Goal: Task Accomplishment & Management: Use online tool/utility

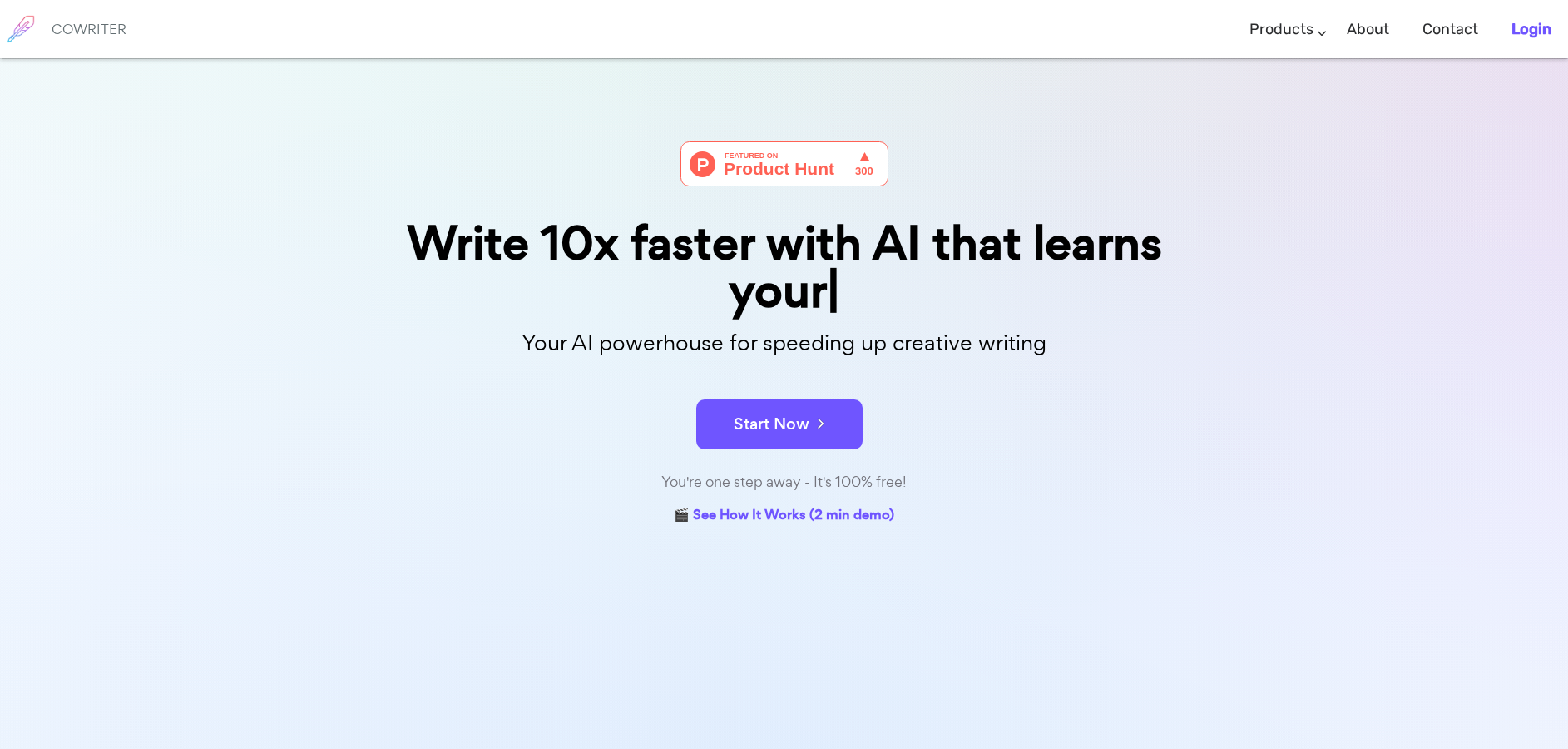
click at [1528, 20] on b "Login" at bounding box center [1532, 29] width 40 height 19
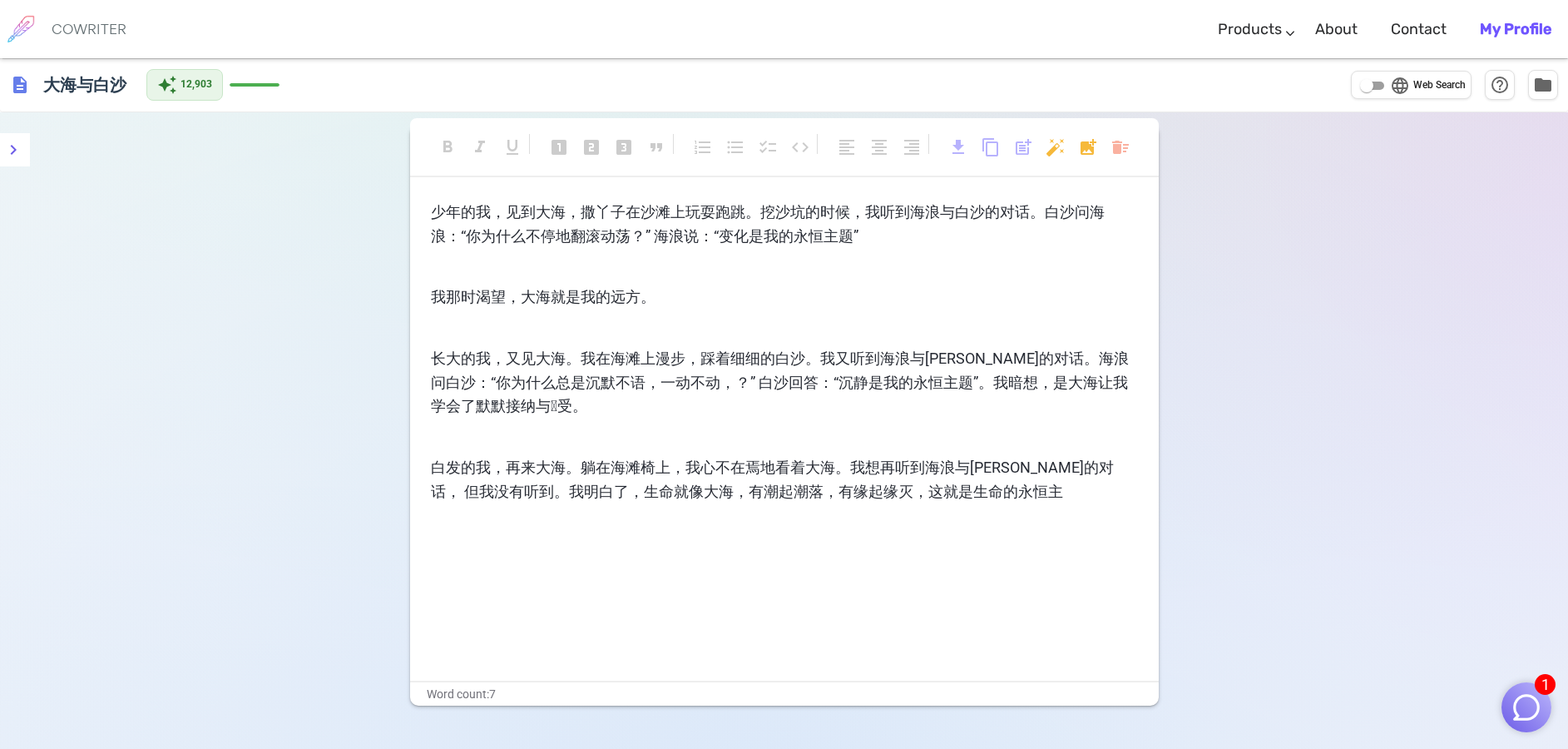
click at [1545, 688] on span "1" at bounding box center [1544, 684] width 21 height 21
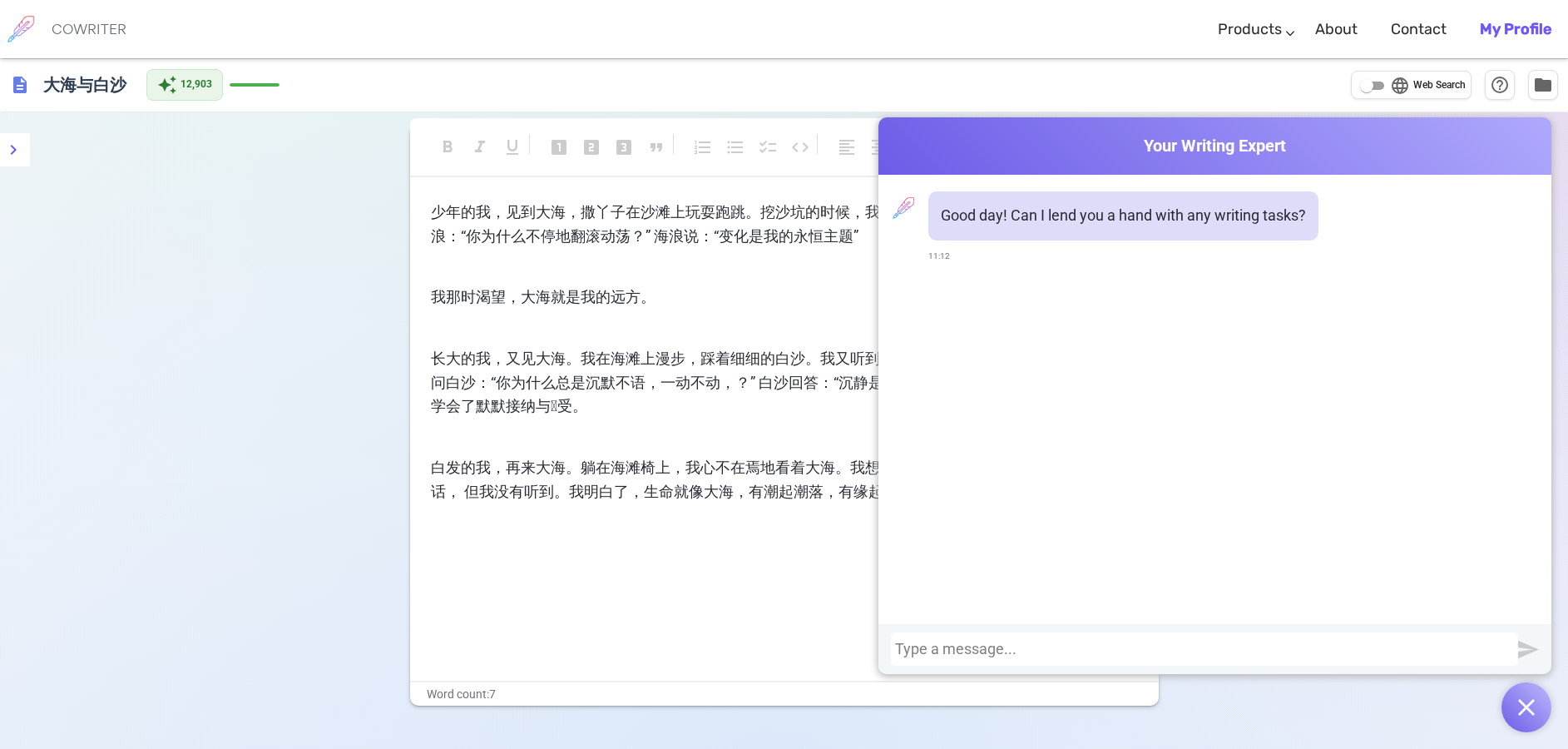
click at [1534, 701] on img "button" at bounding box center [1526, 707] width 17 height 17
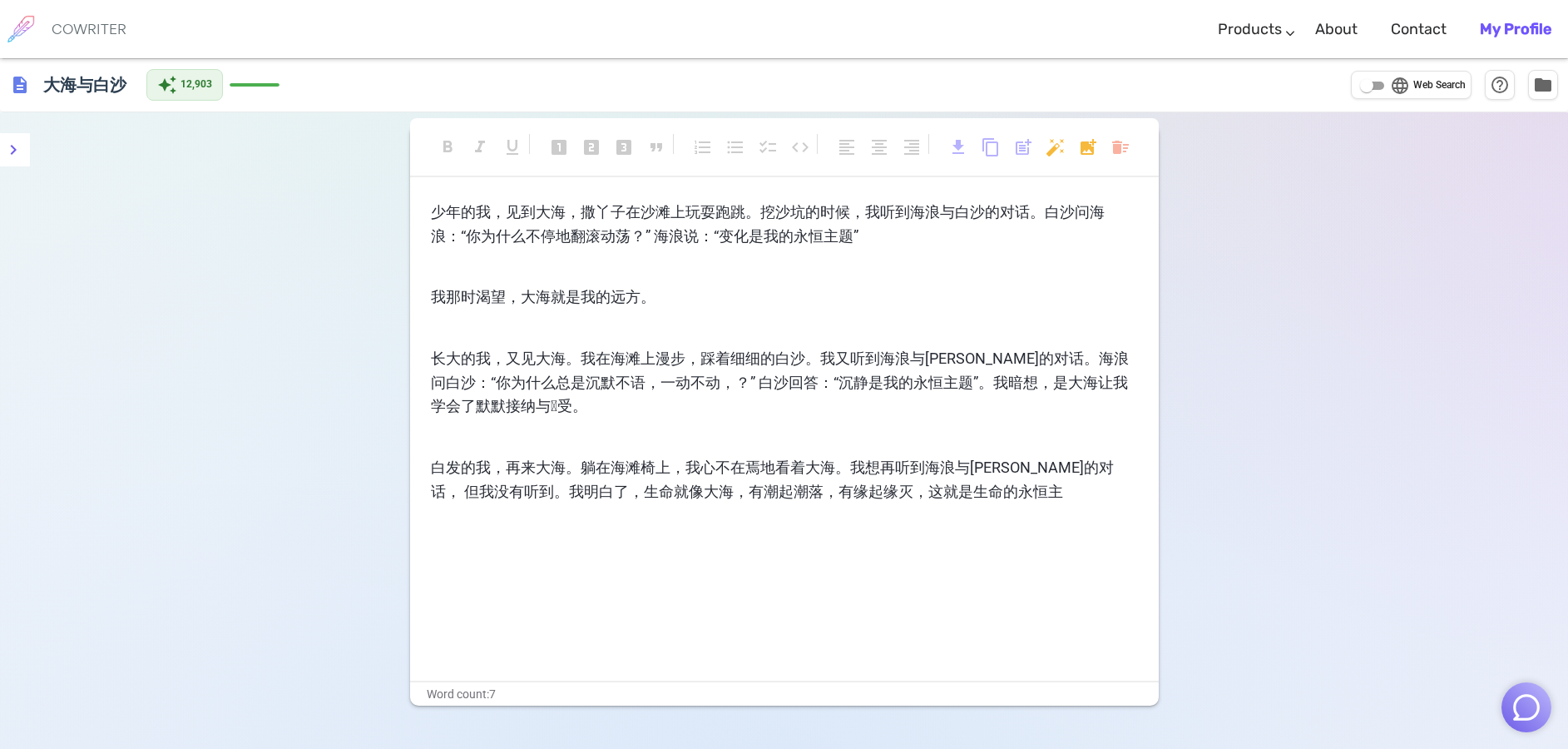
click at [87, 25] on h6 "COWRITER" at bounding box center [89, 29] width 75 height 15
click at [19, 152] on icon "menu" at bounding box center [13, 150] width 20 height 20
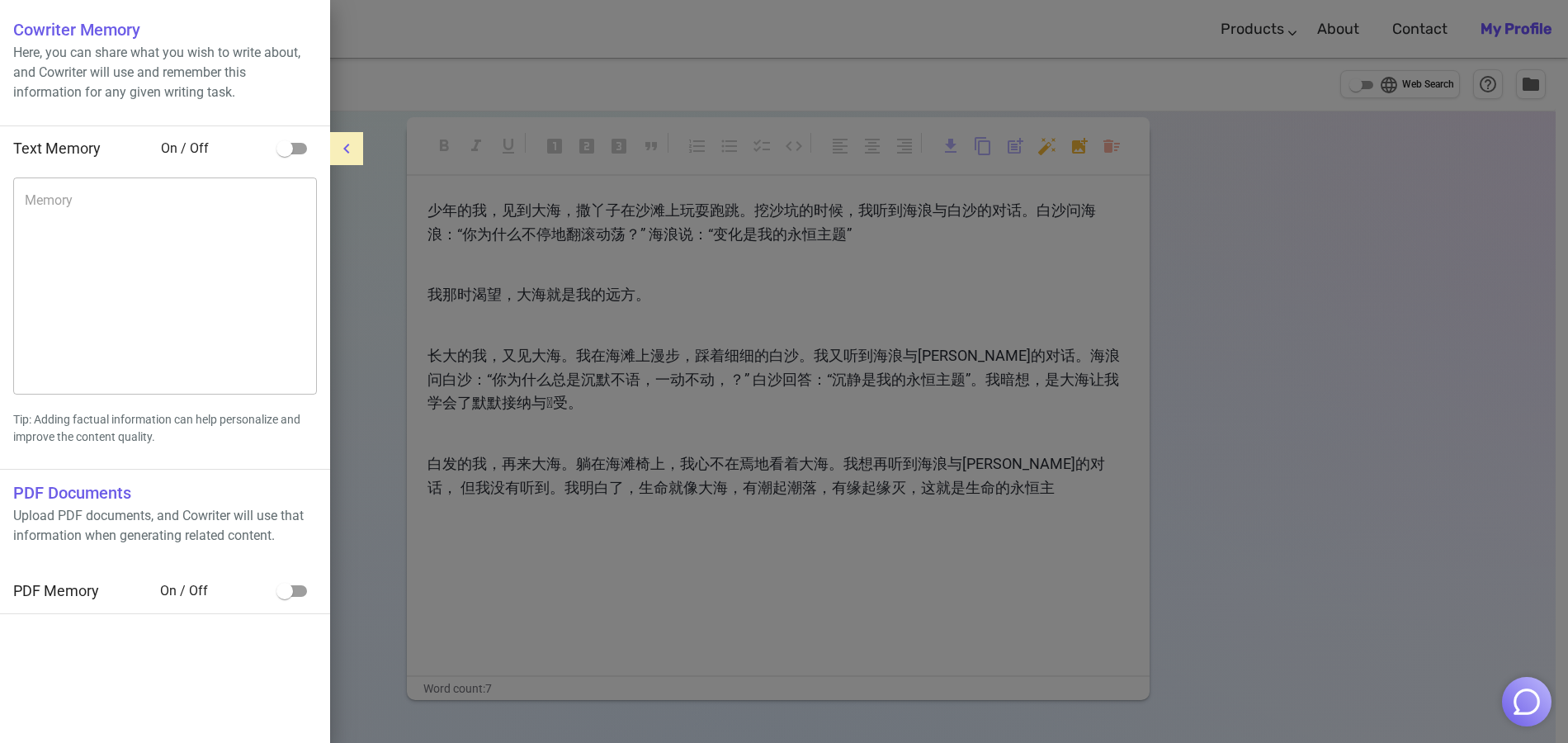
click at [451, 18] on div at bounding box center [784, 371] width 1568 height 743
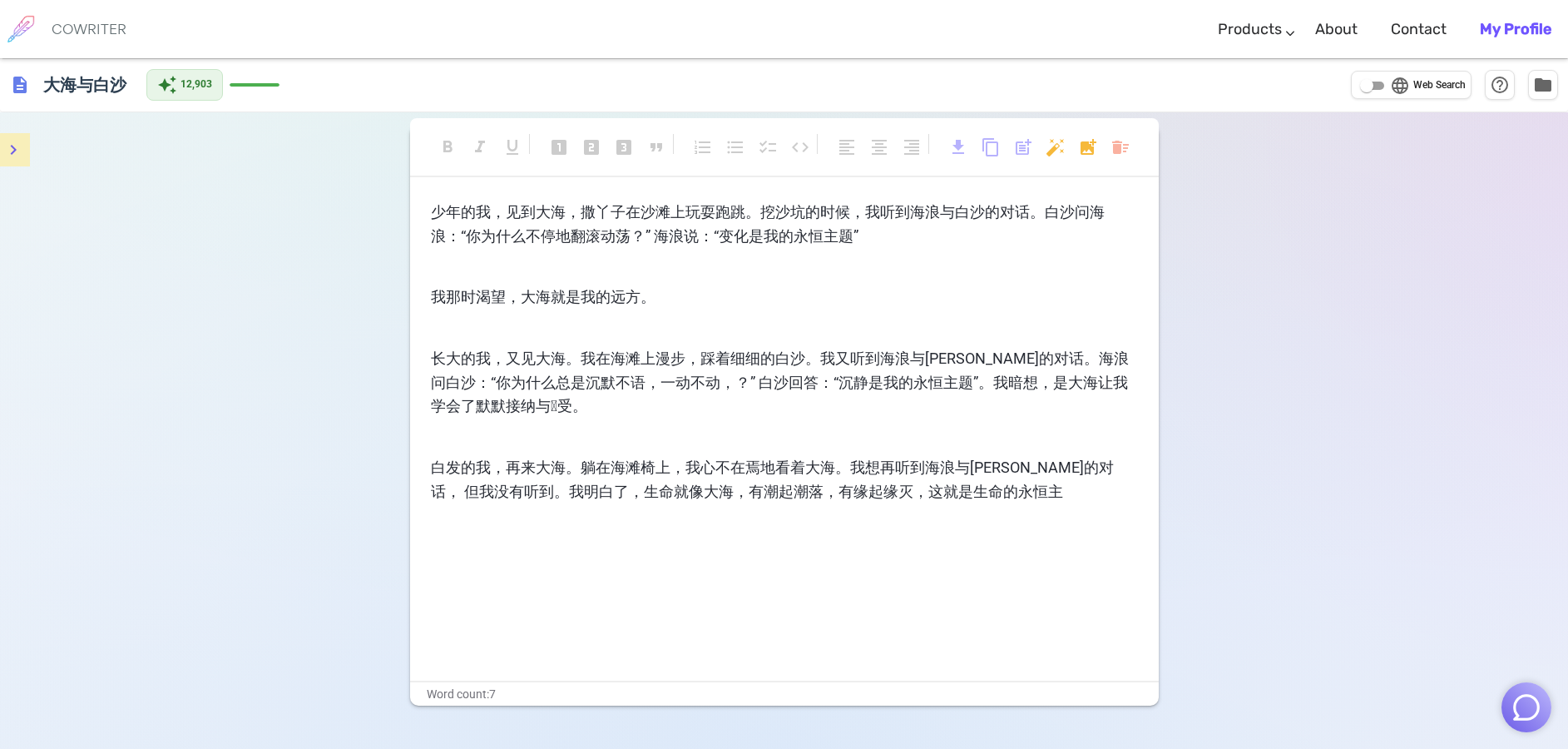
click at [22, 91] on span "description" at bounding box center [20, 85] width 20 height 20
click at [1544, 89] on span "folder" at bounding box center [1543, 84] width 20 height 20
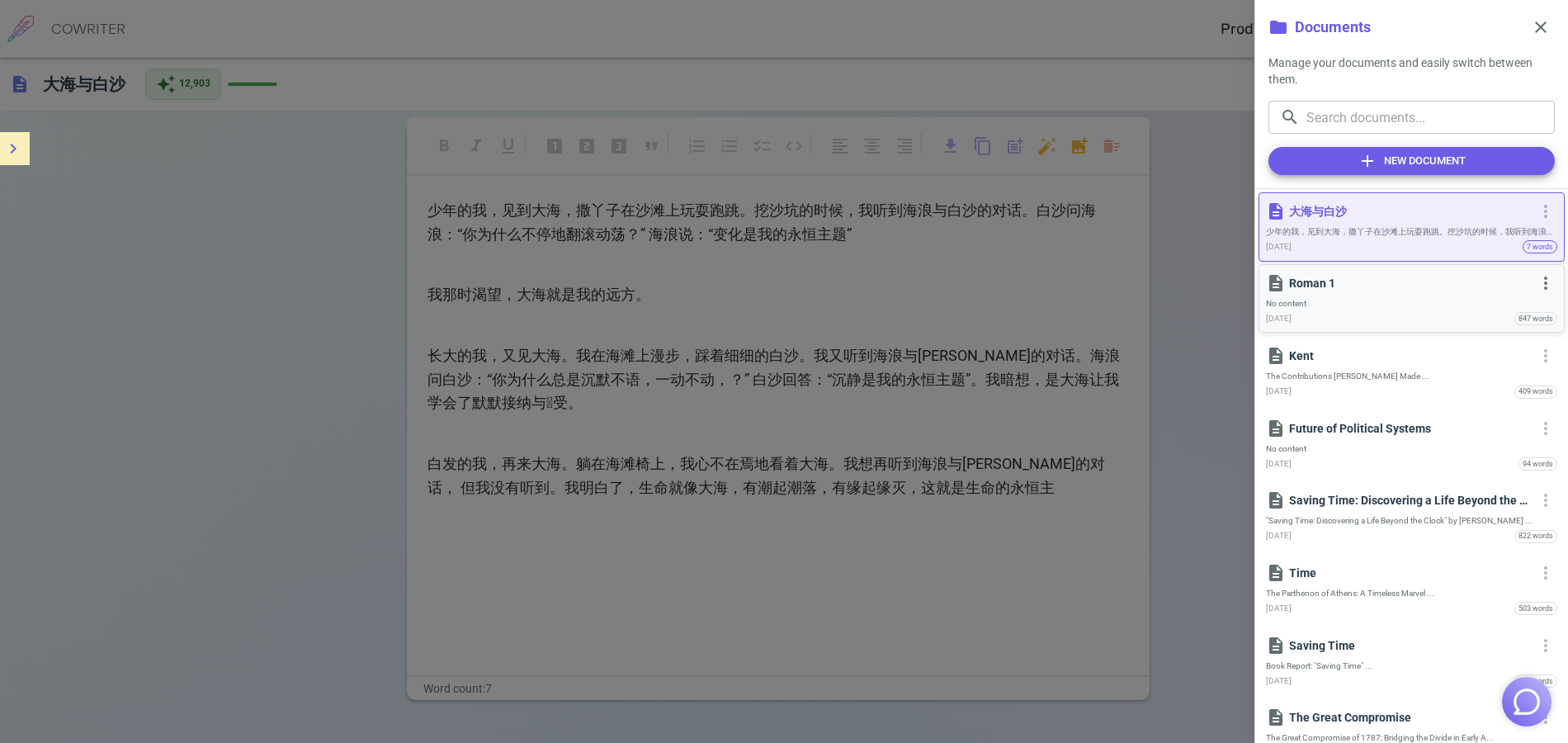
click at [1321, 294] on div "description Roman 1 more_vert" at bounding box center [1411, 283] width 291 height 23
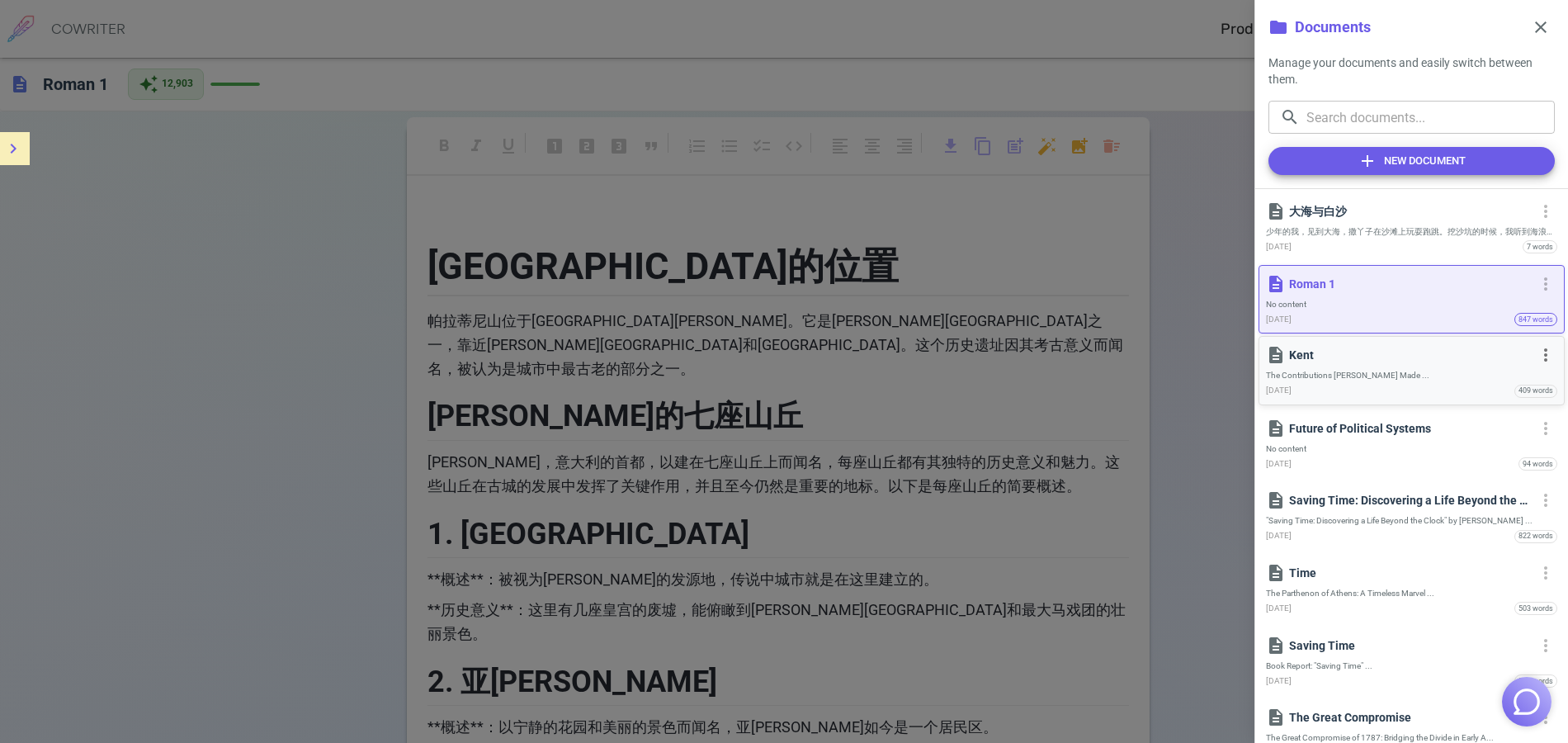
click at [1315, 375] on span "The Contributions [PERSON_NAME] Made ..." at bounding box center [1411, 375] width 291 height 11
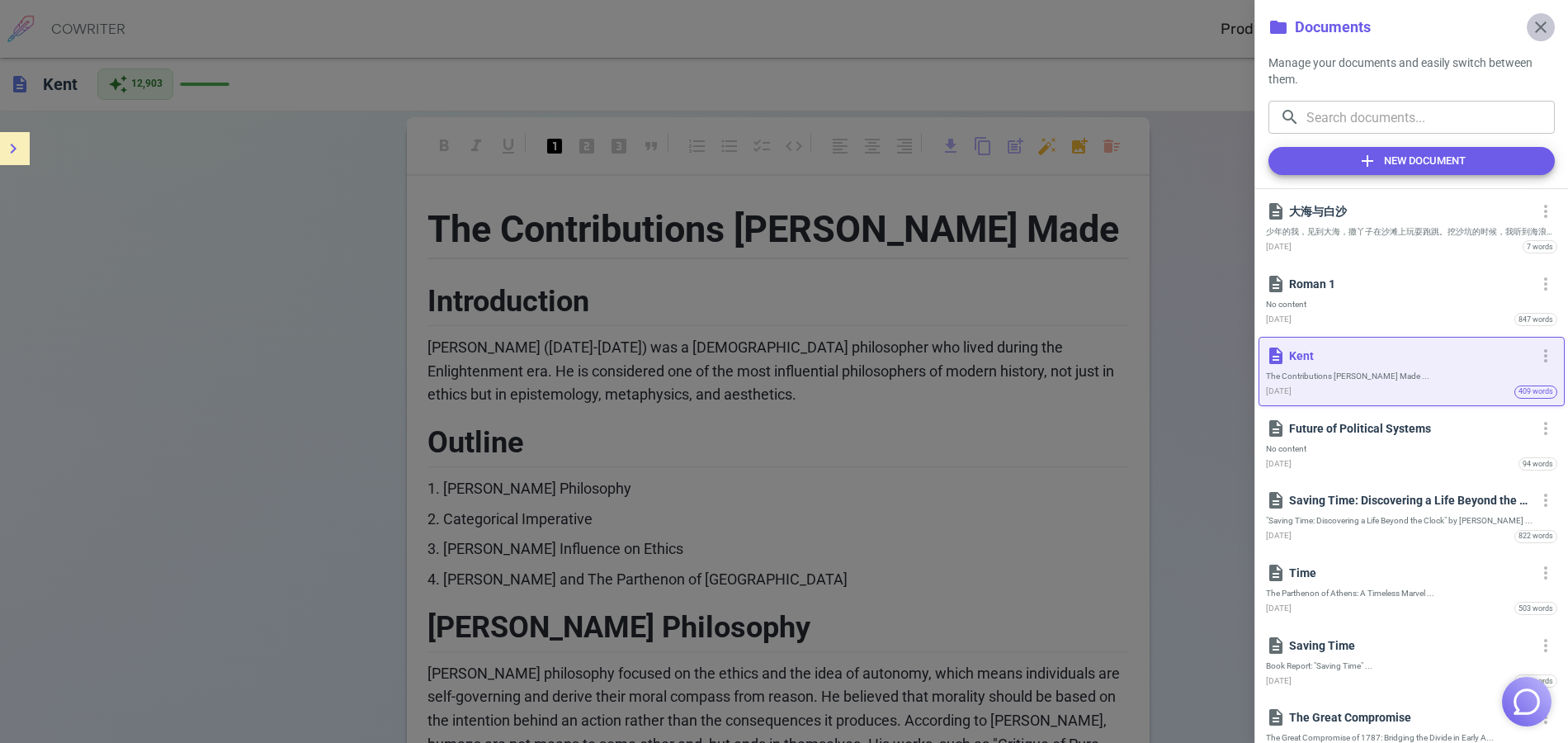
click at [1538, 27] on span "close" at bounding box center [1541, 27] width 20 height 20
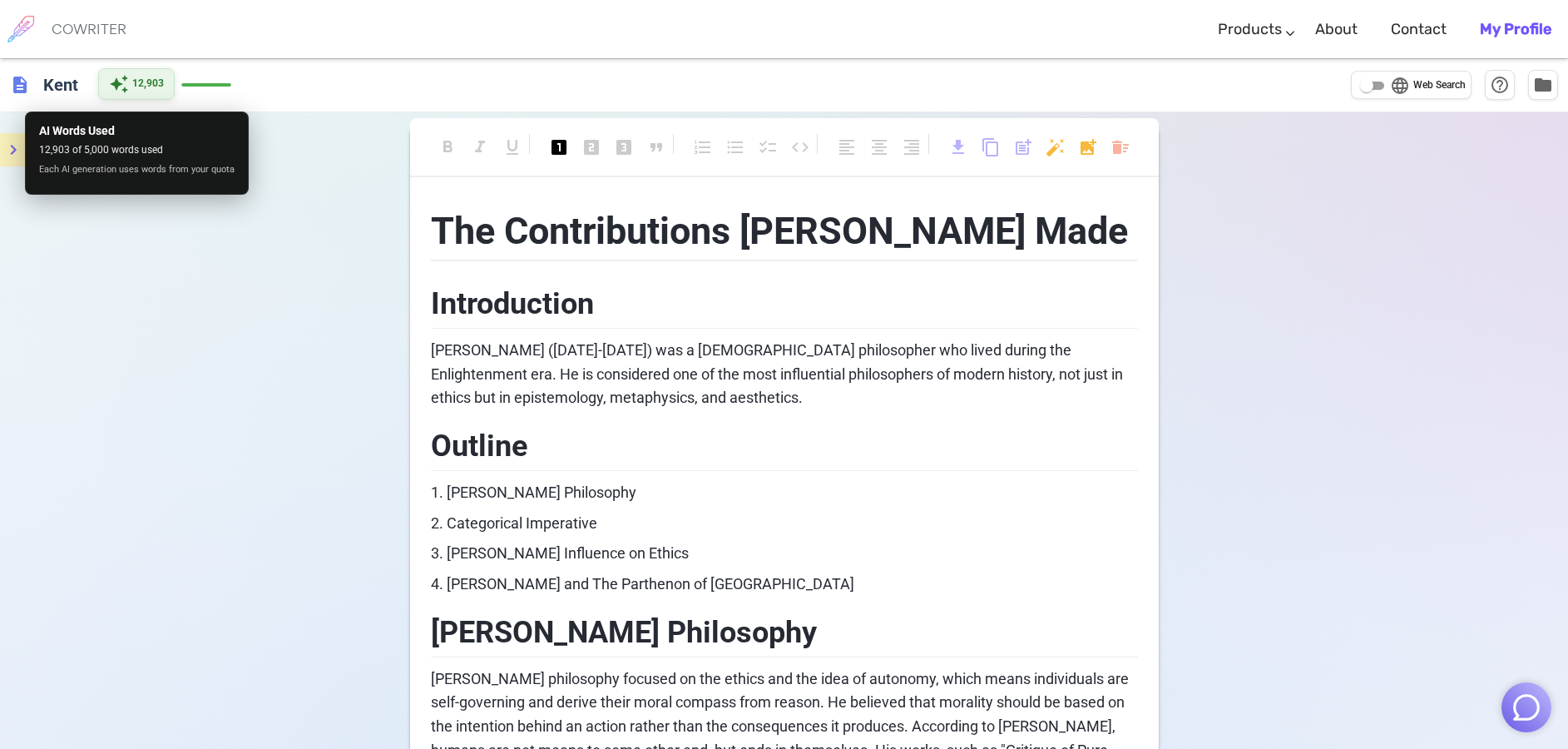
click at [132, 80] on span "12,903" at bounding box center [148, 84] width 31 height 17
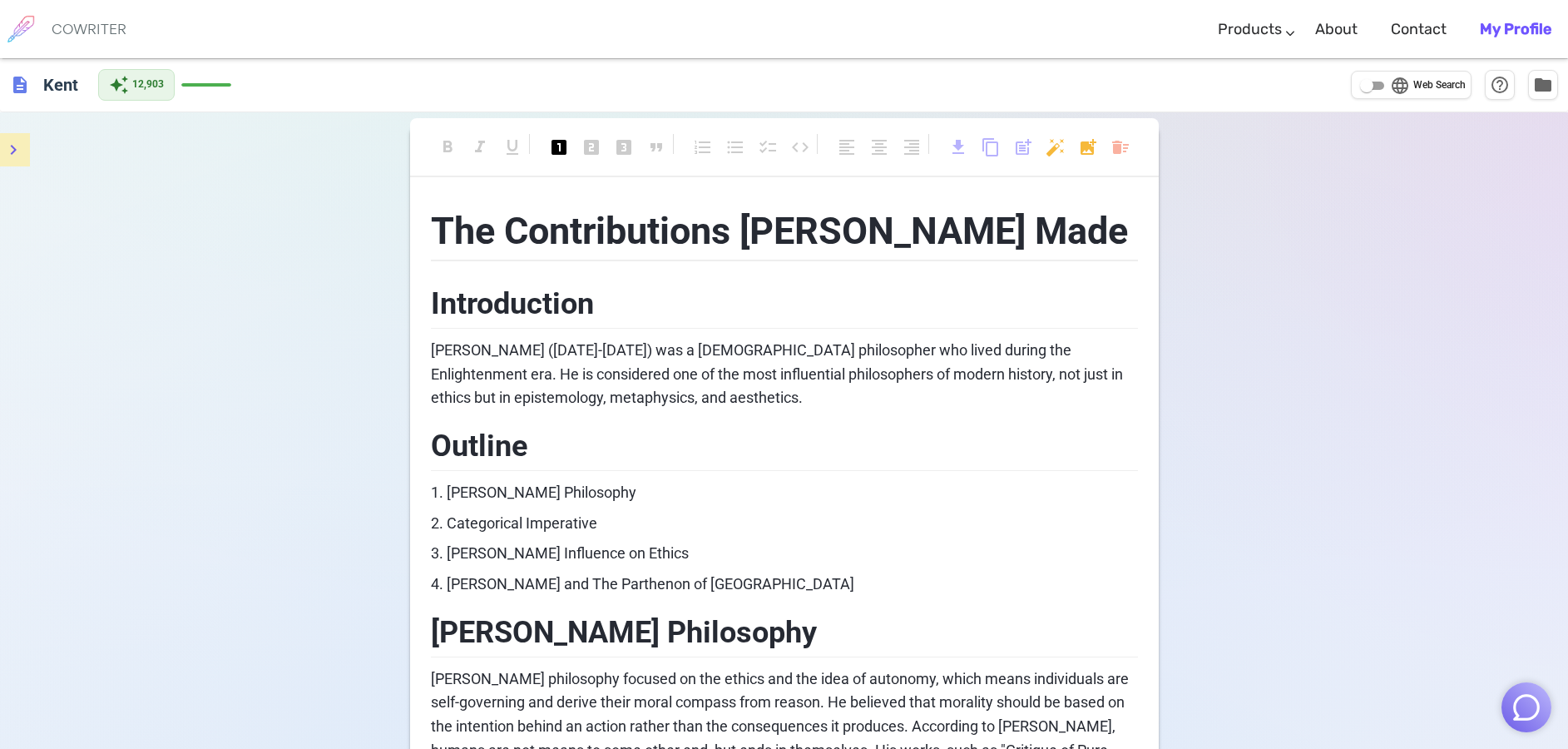
click at [26, 89] on span "description" at bounding box center [20, 85] width 20 height 20
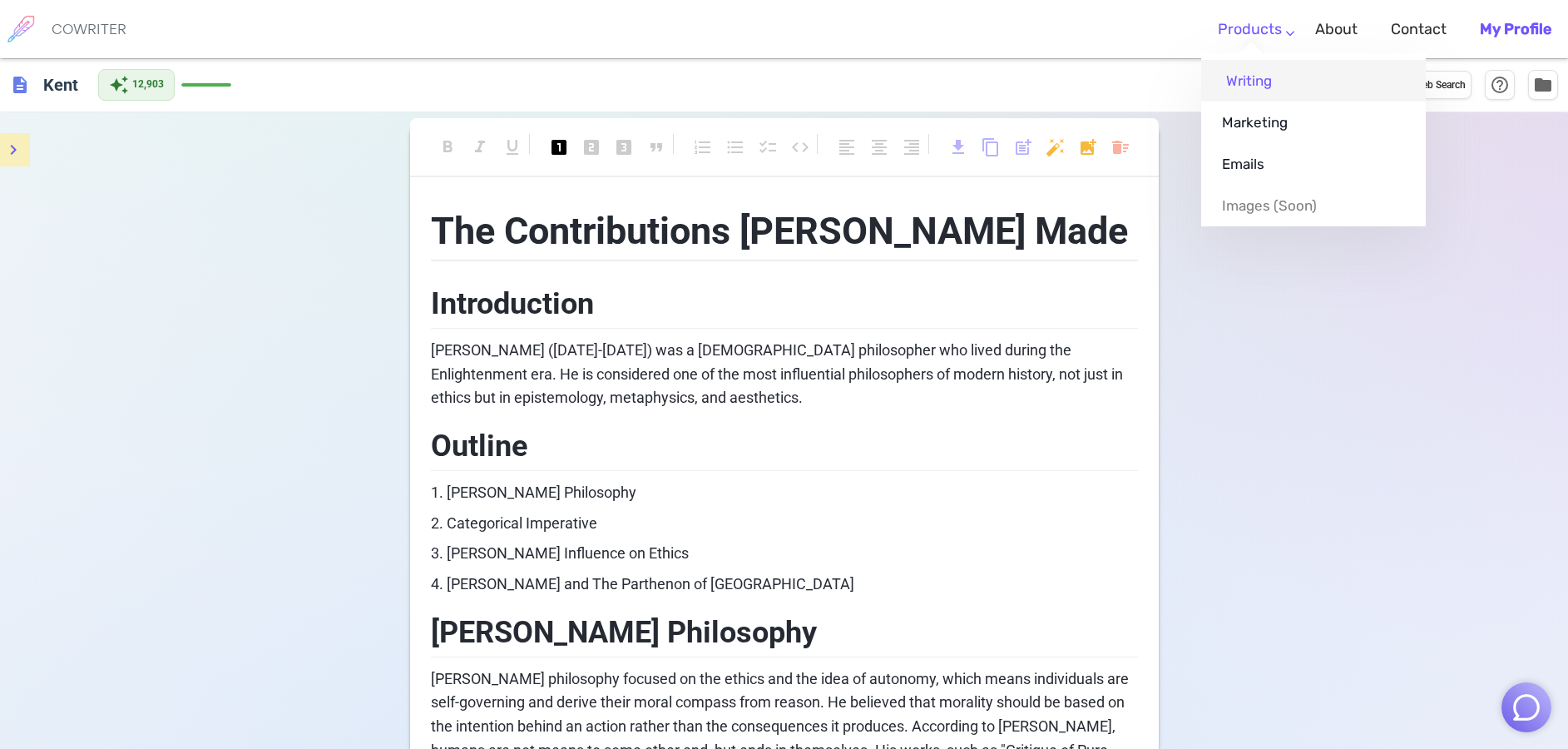
click at [1268, 82] on link "Writing" at bounding box center [1313, 81] width 224 height 41
click at [1263, 78] on link "Writing" at bounding box center [1313, 81] width 224 height 41
click at [1255, 67] on link "Writing" at bounding box center [1313, 81] width 224 height 41
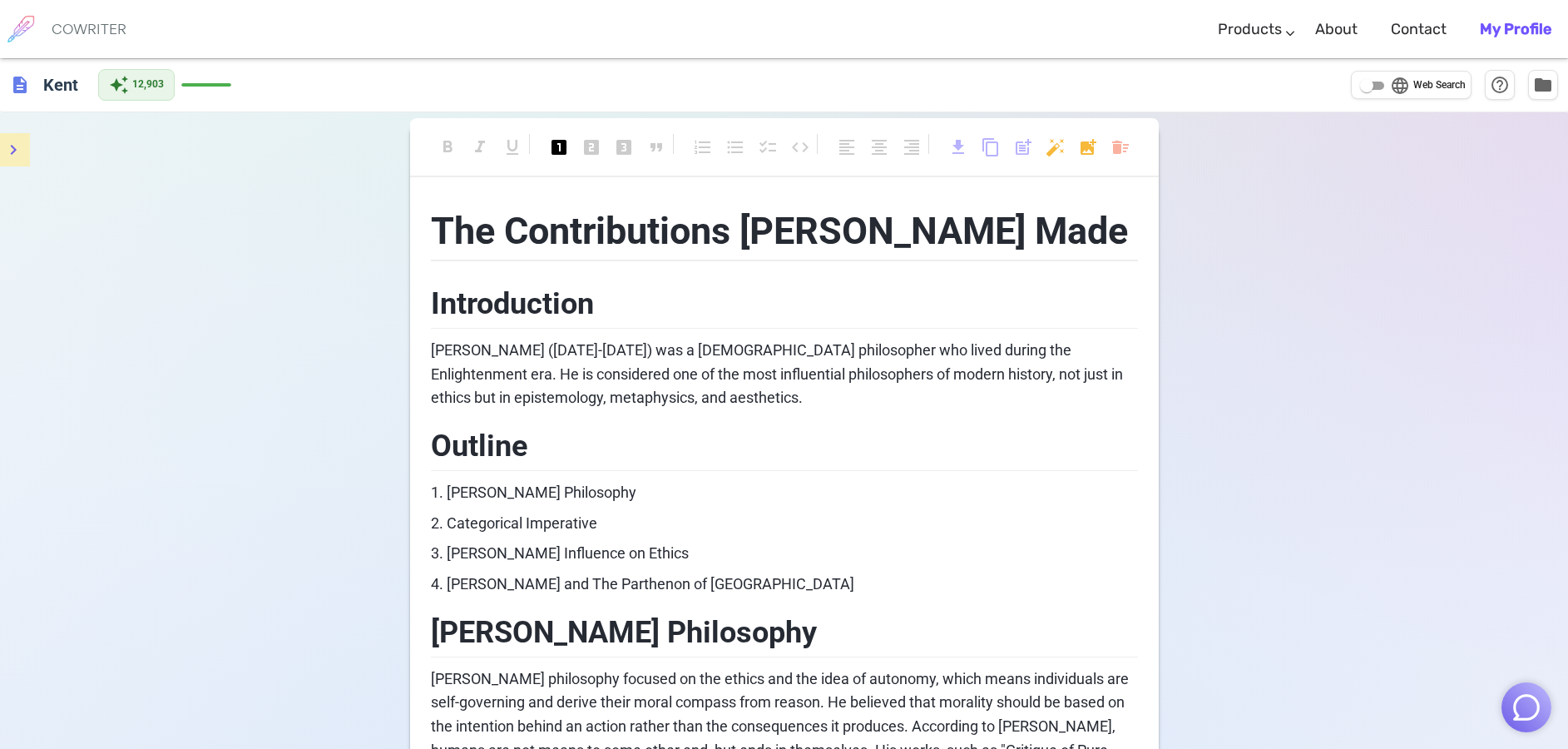
click at [1519, 25] on b "My Profile" at bounding box center [1515, 29] width 72 height 19
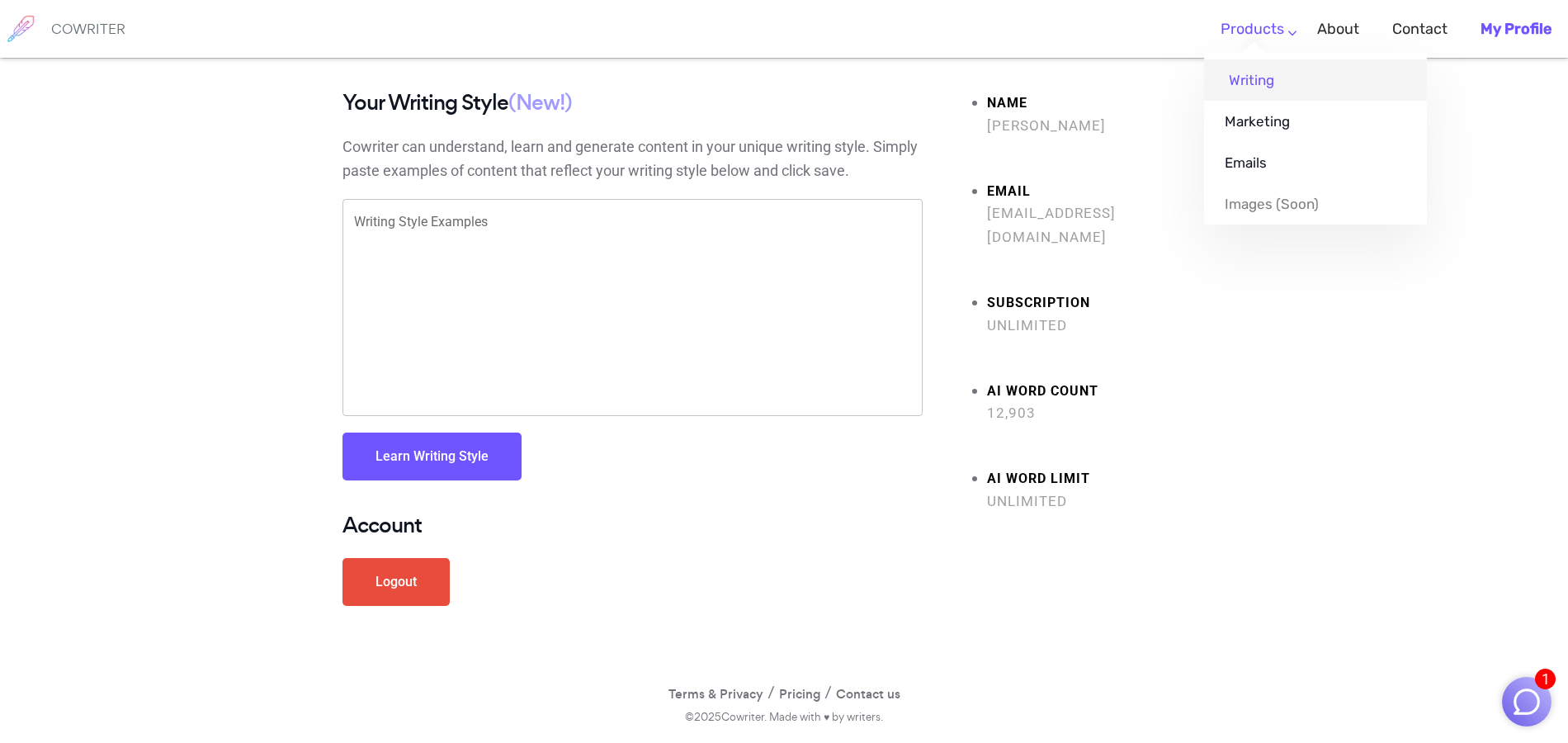
click at [1255, 81] on link "Writing" at bounding box center [1315, 80] width 223 height 41
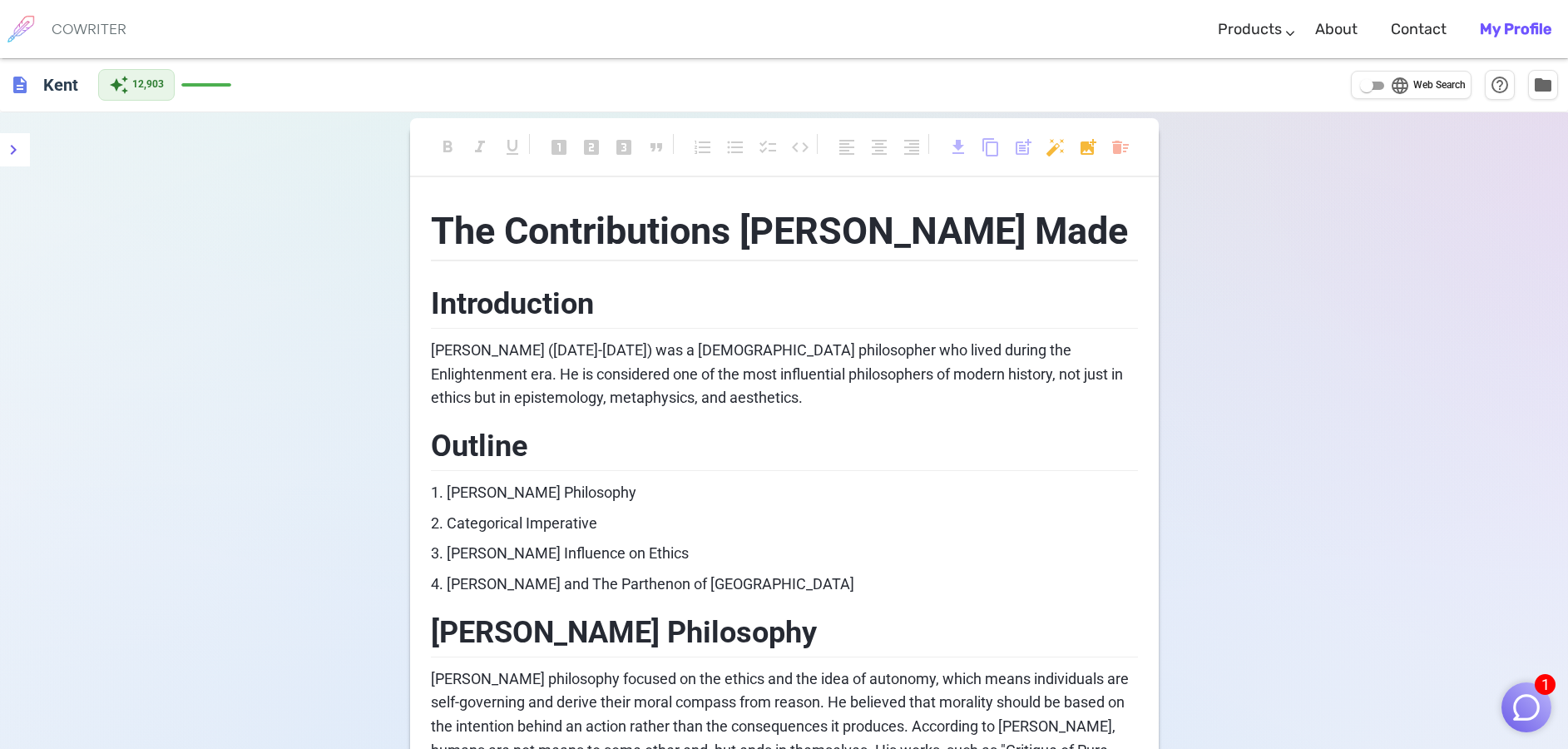
click at [27, 92] on span "description" at bounding box center [20, 85] width 20 height 20
click at [1537, 86] on span "folder" at bounding box center [1543, 84] width 20 height 20
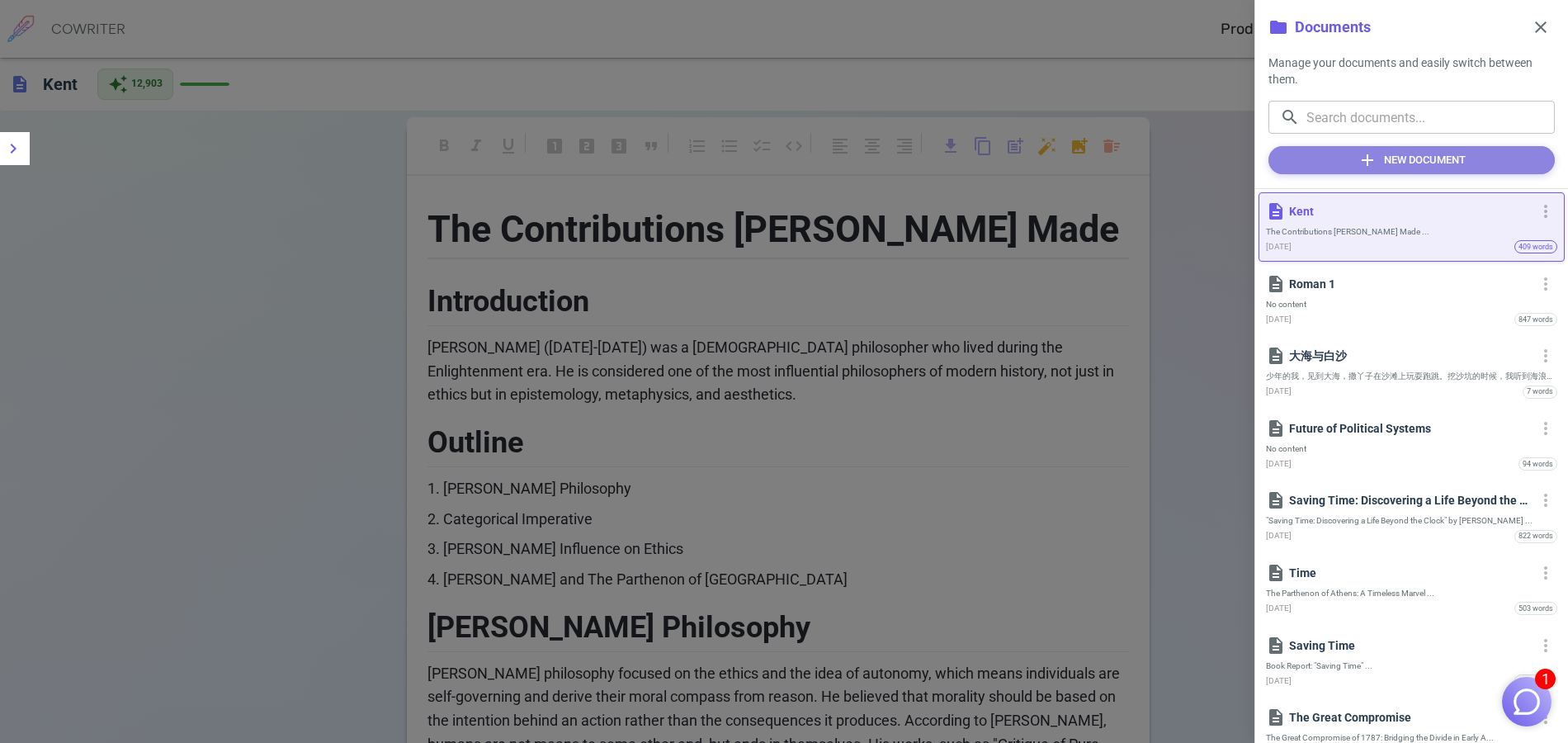
click at [1445, 151] on button "add New Document" at bounding box center [1411, 160] width 286 height 28
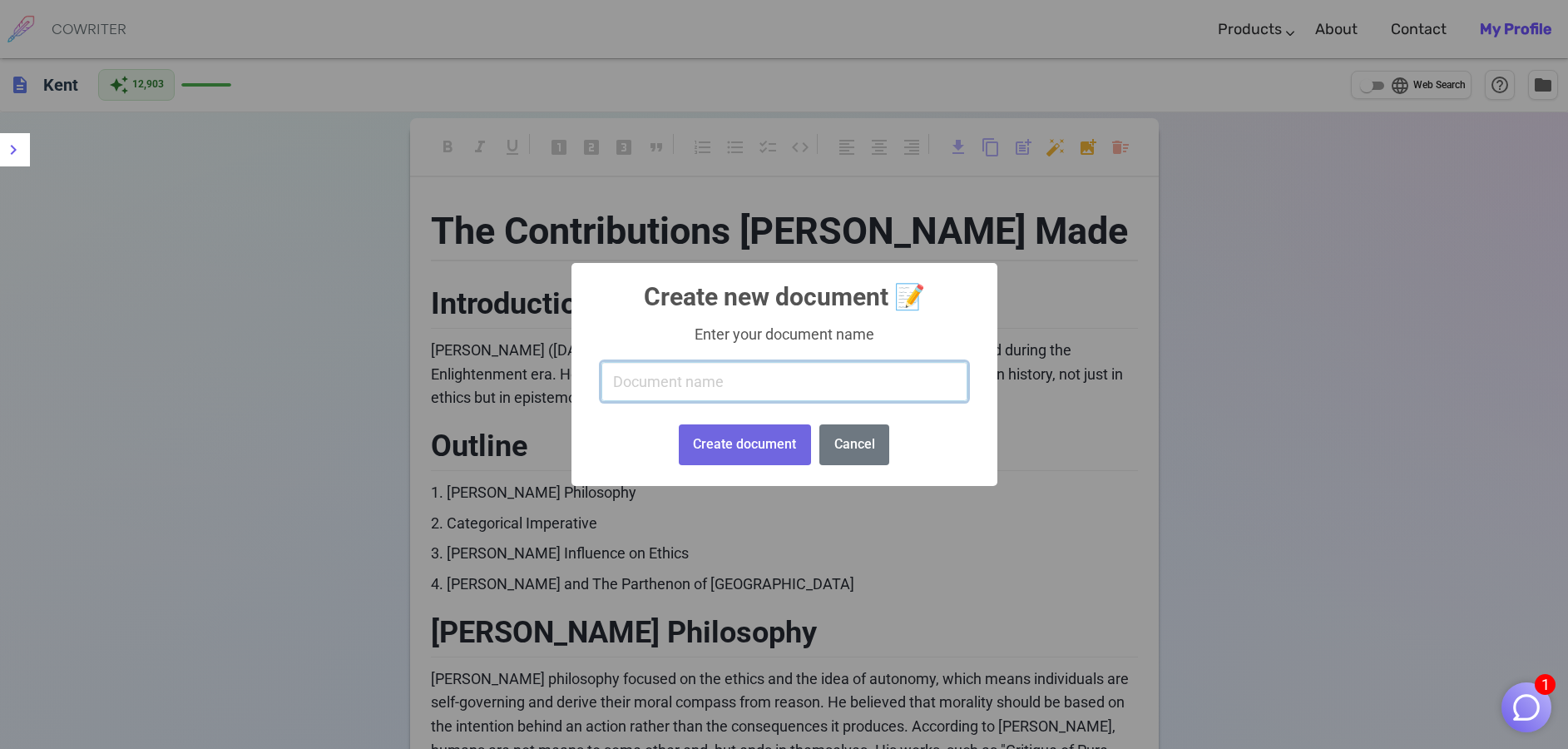
click at [636, 369] on input "text" at bounding box center [784, 382] width 366 height 39
paste input "历史的笑点"
click at [731, 388] on input "历史的笑点-" at bounding box center [784, 382] width 366 height 39
paste input "罗马"
click at [695, 383] on input "历史的笑点-罗马" at bounding box center [784, 382] width 366 height 39
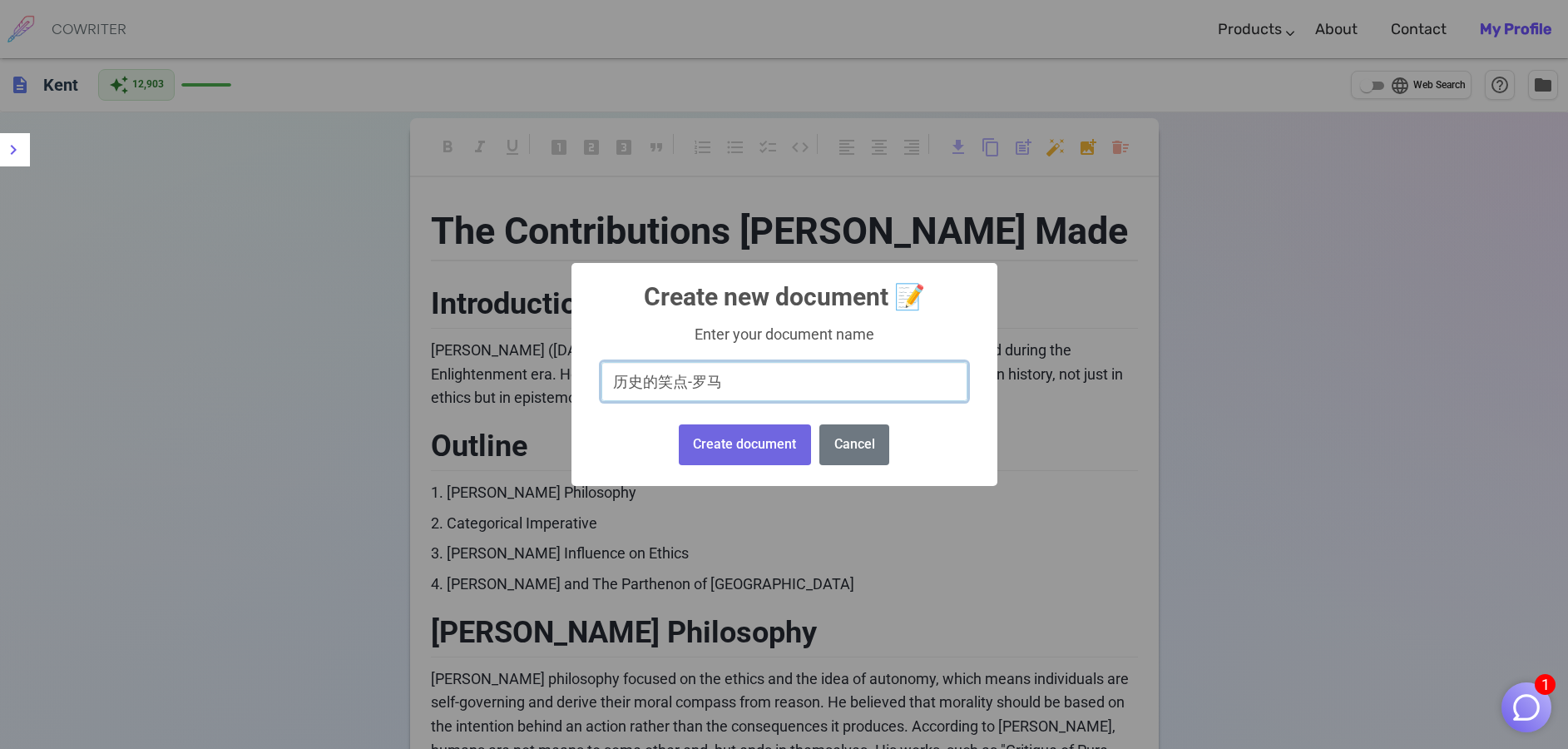
click at [691, 383] on input "历史的笑点-罗马" at bounding box center [784, 382] width 366 height 39
click at [688, 384] on input "历史的笑点-罗马" at bounding box center [784, 382] width 366 height 39
click at [698, 384] on input "历史的笑点 -罗马" at bounding box center [784, 382] width 366 height 39
click at [753, 381] on input "历史的笑点 - 罗马" at bounding box center [784, 382] width 366 height 39
drag, startPoint x: 743, startPoint y: 387, endPoint x: 752, endPoint y: 391, distance: 9.8
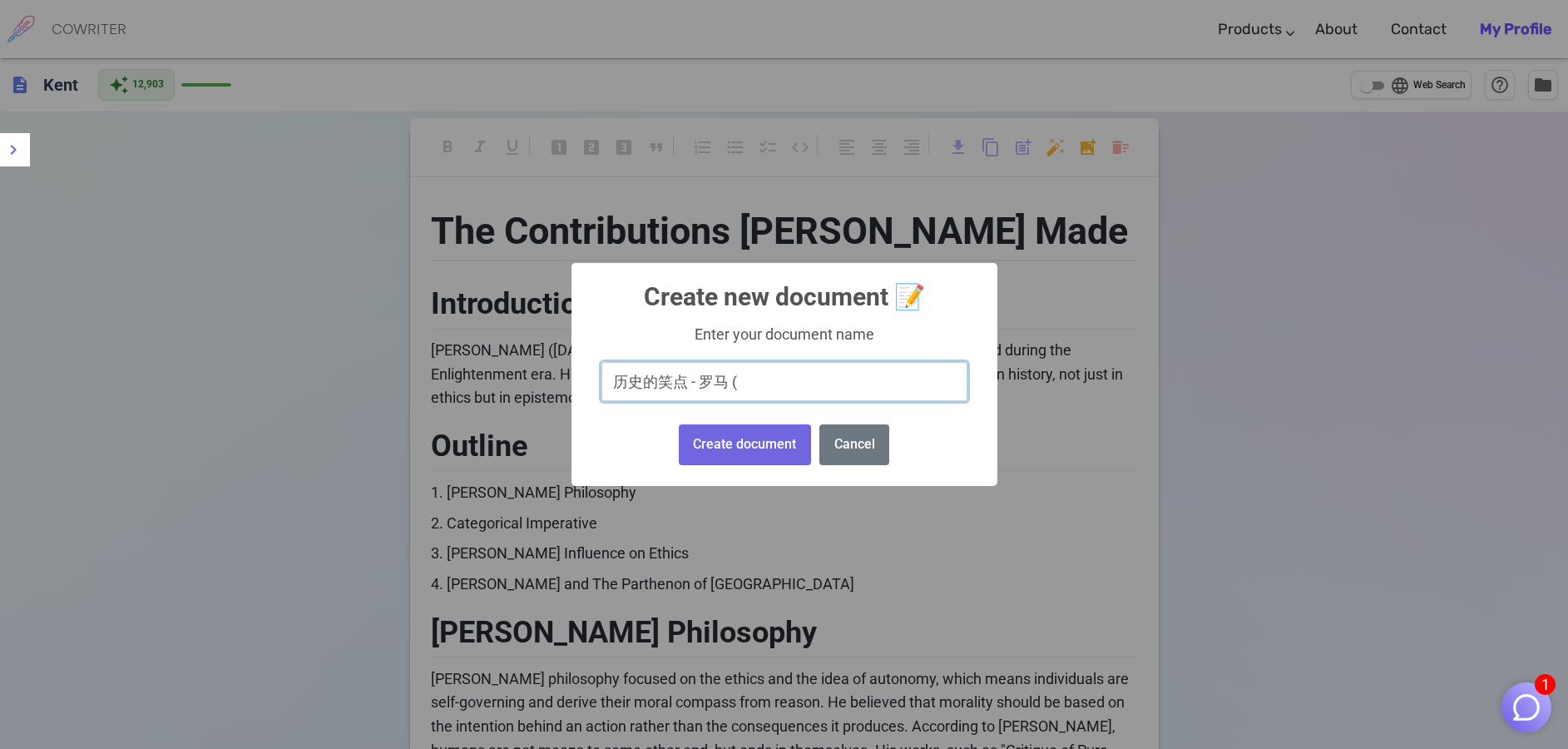
click at [743, 387] on input "历史的笑点 - 罗马 (" at bounding box center [784, 382] width 366 height 39
paste input "第二集"
click at [763, 384] on input "历史的笑点 - 罗马 (第二集" at bounding box center [784, 382] width 366 height 39
click at [769, 386] on input "历史的笑点 - 罗马 (第二集" at bounding box center [784, 382] width 366 height 39
click at [763, 386] on input "历史的笑点 - 罗马 (第二集" at bounding box center [784, 382] width 366 height 39
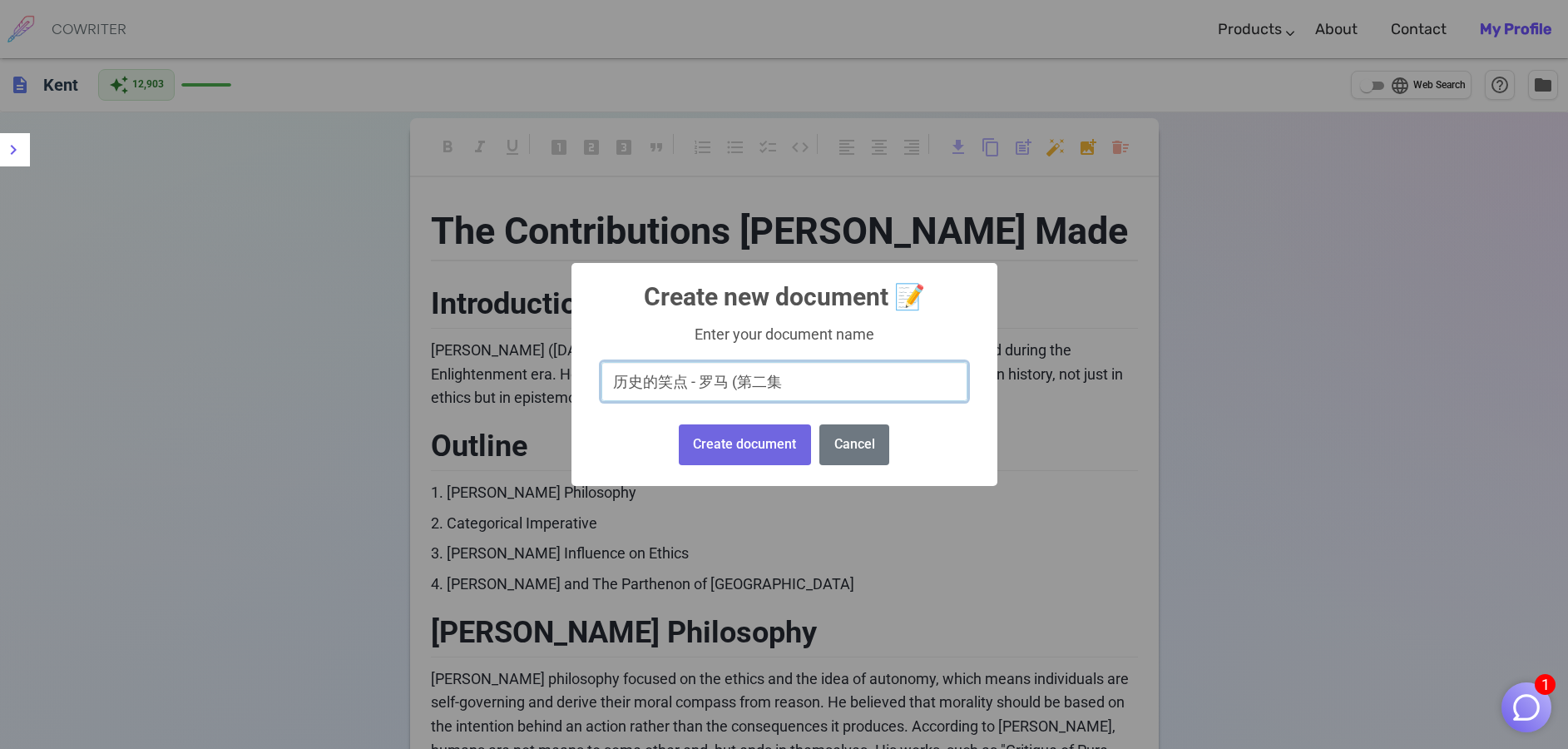
paste input "text"
click at [812, 379] on input "历史的笑点 - 罗马 (第一集" at bounding box center [784, 382] width 366 height 39
type input "历史的笑点 - 罗马 (第一集)"
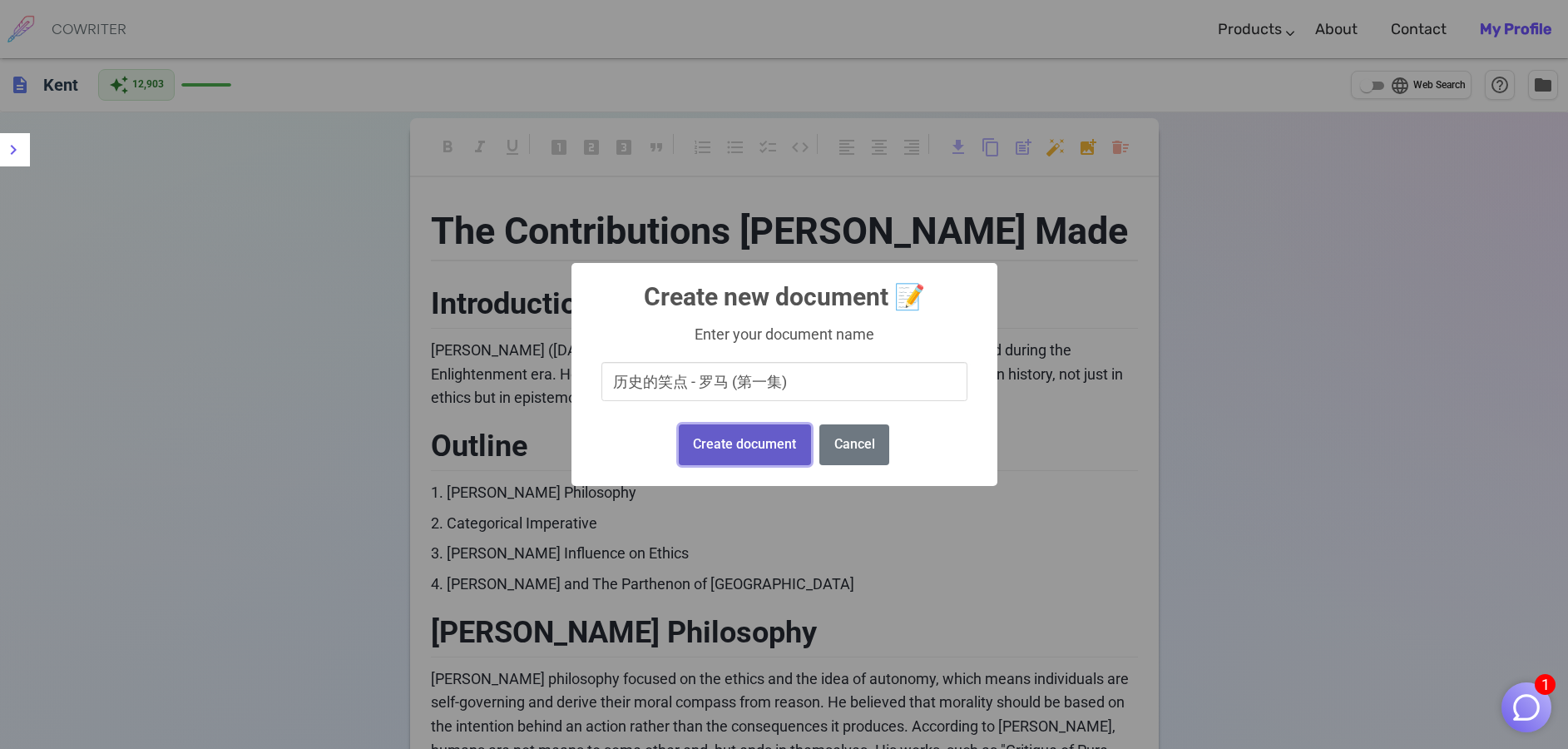
click at [771, 438] on button "Create document" at bounding box center [745, 444] width 132 height 40
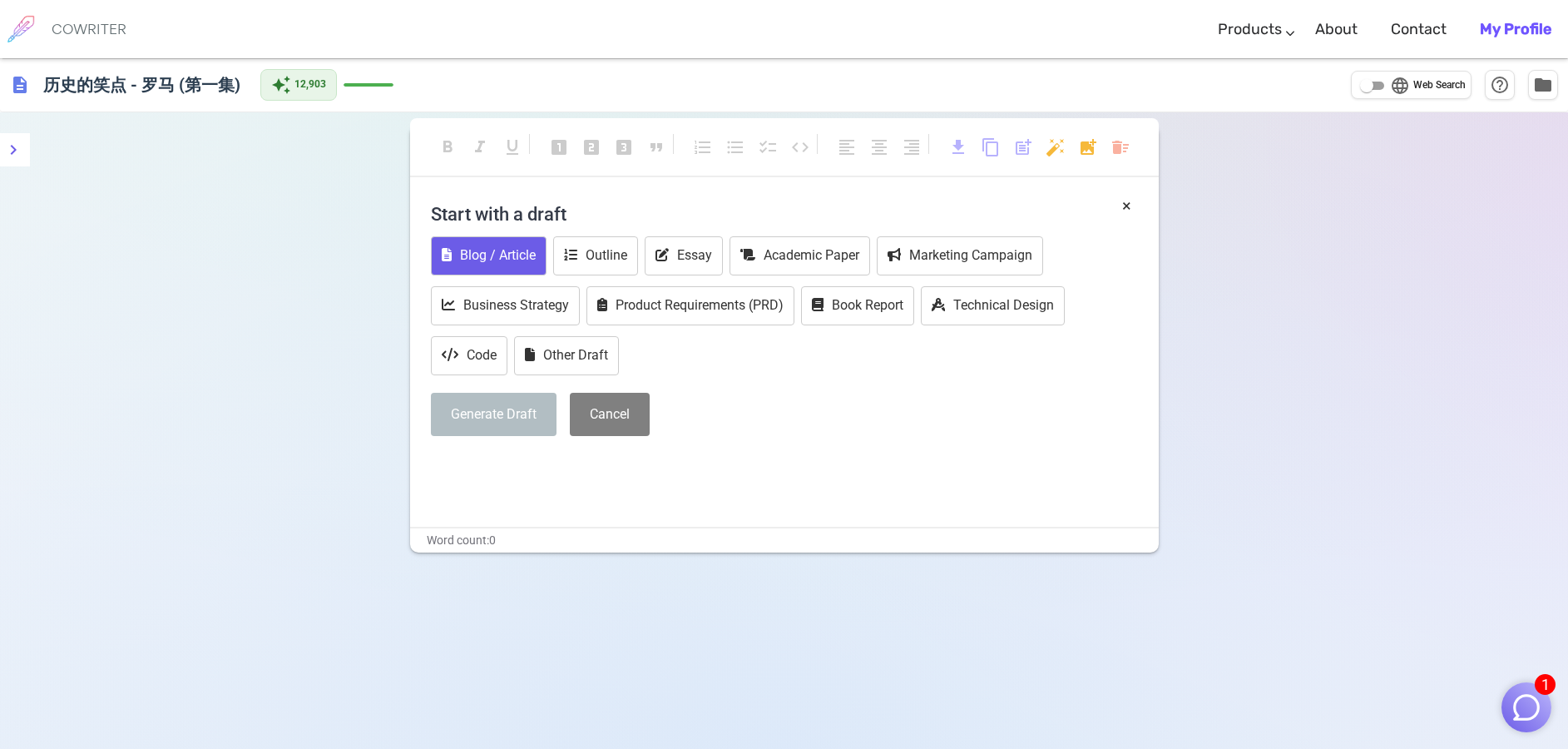
click at [512, 259] on button "Blog / Article" at bounding box center [488, 256] width 115 height 39
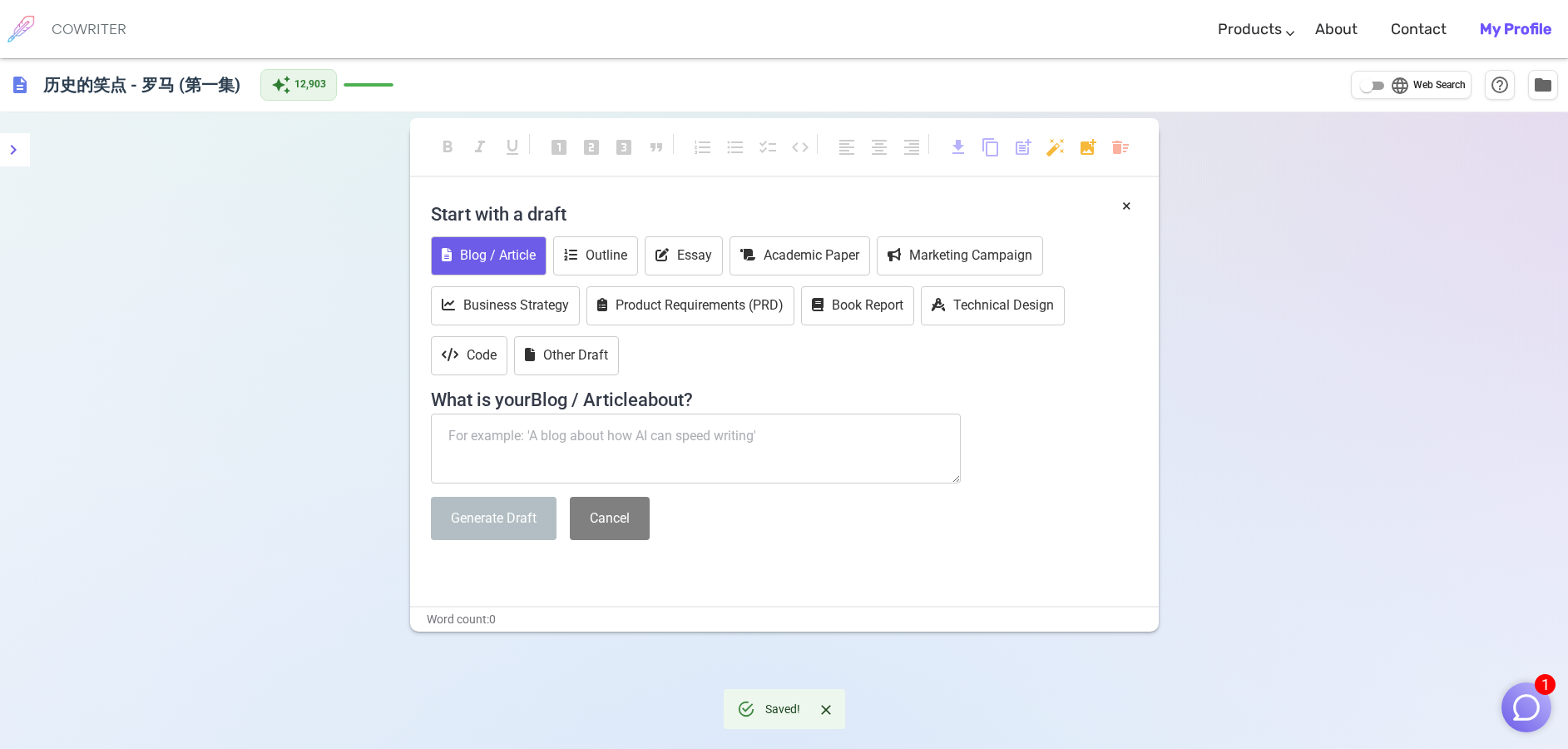
click at [476, 440] on textarea at bounding box center [696, 448] width 531 height 70
click at [663, 430] on textarea at bounding box center [696, 448] width 531 height 70
paste textarea "罗马的诞生——神话与现实的交织"
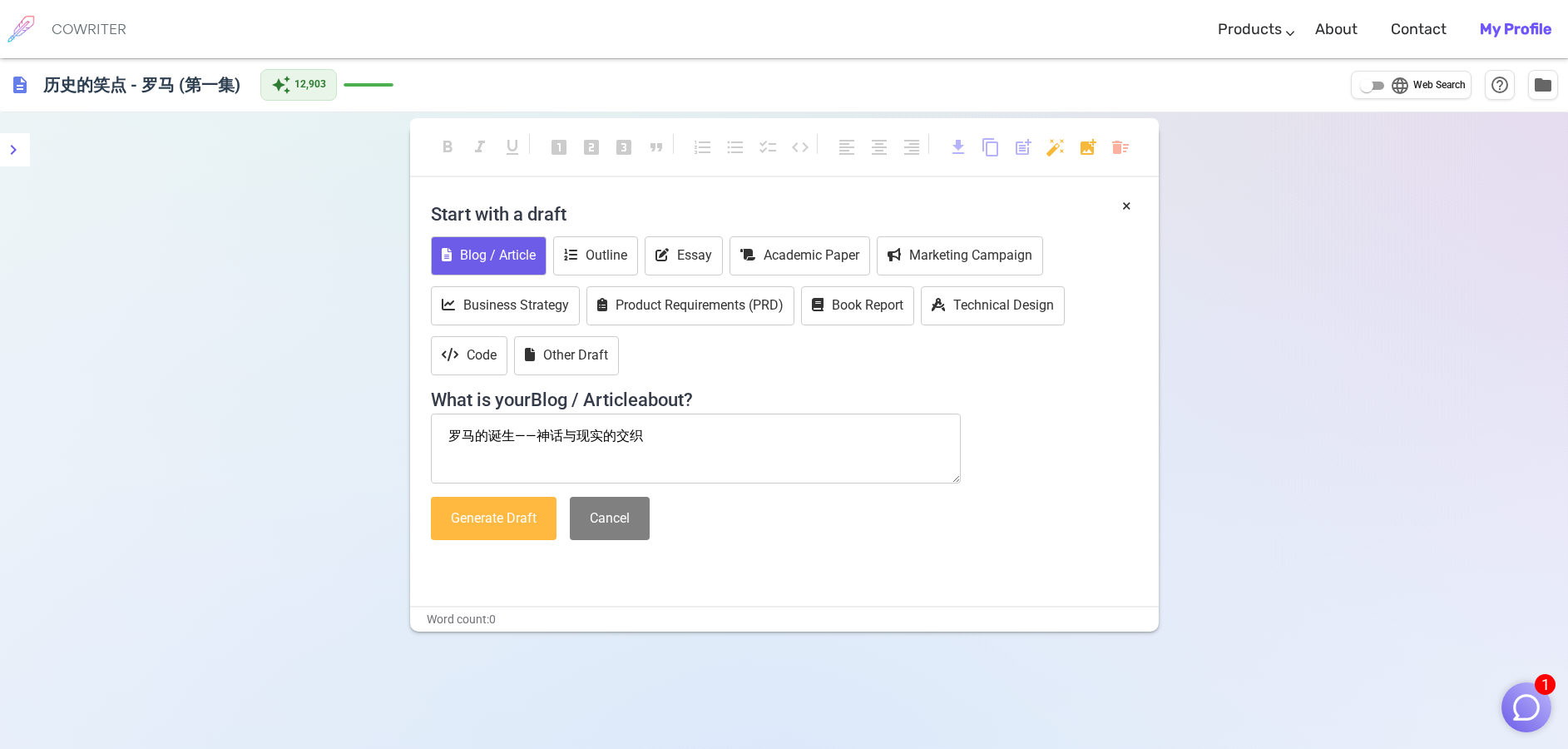
type textarea "罗马的诞生——神话与现实的交织"
click at [496, 519] on button "Generate Draft" at bounding box center [494, 519] width 126 height 44
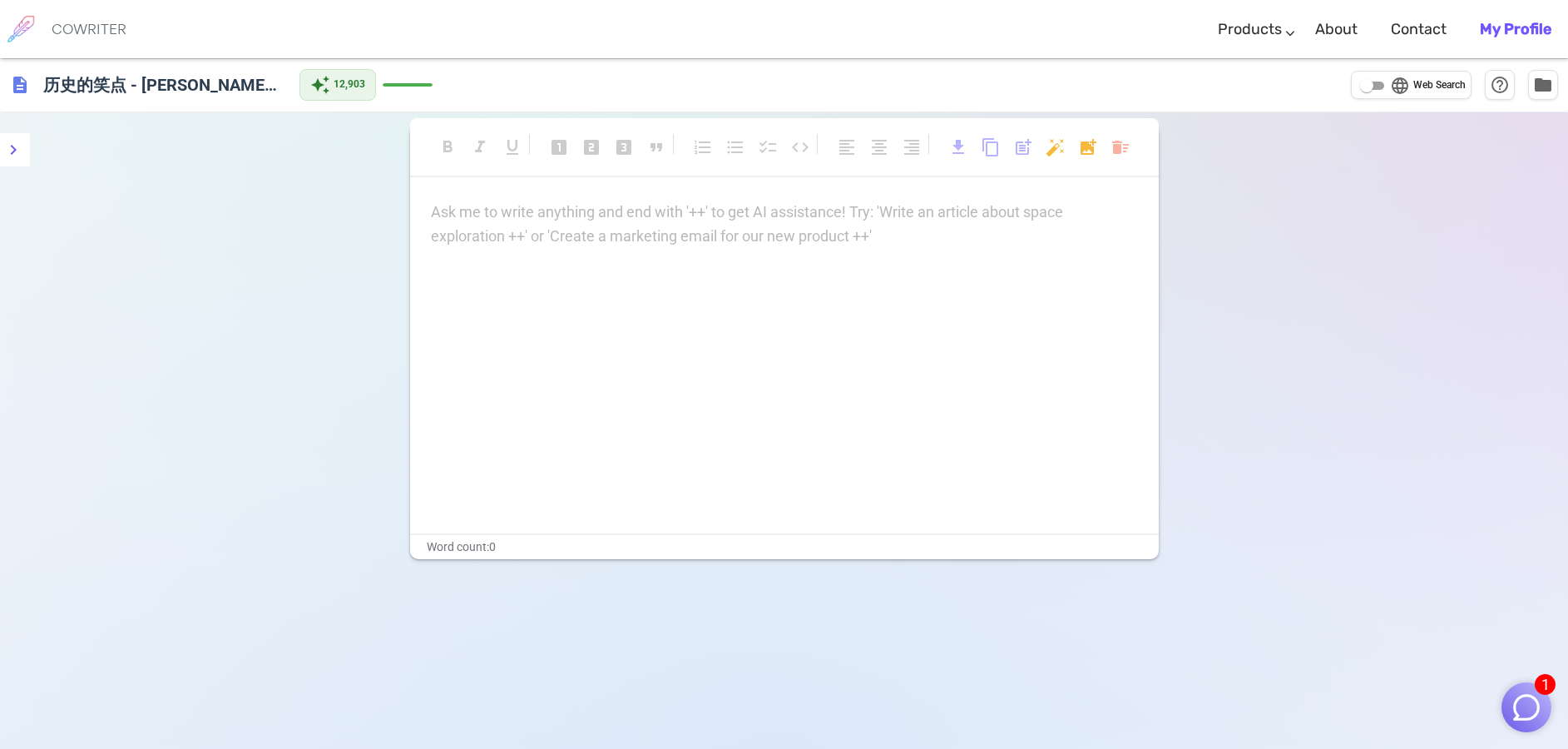
click at [481, 216] on p "Ask me to write anything and end with '++' to get AI assistance! Try: 'Write an…" at bounding box center [784, 213] width 707 height 25
click at [700, 281] on div "Ask me to write anything and end with '++' to get AI assistance! Try: 'Write an…" at bounding box center [784, 367] width 749 height 333
click at [537, 226] on div "Ask me to write anything and end with '++' to get AI assistance! Try: 'Write an…" at bounding box center [784, 224] width 707 height 48
click at [631, 222] on p "Ask me to write anything and end with '++' to get AI assistance! Try: 'Write an…" at bounding box center [784, 213] width 707 height 25
click at [588, 233] on div "Ask me to write anything and end with '++' to get AI assistance! Try: 'Write an…" at bounding box center [784, 224] width 707 height 48
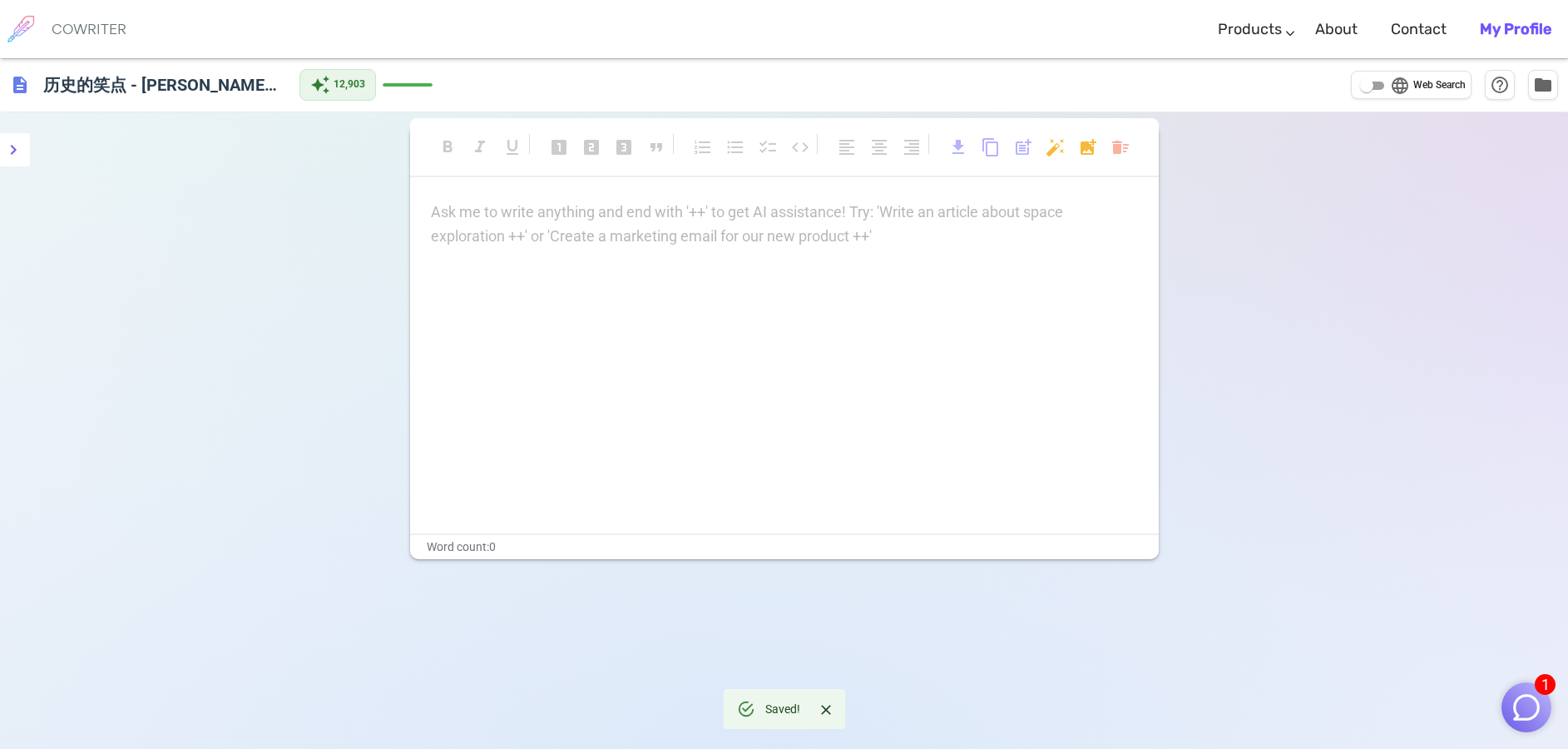
click at [937, 261] on div "Ask me to write anything and end with '++' to get AI assistance! Try: 'Write an…" at bounding box center [784, 367] width 749 height 333
click at [512, 227] on div "Ask me to write anything and end with '++' to get AI assistance! Try: 'Write an…" at bounding box center [784, 224] width 707 height 48
click at [790, 338] on div "Ask me to write anything and end with '++' to get AI assistance! Try: 'Write an…" at bounding box center [784, 367] width 749 height 333
click at [531, 213] on p "Ask me to write anything and end with '++' to get AI assistance! Try: 'Write an…" at bounding box center [784, 213] width 707 height 25
drag, startPoint x: 636, startPoint y: 224, endPoint x: 553, endPoint y: 213, distance: 83.7
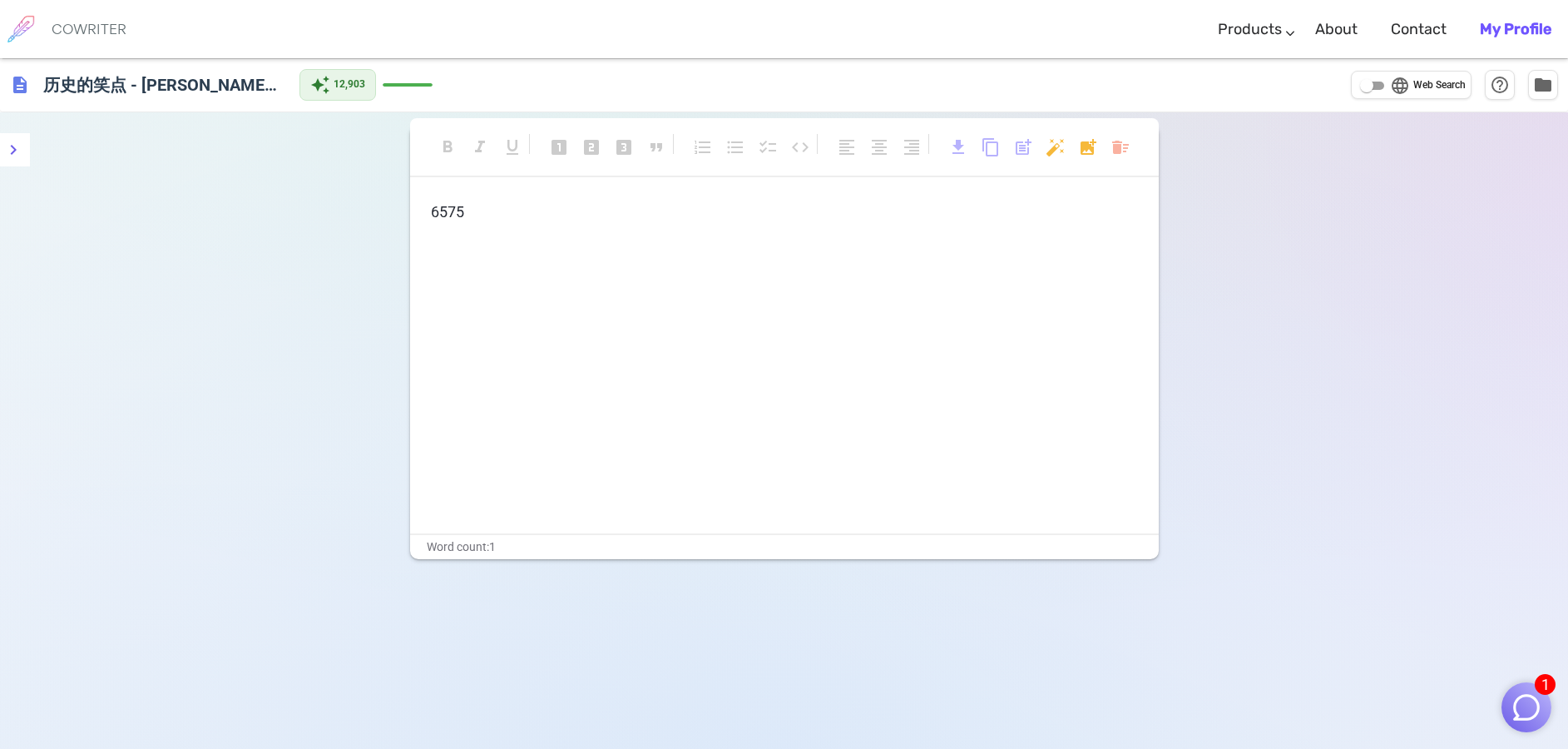
click at [636, 224] on div "6575" at bounding box center [784, 367] width 749 height 333
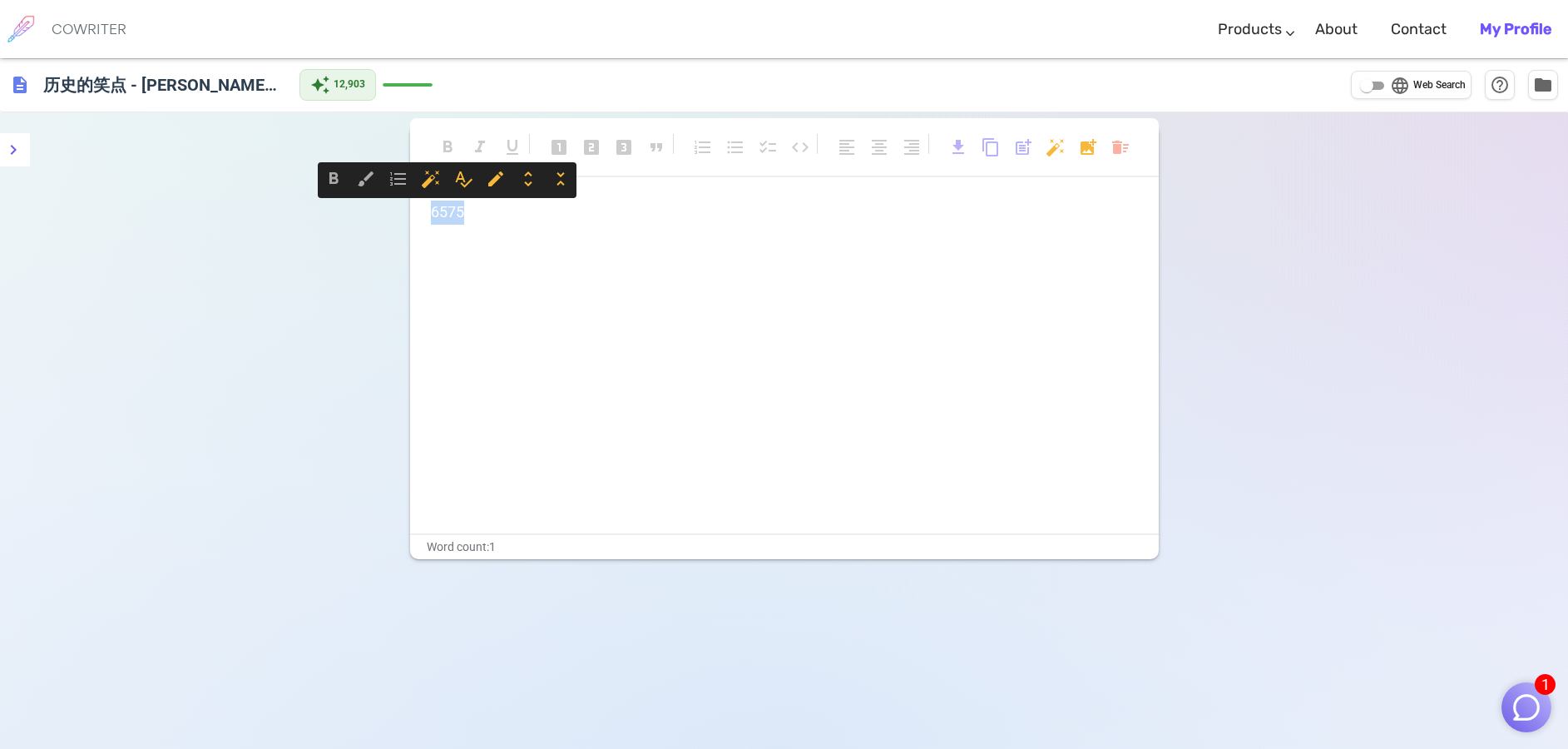
drag, startPoint x: 498, startPoint y: 209, endPoint x: 395, endPoint y: 213, distance: 103.1
click at [395, 213] on div "format_bold format_italic format_underlined looks_one looks_two looks_3 format_…" at bounding box center [784, 486] width 1568 height 749
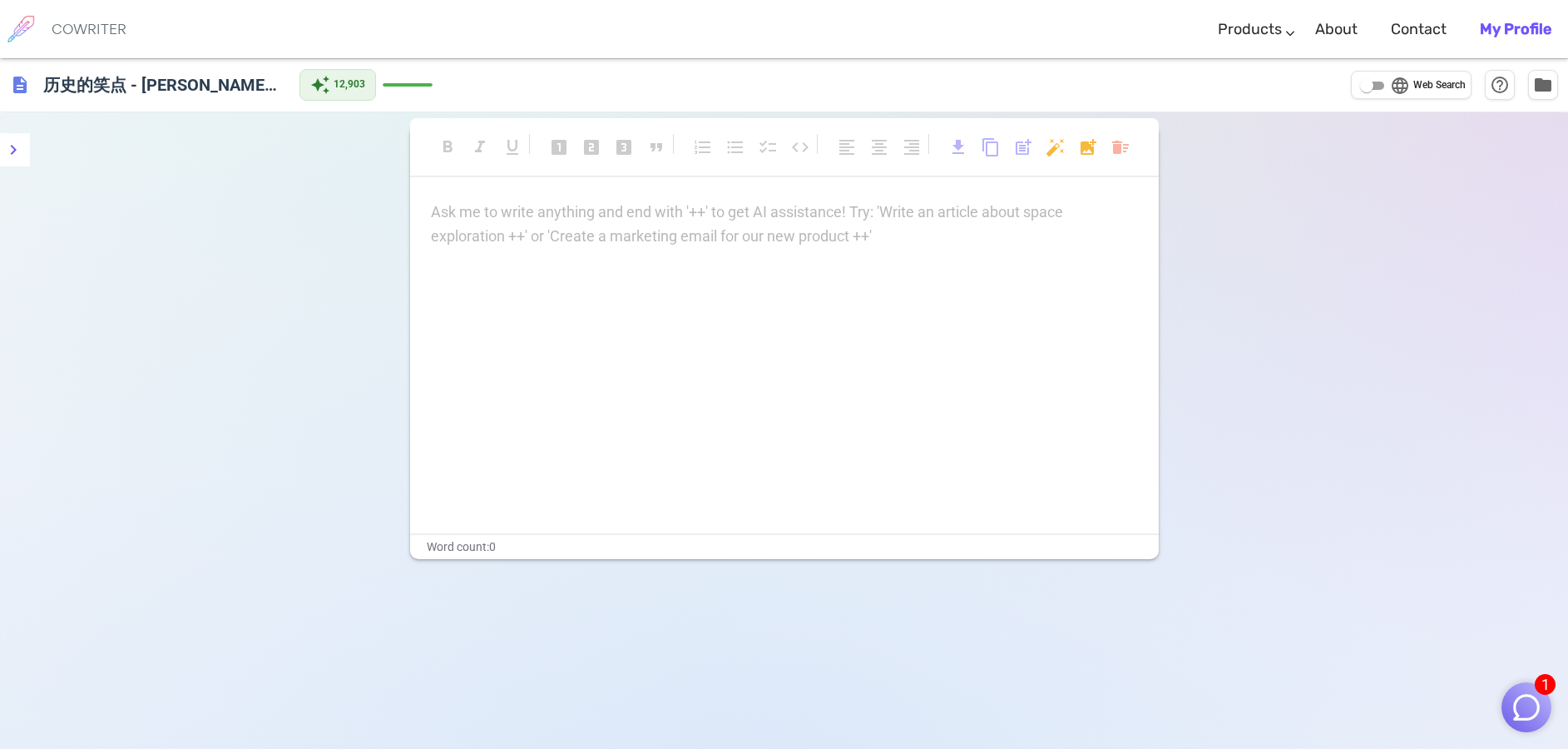
click at [561, 246] on div "Ask me to write anything and end with '++' to get AI assistance! Try: 'Write an…" at bounding box center [784, 224] width 707 height 48
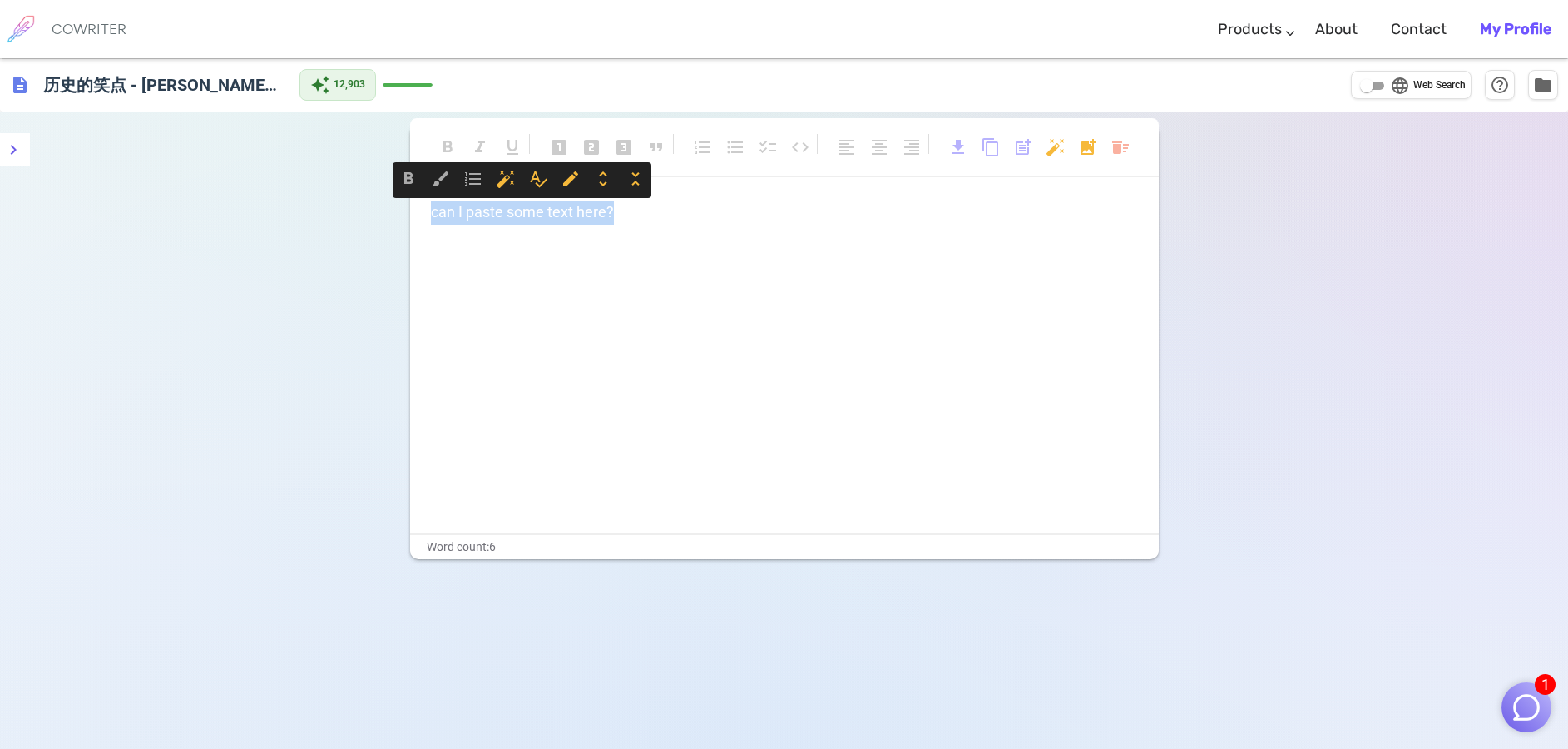
drag, startPoint x: 639, startPoint y: 210, endPoint x: 348, endPoint y: 196, distance: 291.3
click at [348, 196] on div "format_bold format_italic format_underlined looks_one looks_two looks_3 format_…" at bounding box center [784, 486] width 1568 height 749
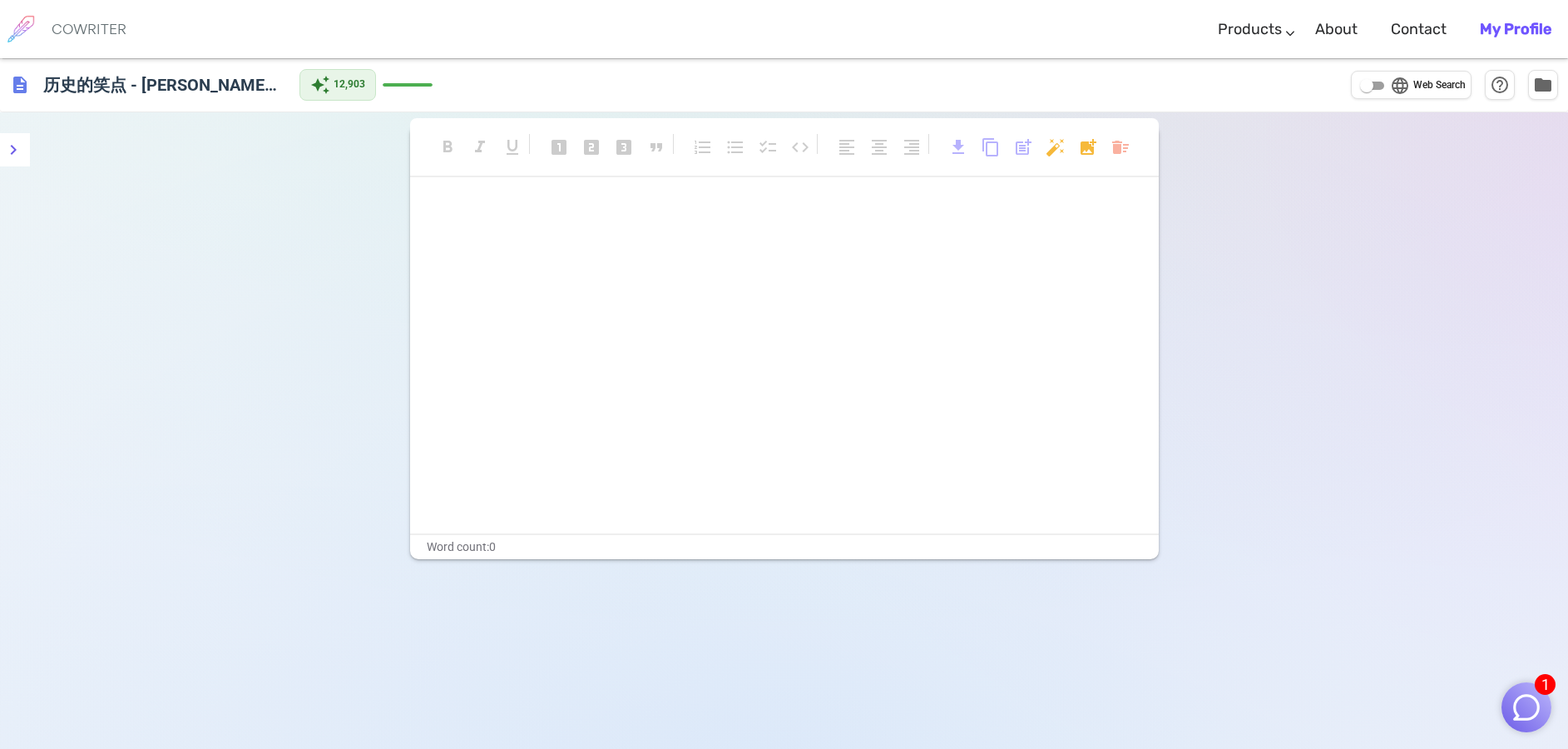
click at [1528, 714] on img "button" at bounding box center [1527, 707] width 31 height 31
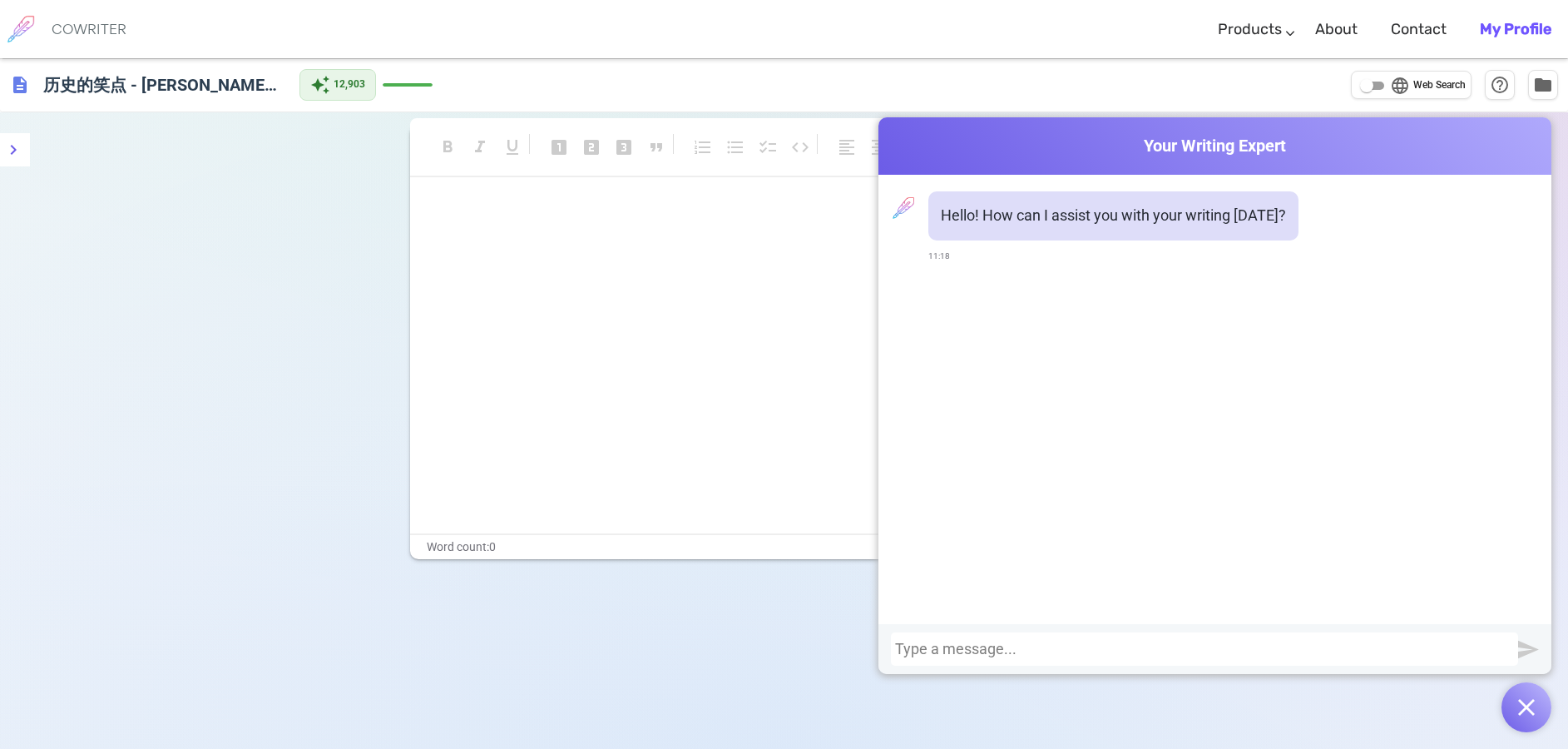
click at [949, 652] on div at bounding box center [1204, 649] width 619 height 17
click at [908, 642] on div at bounding box center [1204, 649] width 619 height 17
click at [935, 647] on div at bounding box center [1204, 649] width 619 height 17
click at [1485, 652] on div "can I paste some text here?" at bounding box center [1204, 649] width 619 height 17
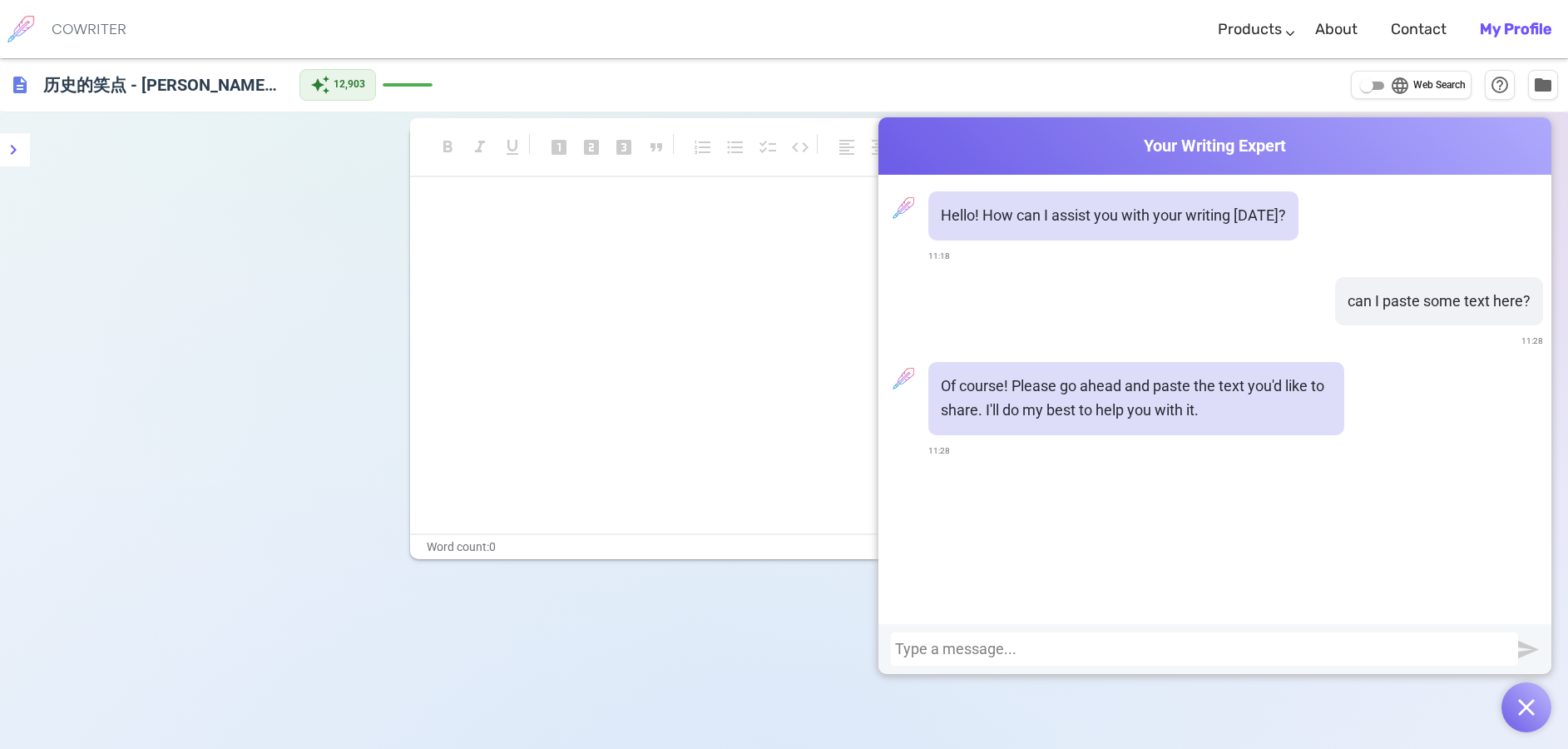
click at [618, 334] on div "﻿ ﻿" at bounding box center [784, 367] width 749 height 333
click at [950, 647] on div at bounding box center [1204, 649] width 619 height 17
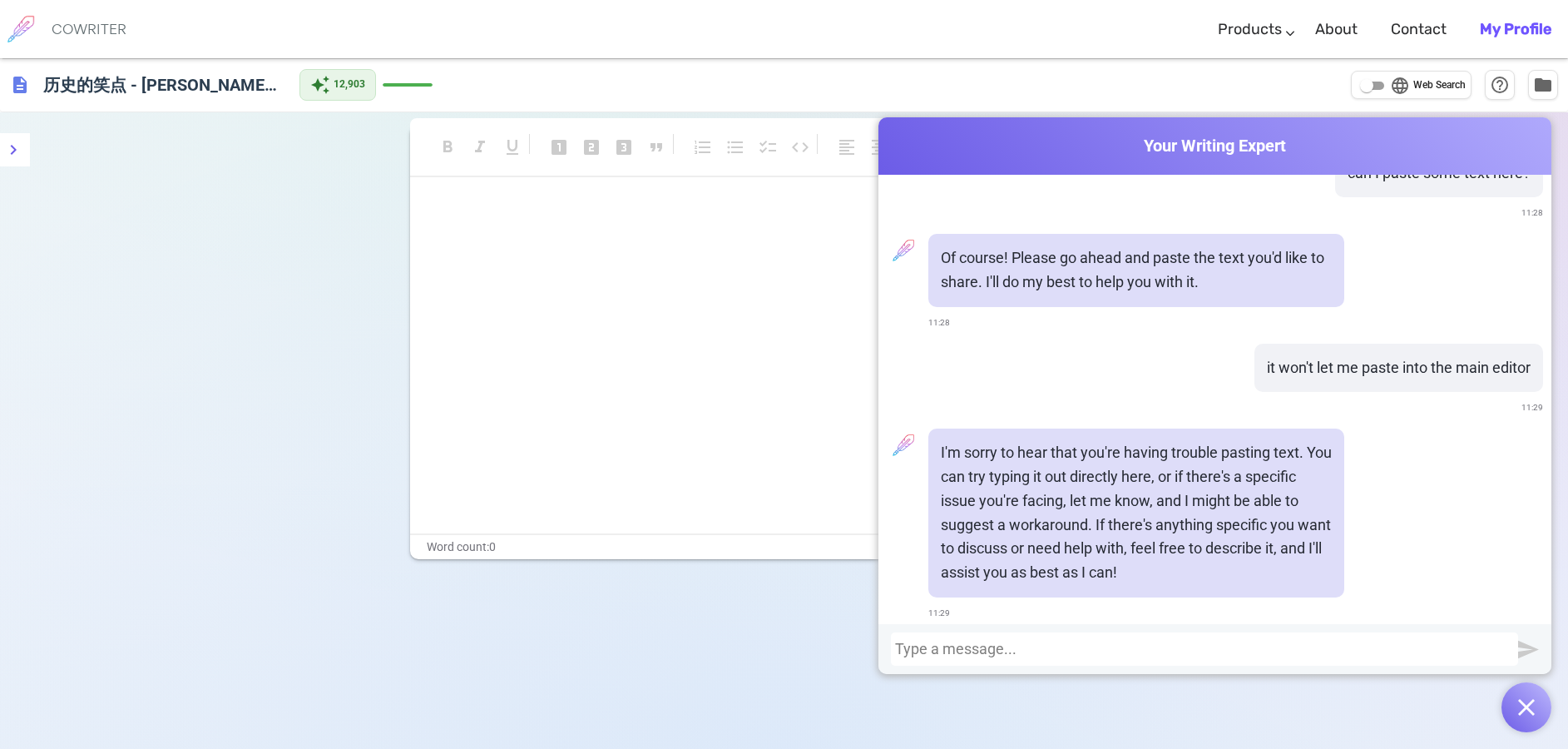
scroll to position [138, 0]
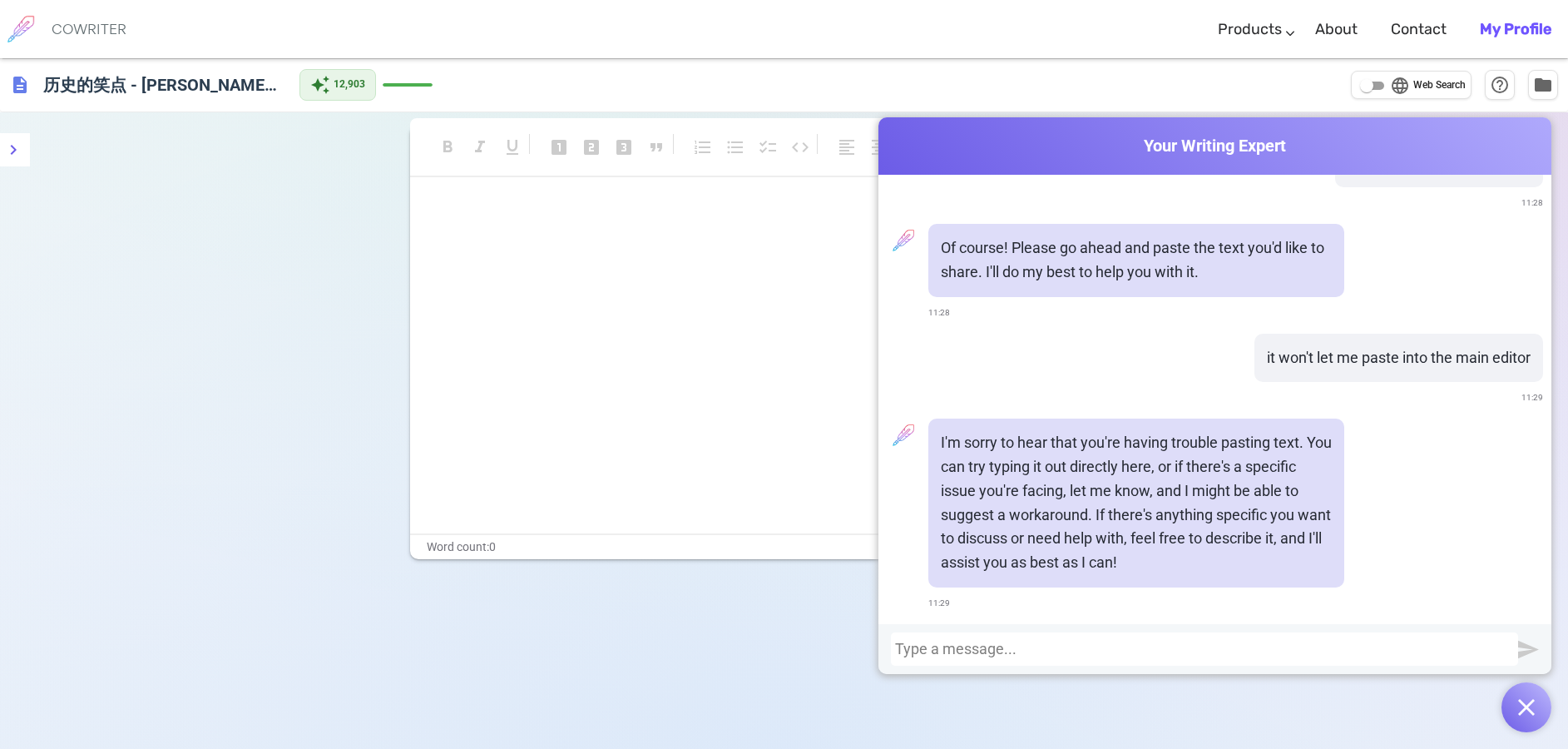
click at [734, 352] on div "﻿ ﻿" at bounding box center [784, 367] width 749 height 333
click at [1541, 702] on button "button" at bounding box center [1526, 707] width 50 height 50
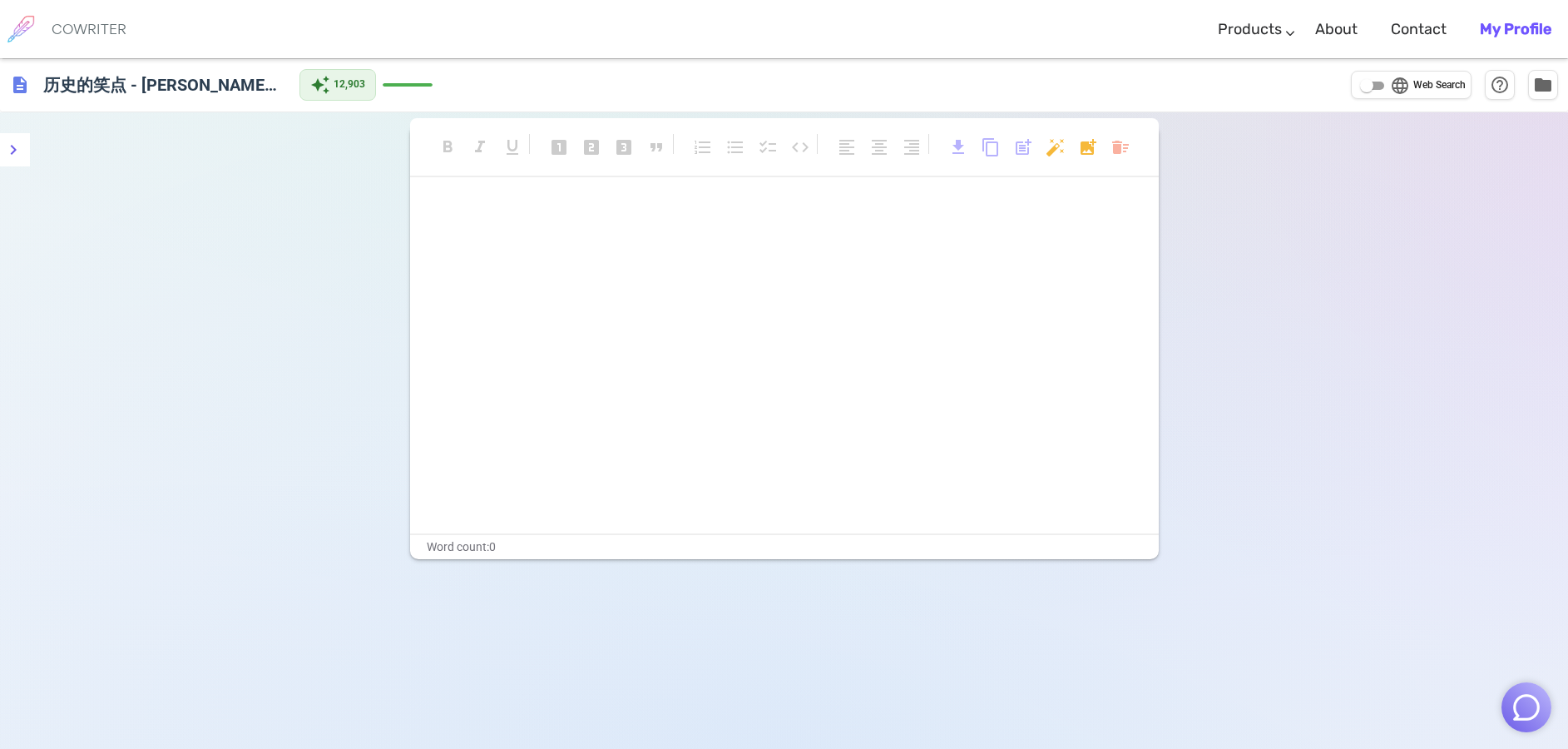
click at [867, 257] on div "﻿ ﻿" at bounding box center [784, 367] width 749 height 333
drag, startPoint x: 658, startPoint y: 200, endPoint x: 658, endPoint y: 219, distance: 19.0
click at [658, 201] on p "﻿" at bounding box center [784, 213] width 707 height 25
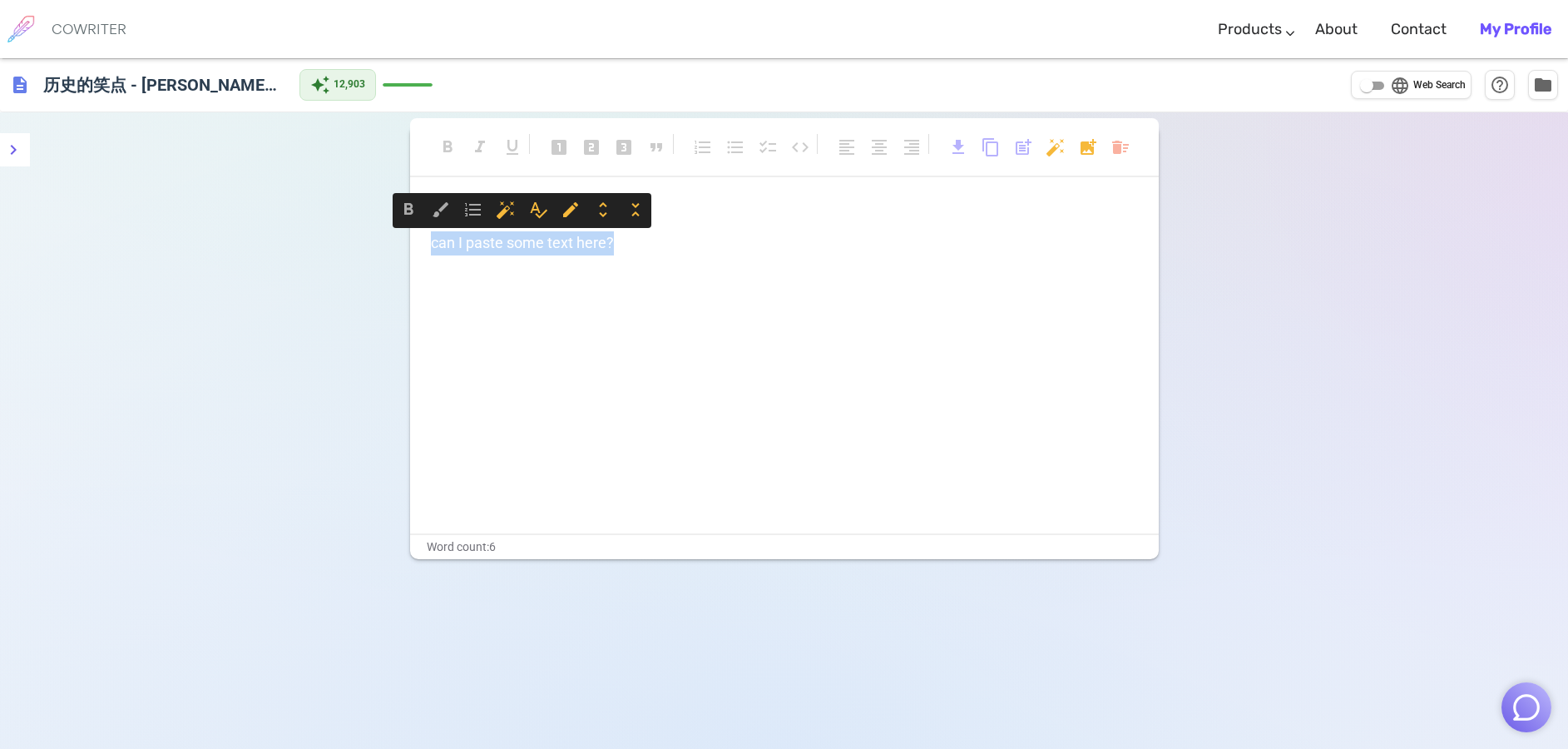
drag, startPoint x: 644, startPoint y: 242, endPoint x: 400, endPoint y: 202, distance: 247.3
click at [400, 202] on body "COWRITER Products Writing Marketing Emails Images (soon) About Contact My Profi…" at bounding box center [784, 430] width 1568 height 861
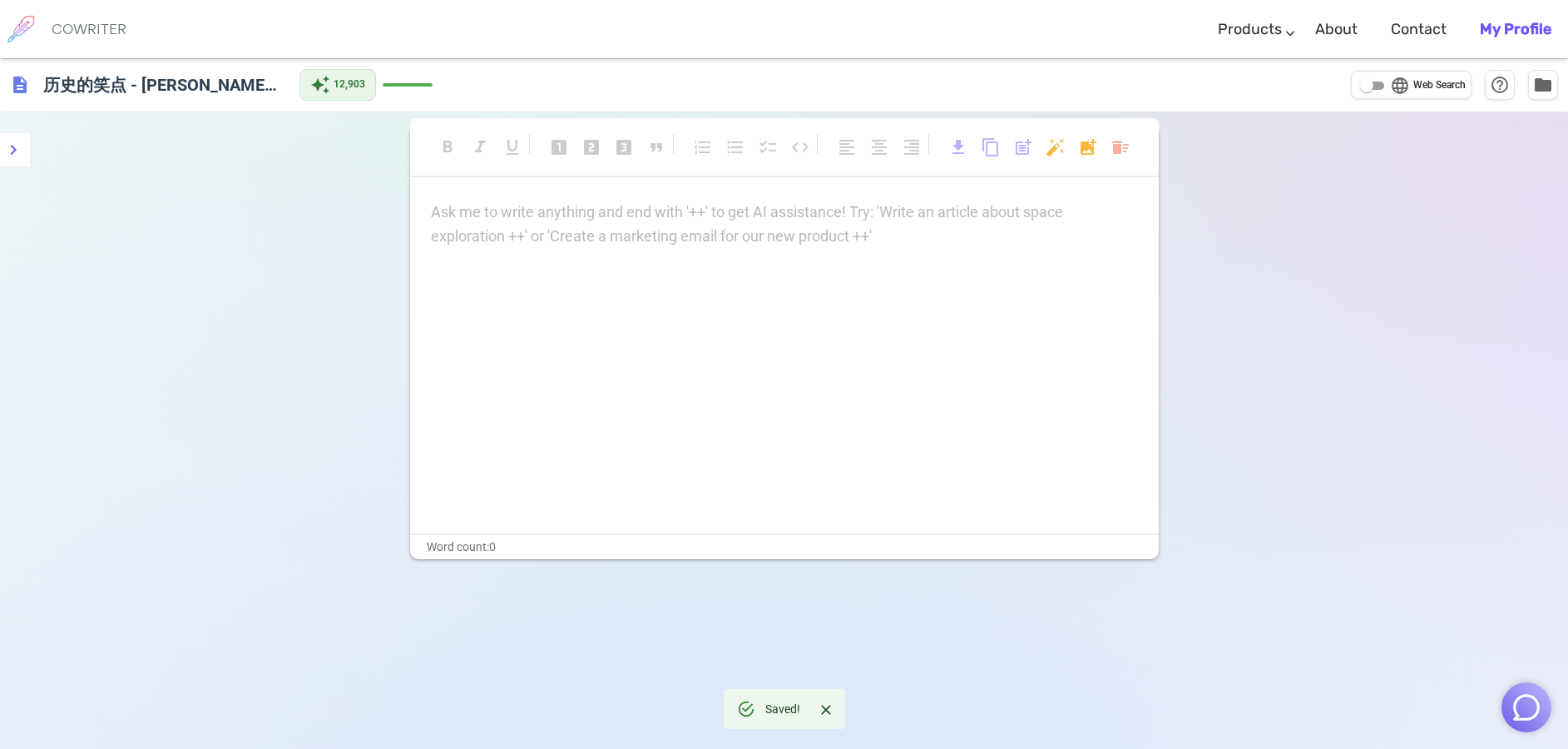
drag, startPoint x: 542, startPoint y: 344, endPoint x: 513, endPoint y: 343, distance: 29.0
click at [513, 343] on div "Ask me to write anything and end with '++' to get AI assistance! Try: 'Write an…" at bounding box center [784, 367] width 749 height 333
click at [911, 239] on div "Ask me to write anything and end with '++' to get AI assistance! Try: 'Write an…" at bounding box center [784, 224] width 707 height 48
click at [509, 229] on div "﻿ ﻿ ﻿" at bounding box center [784, 243] width 707 height 85
click at [493, 196] on div "format_bold format_italic format_underlined looks_one looks_two looks_3 format_…" at bounding box center [784, 342] width 749 height 434
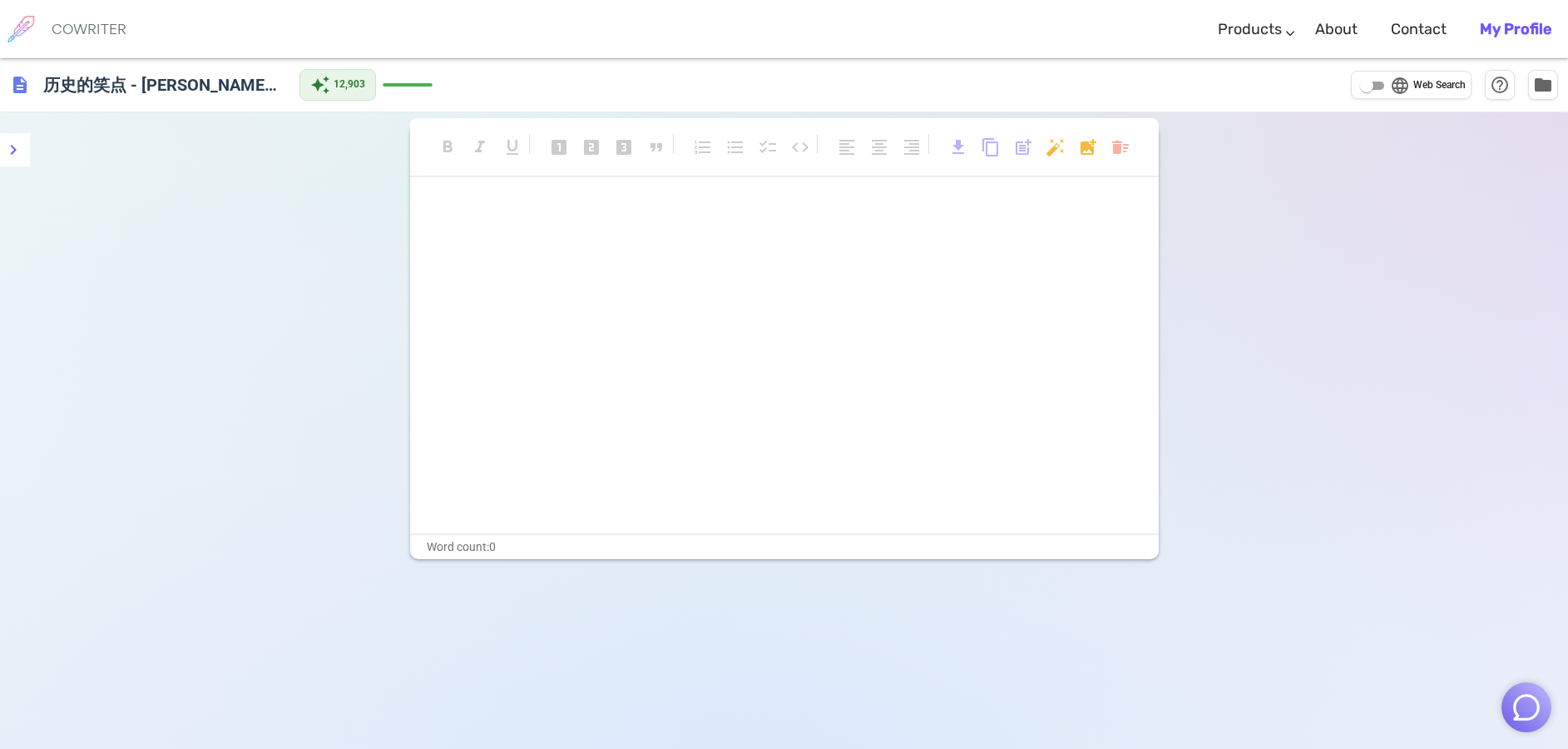
click at [1530, 715] on img "button" at bounding box center [1527, 707] width 31 height 31
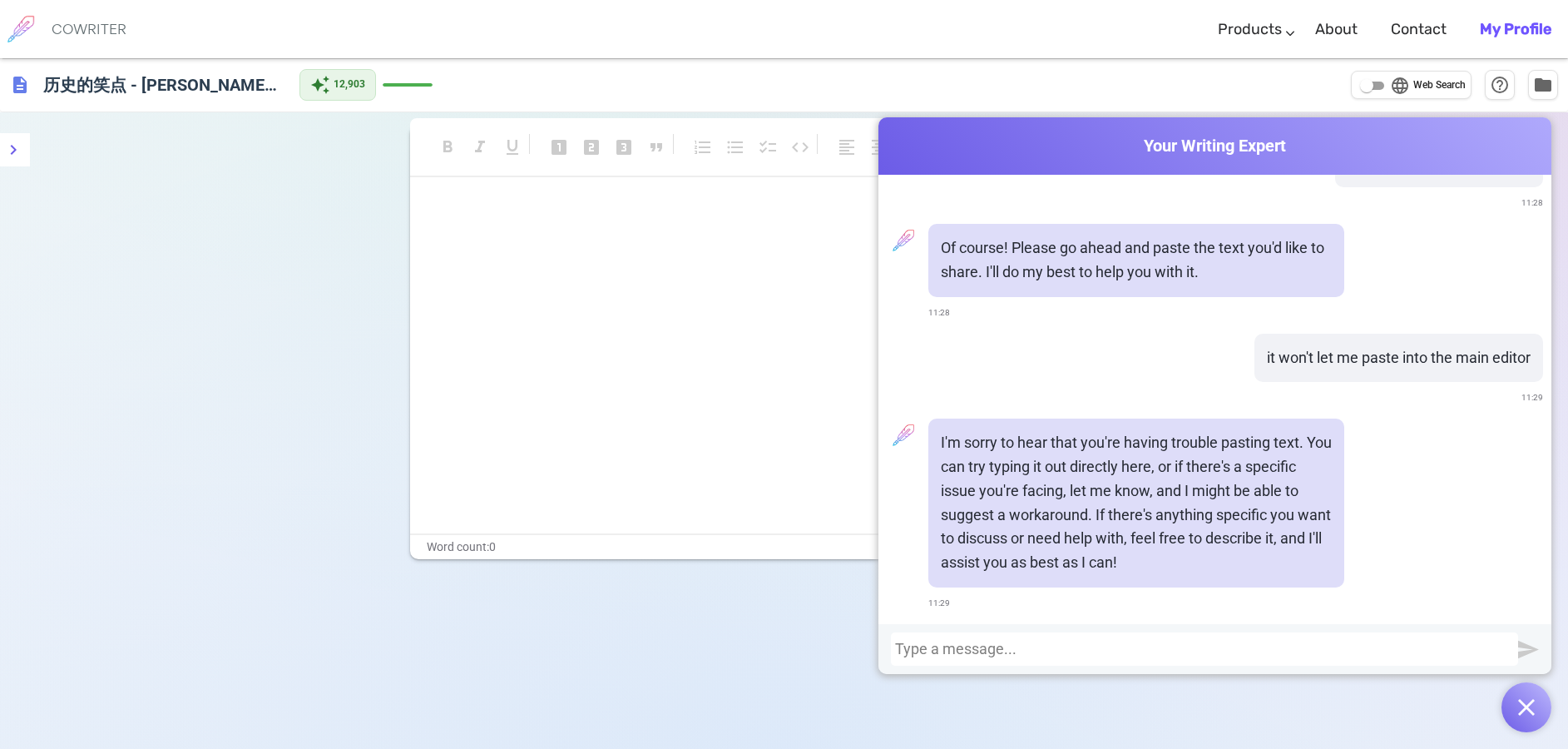
click at [968, 650] on div at bounding box center [1204, 649] width 619 height 17
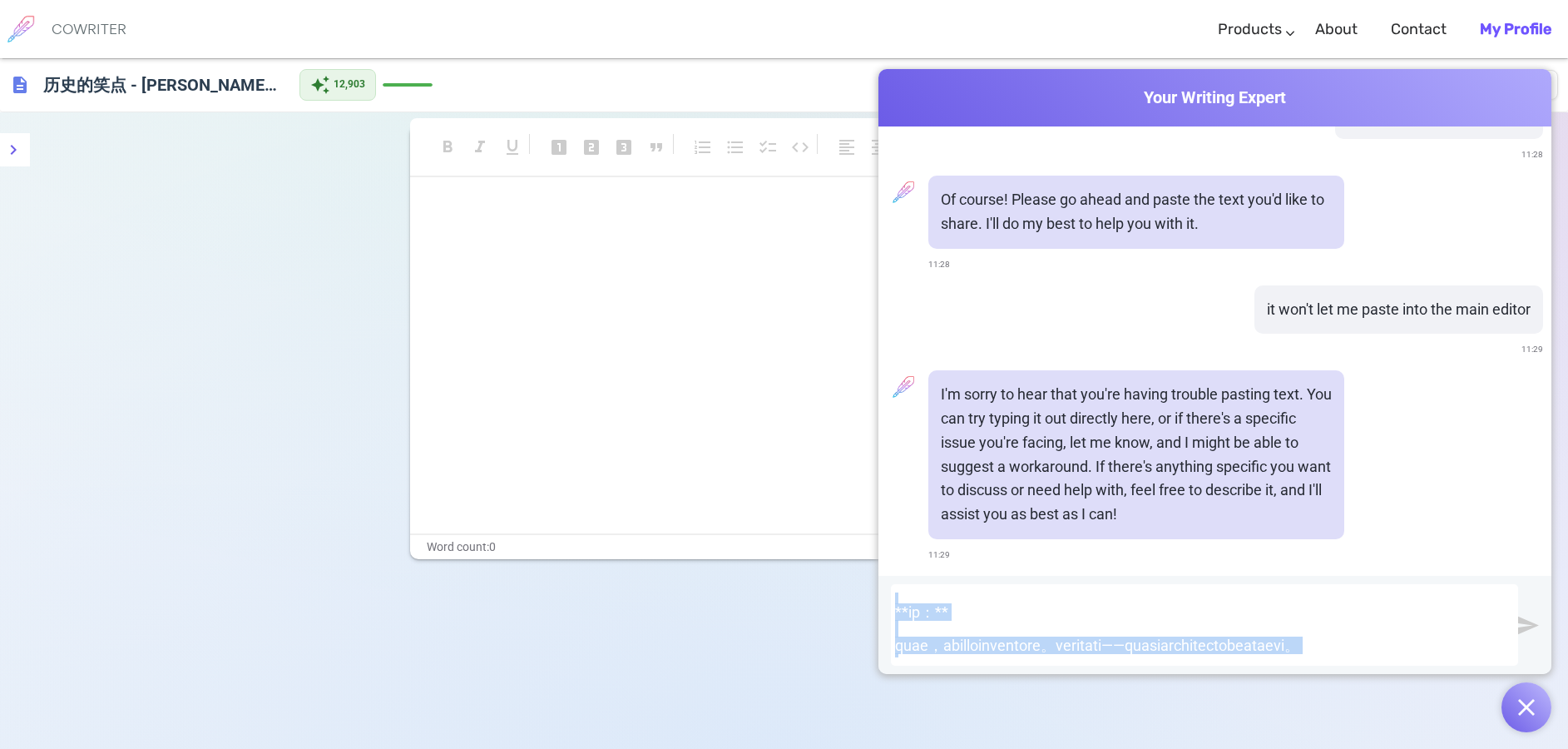
scroll to position [0, 0]
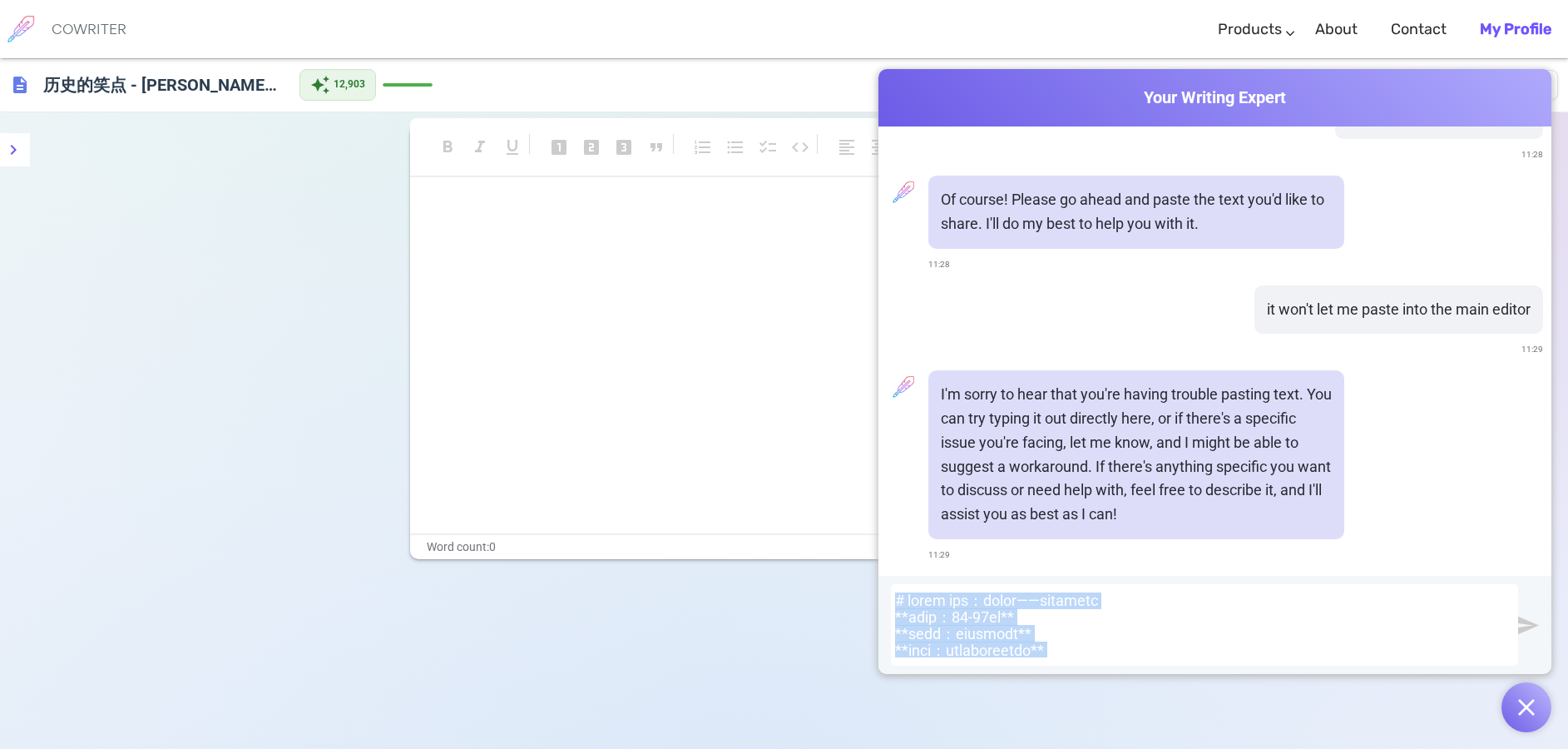
drag, startPoint x: 1175, startPoint y: 649, endPoint x: 784, endPoint y: 485, distance: 424.0
click at [784, 485] on div "Cowriter Your Writing Expert Hello! How can I assist you with your writing toda…" at bounding box center [784, 460] width 1568 height 803
copy div "# 历史的笑点 第一集：罗马的诞生——神话与现实的交织 **视频时长：10-12分钟** **展示方式：思维导图渐进展开** **风格基调：学术严谨与英式幽默…"
click at [480, 270] on p "﻿" at bounding box center [784, 273] width 707 height 25
click at [459, 218] on p "﻿" at bounding box center [784, 213] width 707 height 25
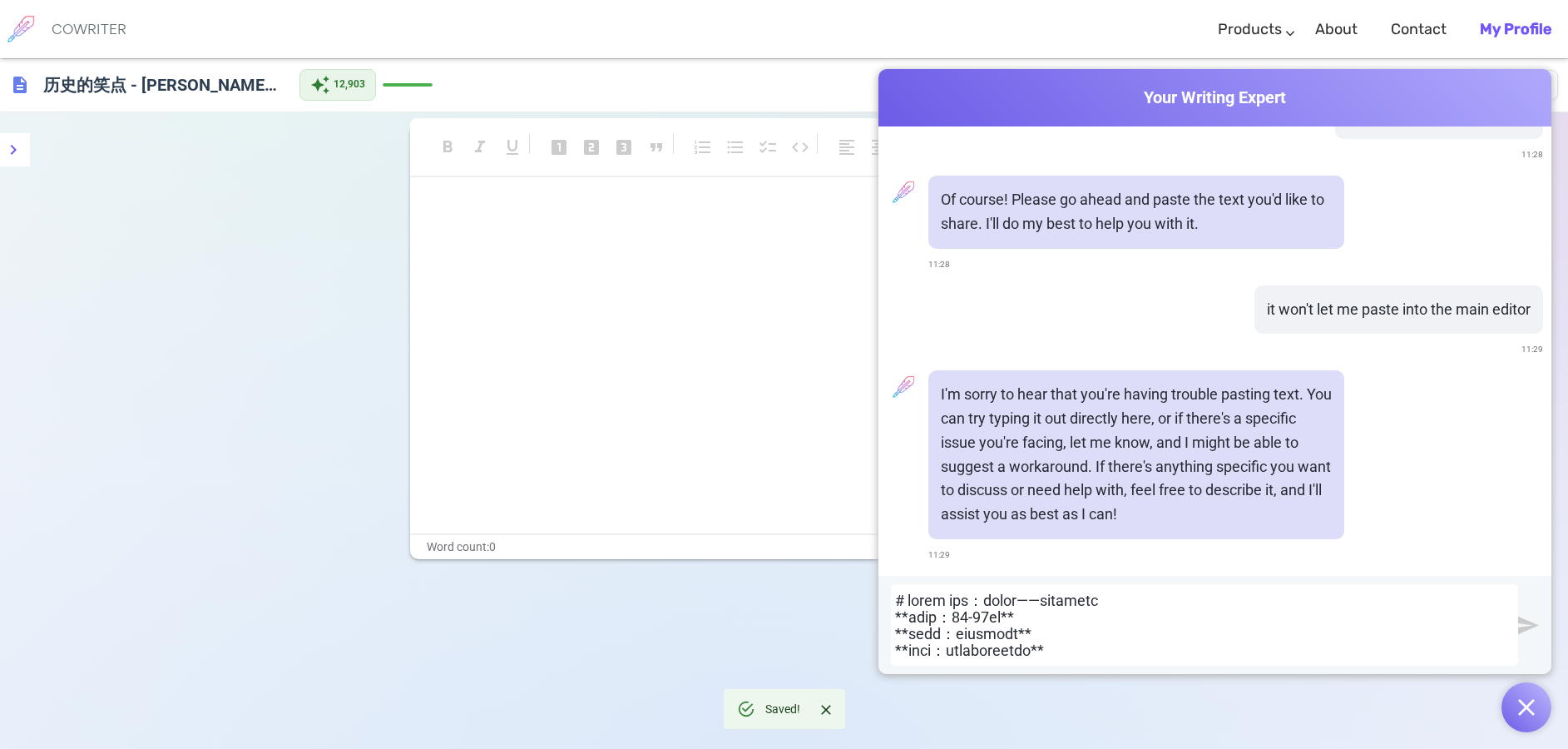
click at [834, 713] on button "Close" at bounding box center [826, 709] width 25 height 25
click at [1534, 623] on img "submit" at bounding box center [1528, 625] width 21 height 21
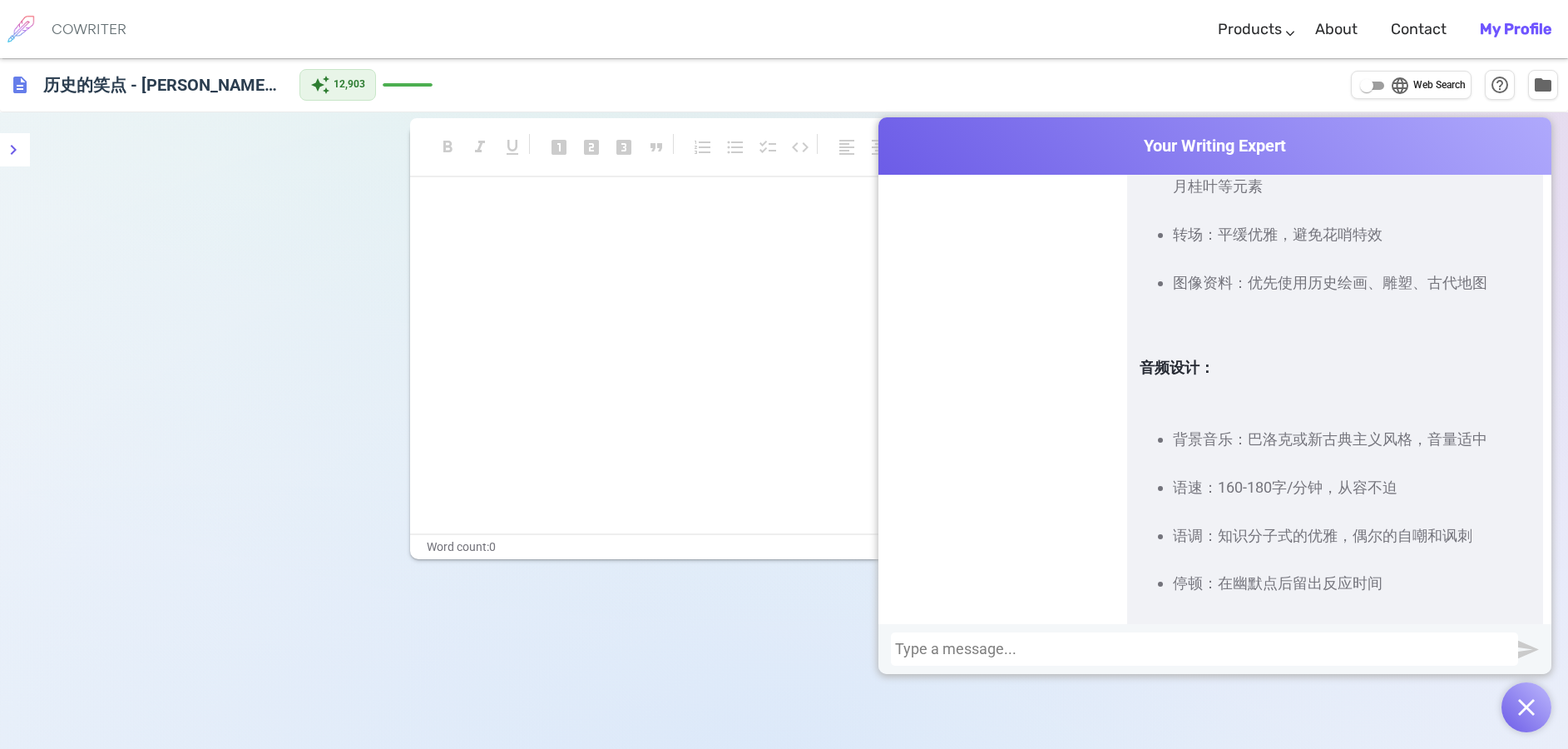
scroll to position [12935, 0]
click at [931, 652] on div at bounding box center [1204, 649] width 619 height 17
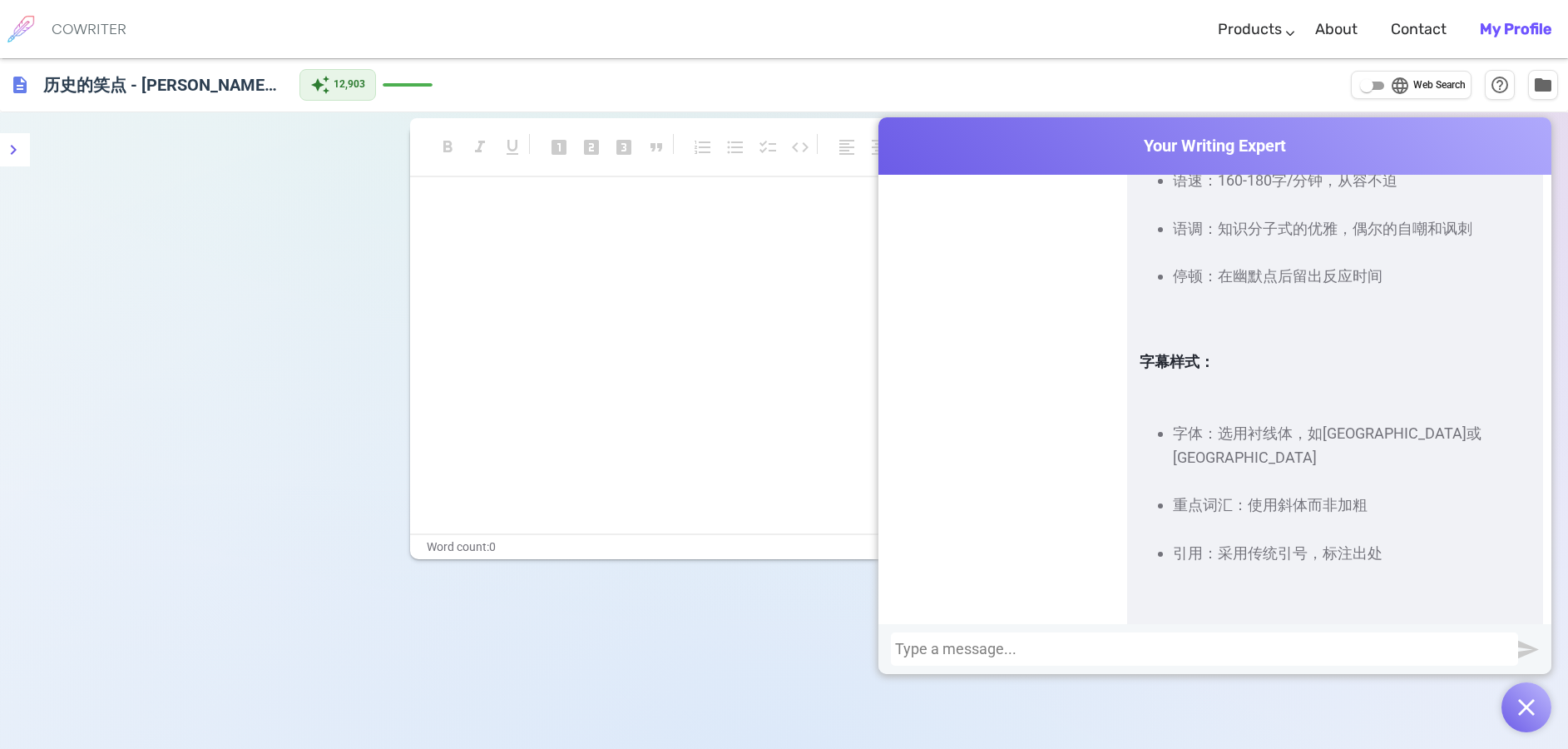
scroll to position [13249, 0]
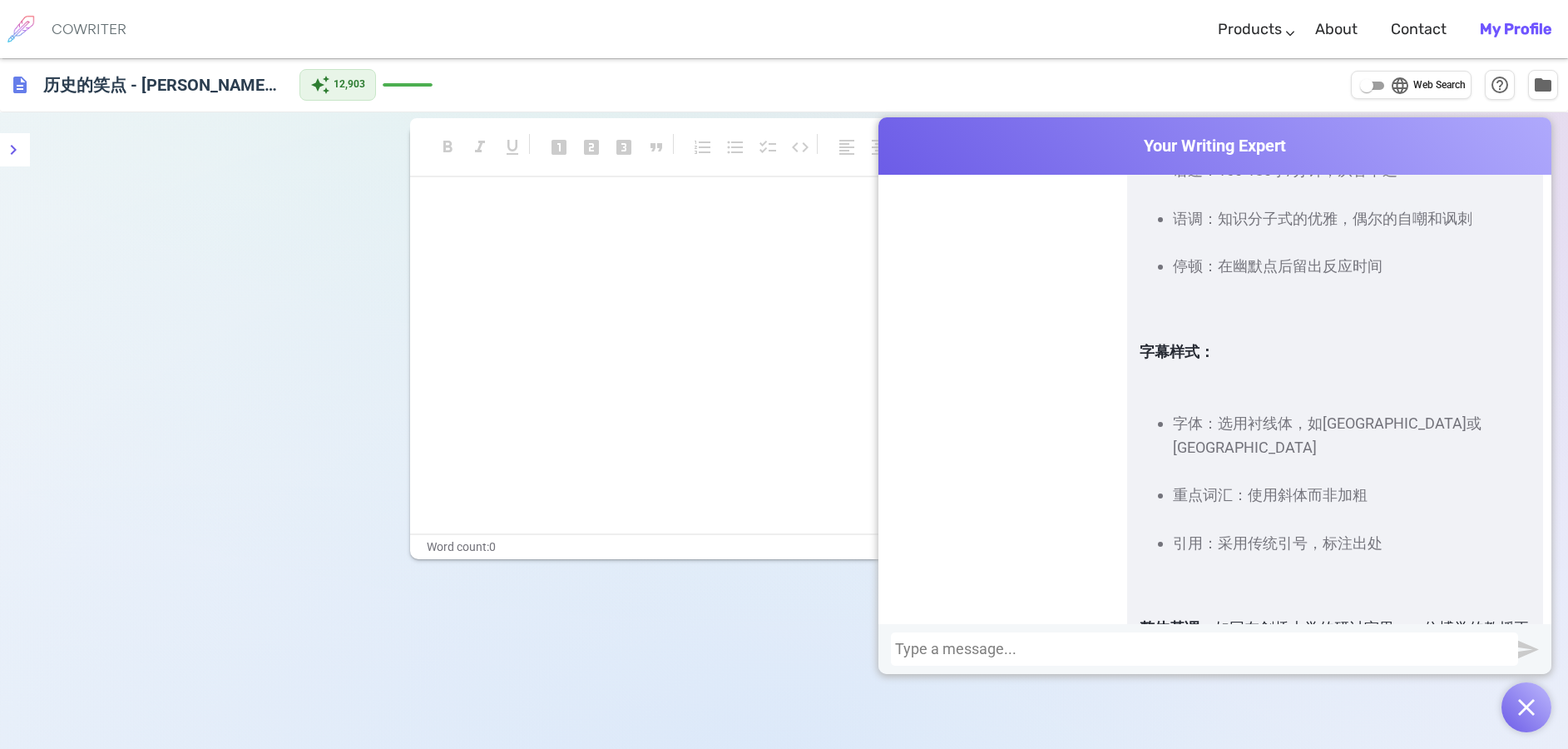
click at [497, 300] on div "﻿ ﻿ ﻿" at bounding box center [784, 367] width 749 height 333
click at [518, 255] on p "﻿" at bounding box center [784, 243] width 707 height 25
click at [1534, 707] on img "button" at bounding box center [1526, 707] width 17 height 17
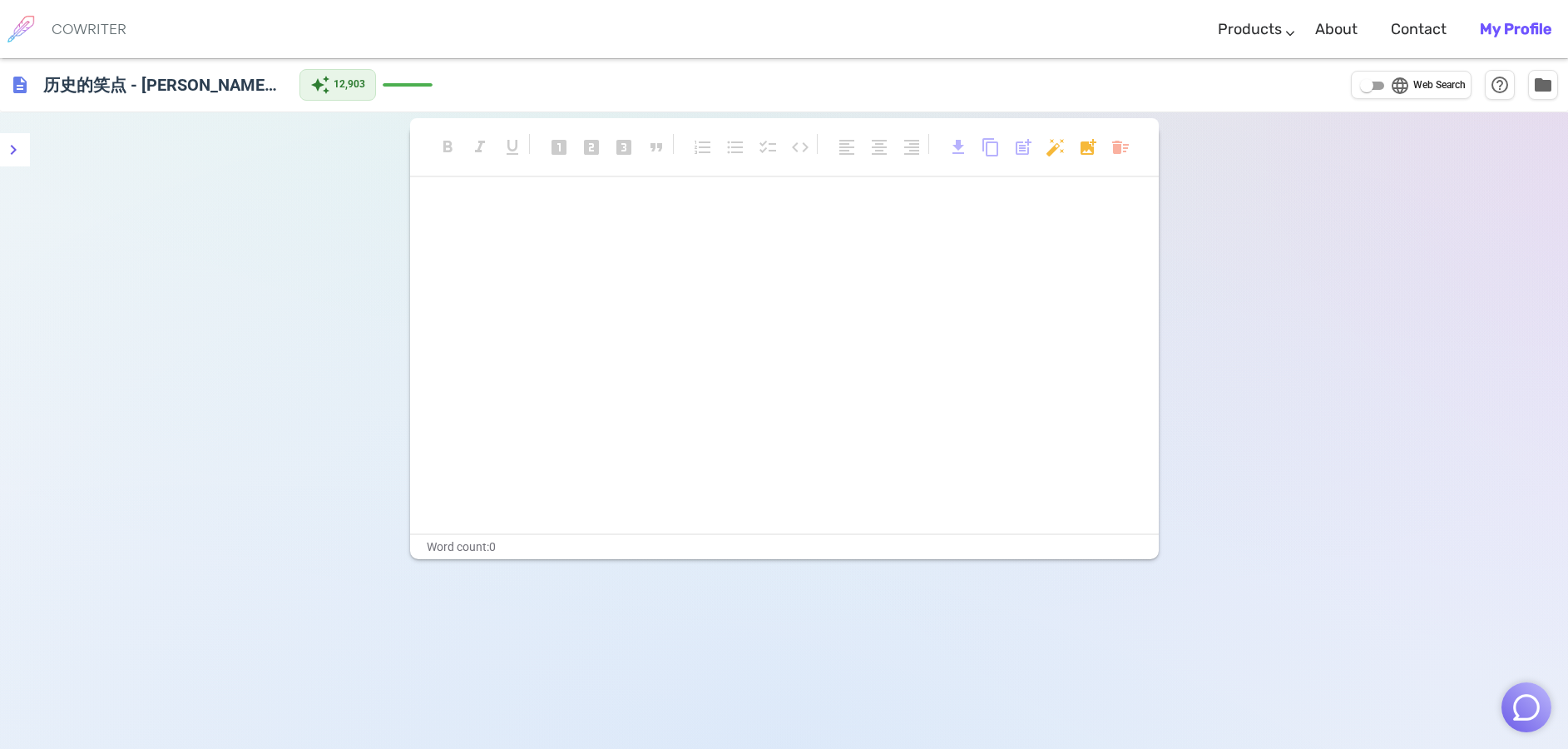
click at [718, 274] on p "﻿" at bounding box center [784, 273] width 707 height 25
click at [486, 146] on span "format_italic" at bounding box center [479, 147] width 20 height 20
click at [486, 148] on span "format_italic" at bounding box center [479, 147] width 20 height 20
click at [1124, 151] on body "COWRITER Products Writing Marketing Emails Images (soon) About Contact My Profi…" at bounding box center [784, 430] width 1568 height 861
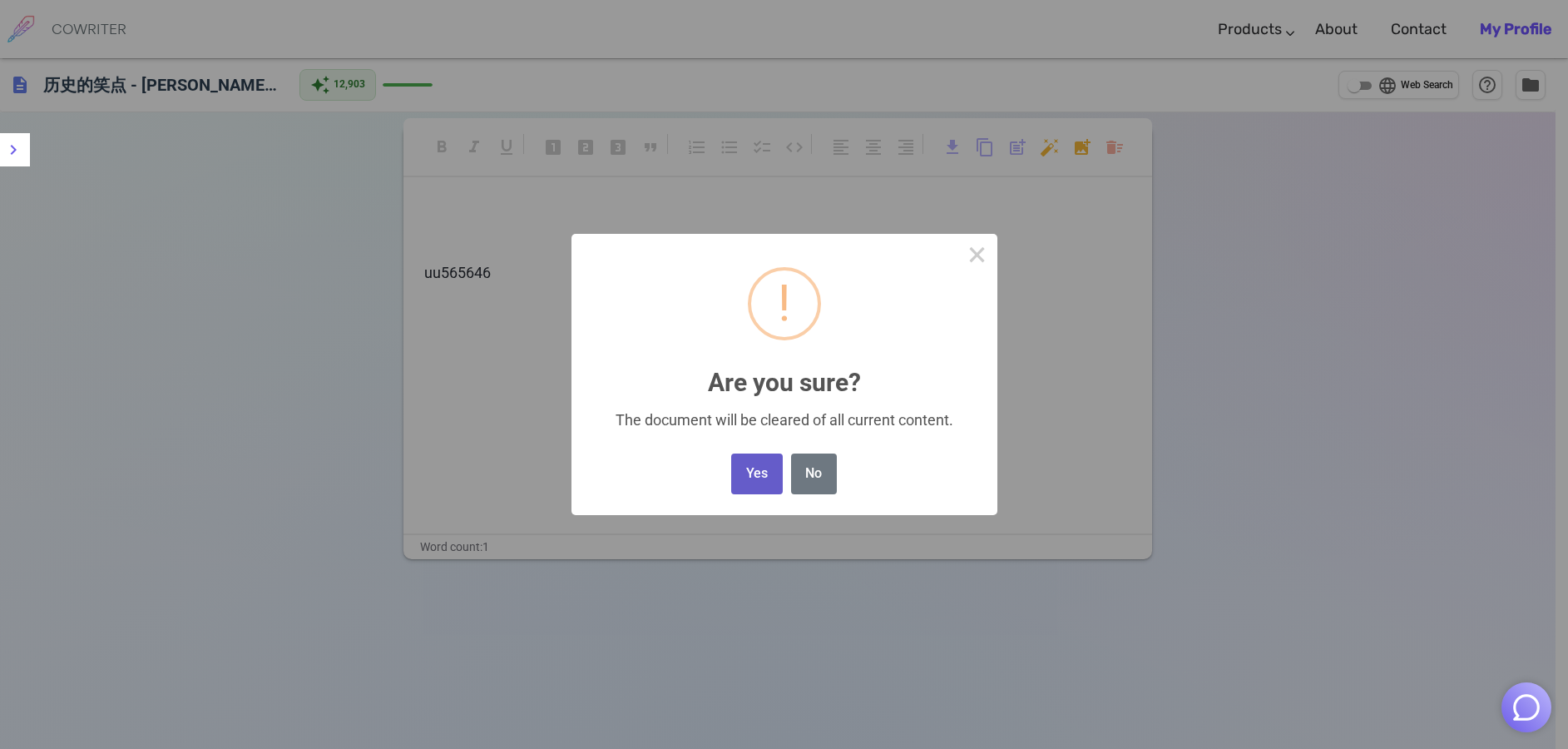
click at [769, 478] on button "Yes" at bounding box center [757, 473] width 51 height 40
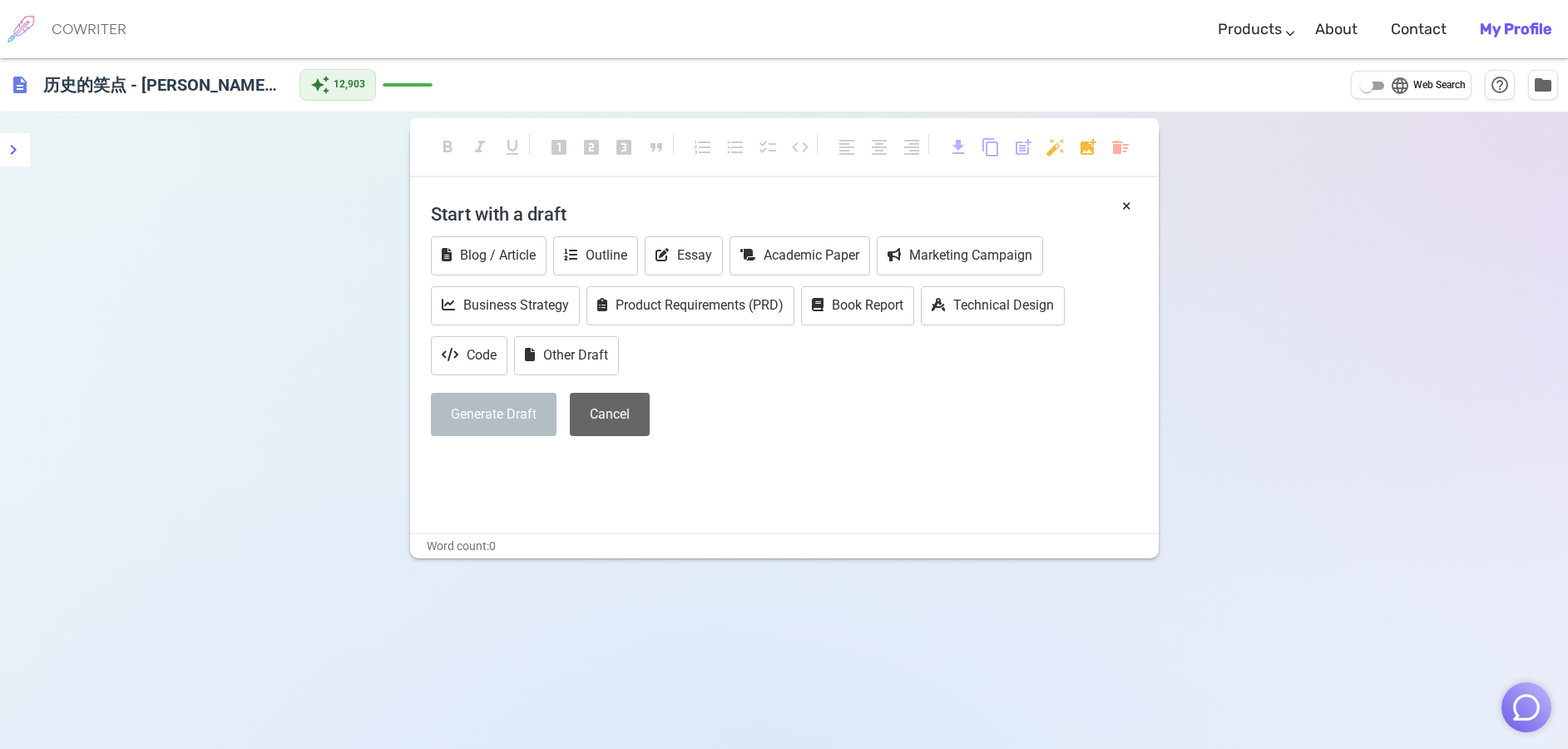
click at [626, 417] on button "Cancel" at bounding box center [609, 414] width 80 height 44
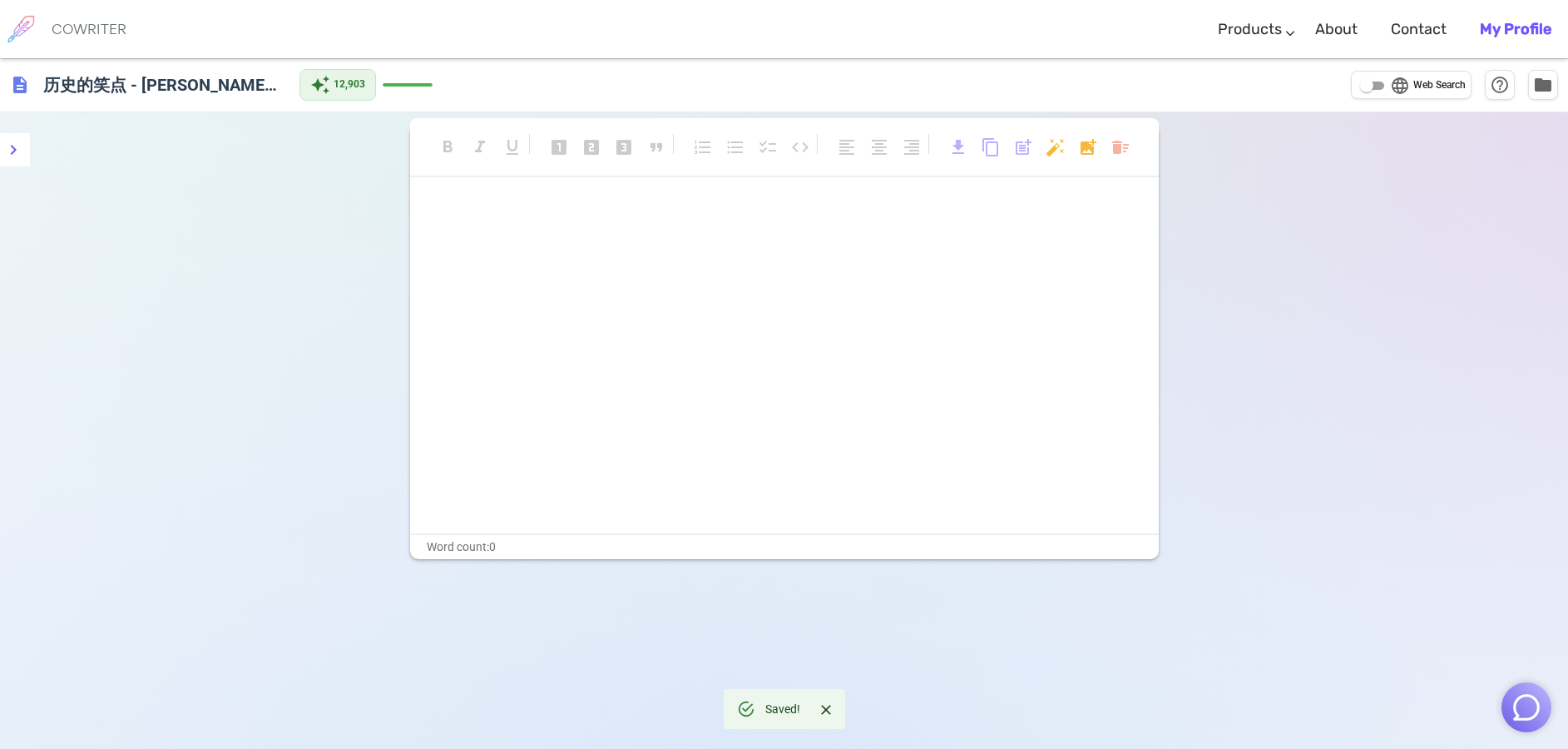
click at [629, 341] on div "﻿ ﻿" at bounding box center [784, 367] width 749 height 333
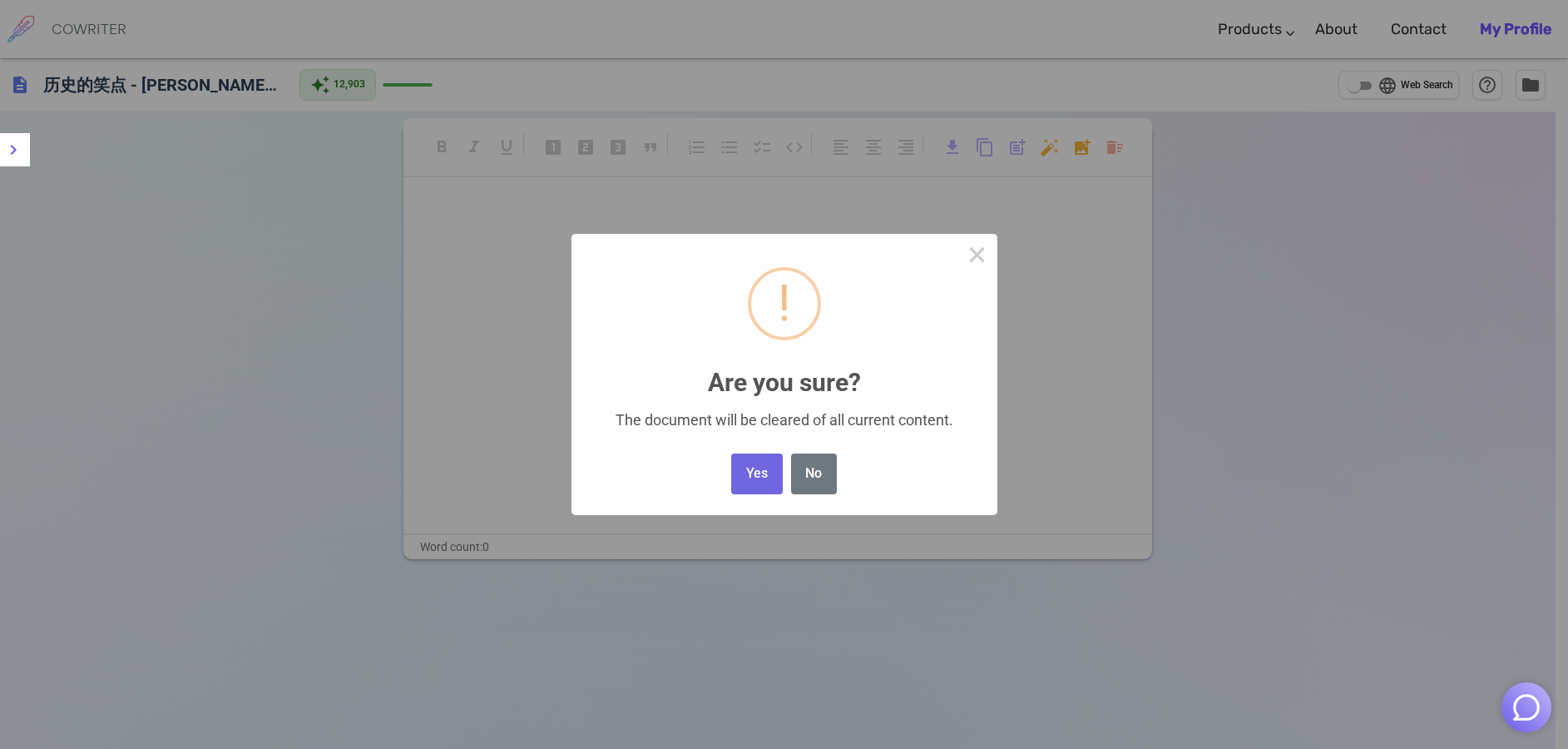
click at [1117, 151] on body "COWRITER Products Writing Marketing Emails Images (soon) About Contact My Profi…" at bounding box center [784, 430] width 1568 height 861
click at [753, 475] on button "Yes" at bounding box center [757, 473] width 51 height 40
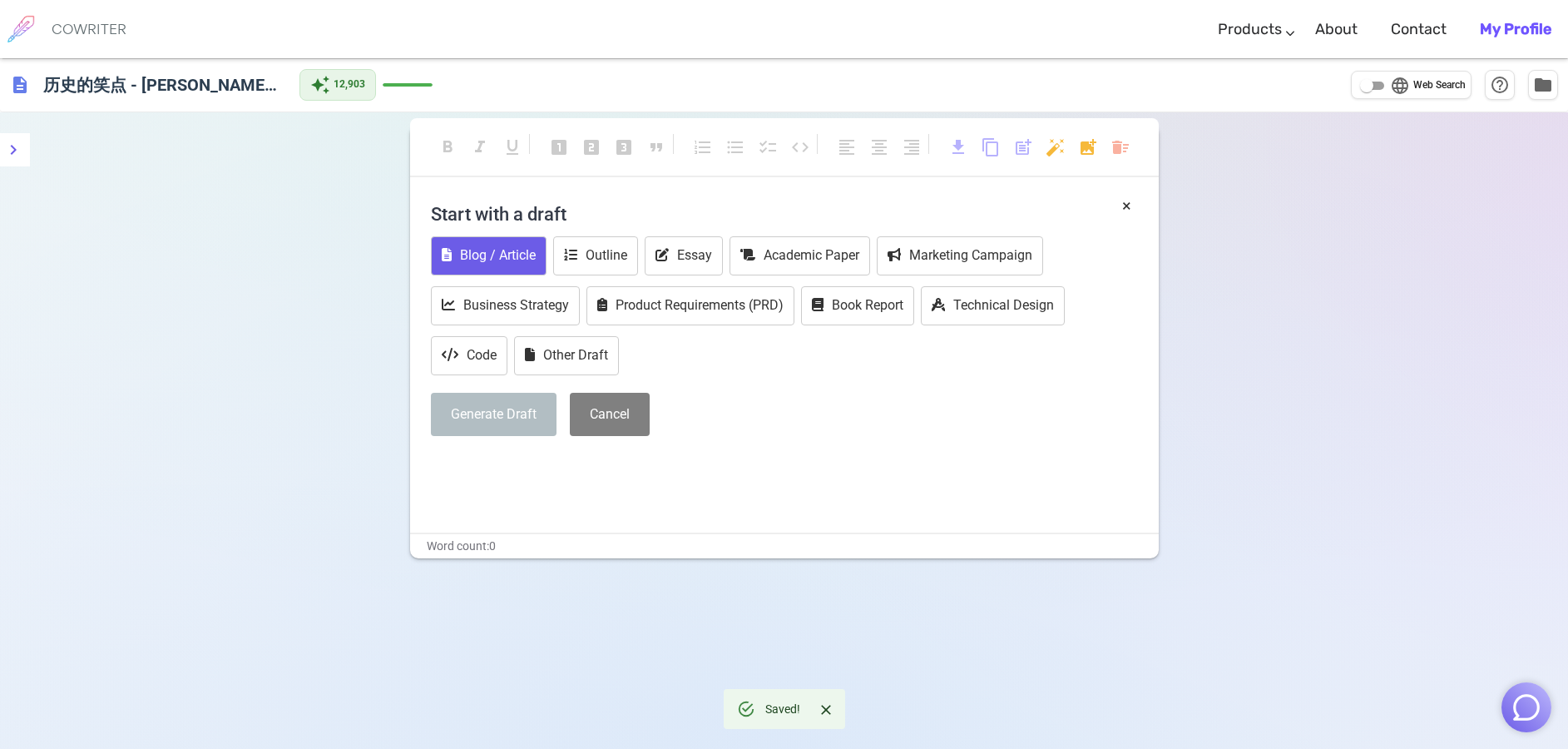
click at [524, 251] on button "Blog / Article" at bounding box center [488, 256] width 115 height 39
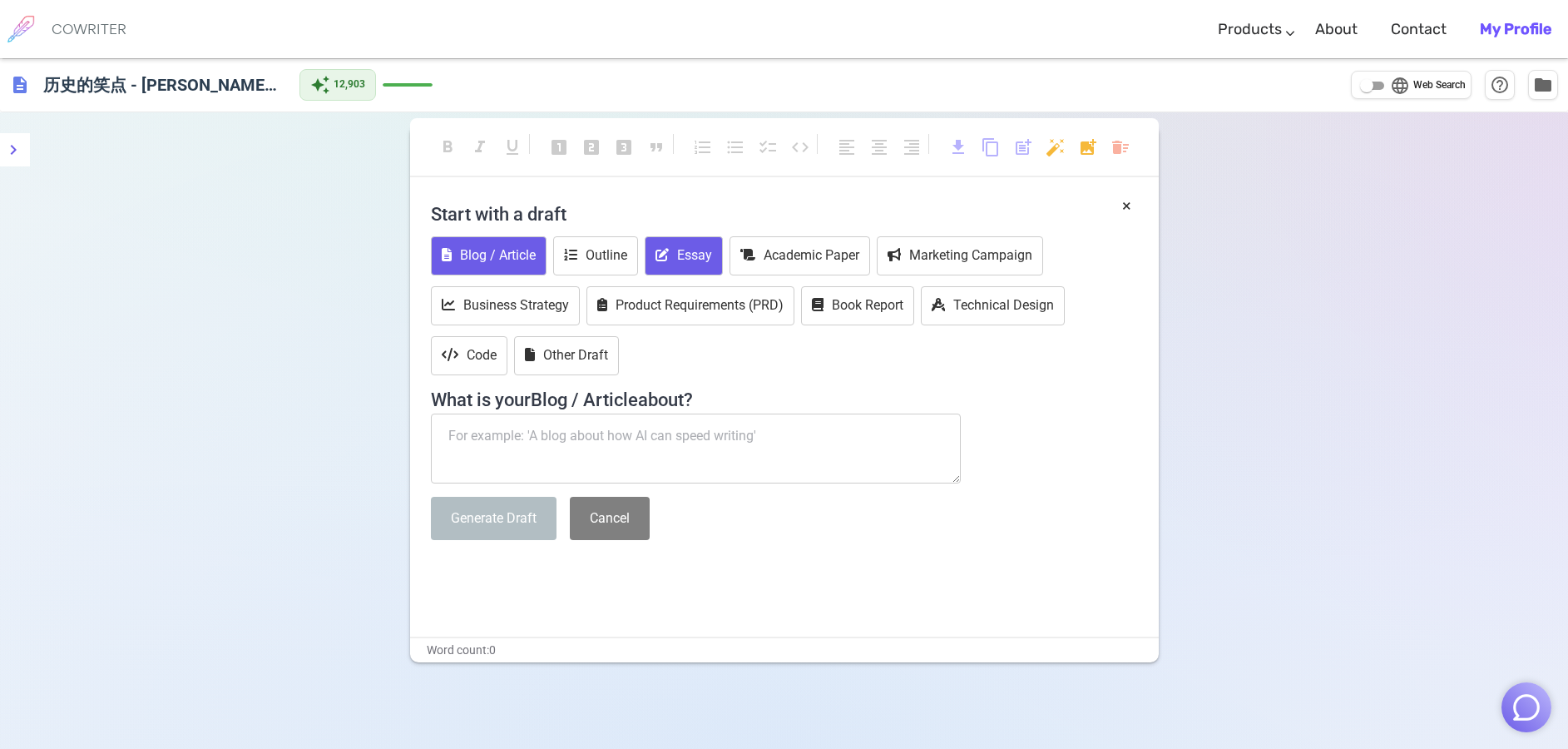
click at [712, 262] on button "Essay" at bounding box center [683, 256] width 78 height 39
click at [674, 444] on textarea at bounding box center [696, 448] width 531 height 70
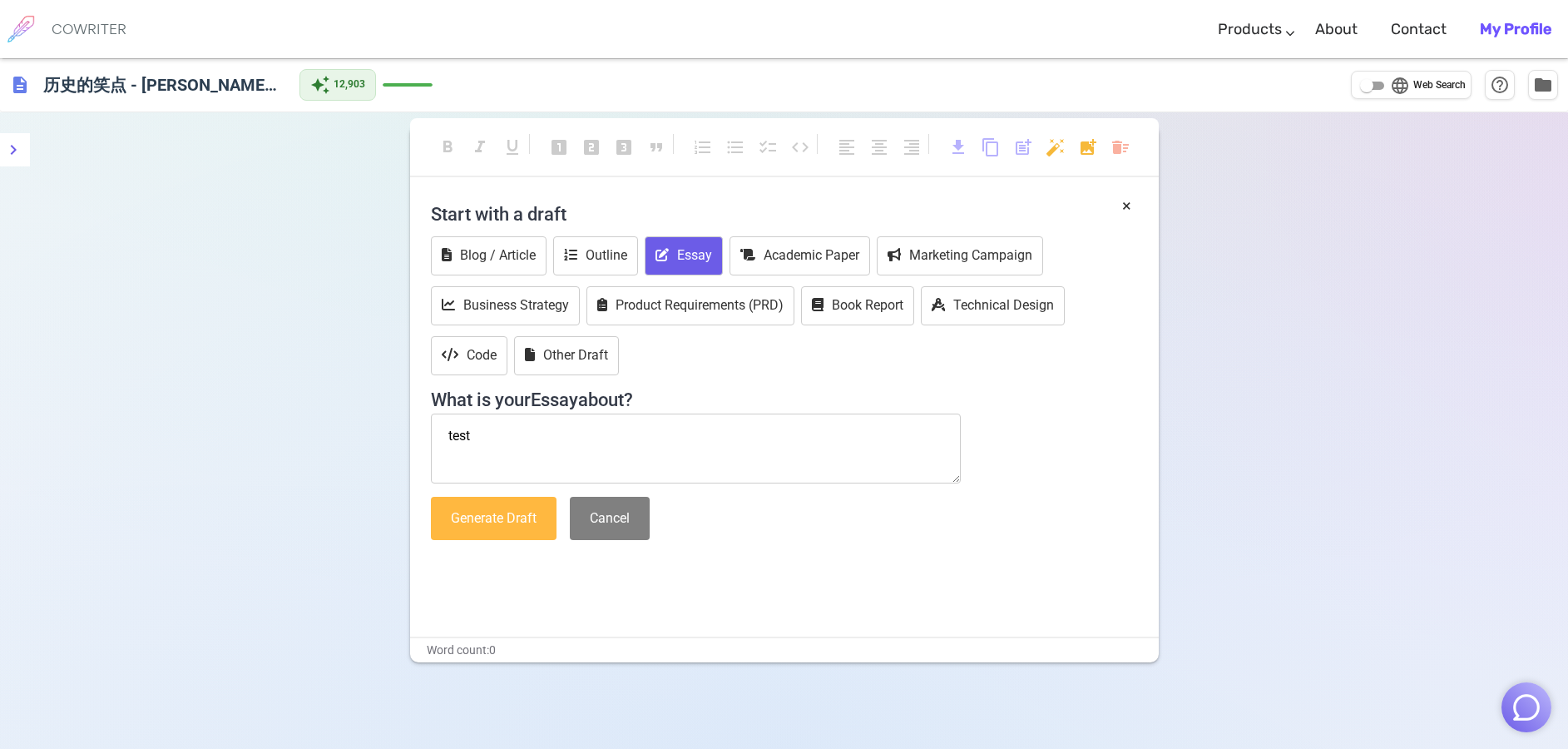
type textarea "test"
click at [524, 524] on button "Generate Draft" at bounding box center [494, 519] width 126 height 44
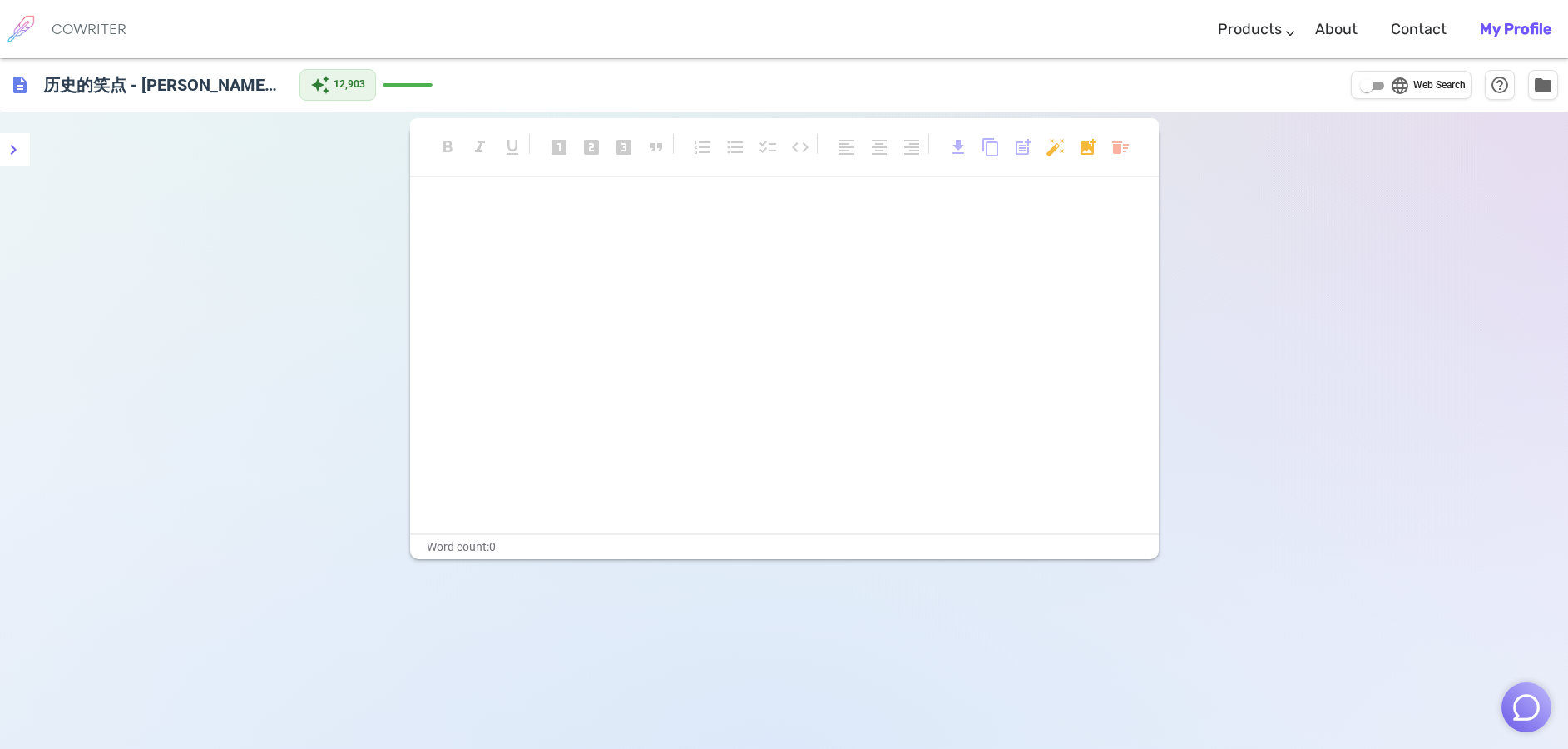
click at [664, 252] on p "﻿" at bounding box center [784, 243] width 707 height 25
click at [582, 252] on p "﻿" at bounding box center [784, 243] width 707 height 25
click at [578, 243] on p "﻿" at bounding box center [784, 243] width 707 height 25
click at [1523, 709] on img "button" at bounding box center [1527, 707] width 31 height 31
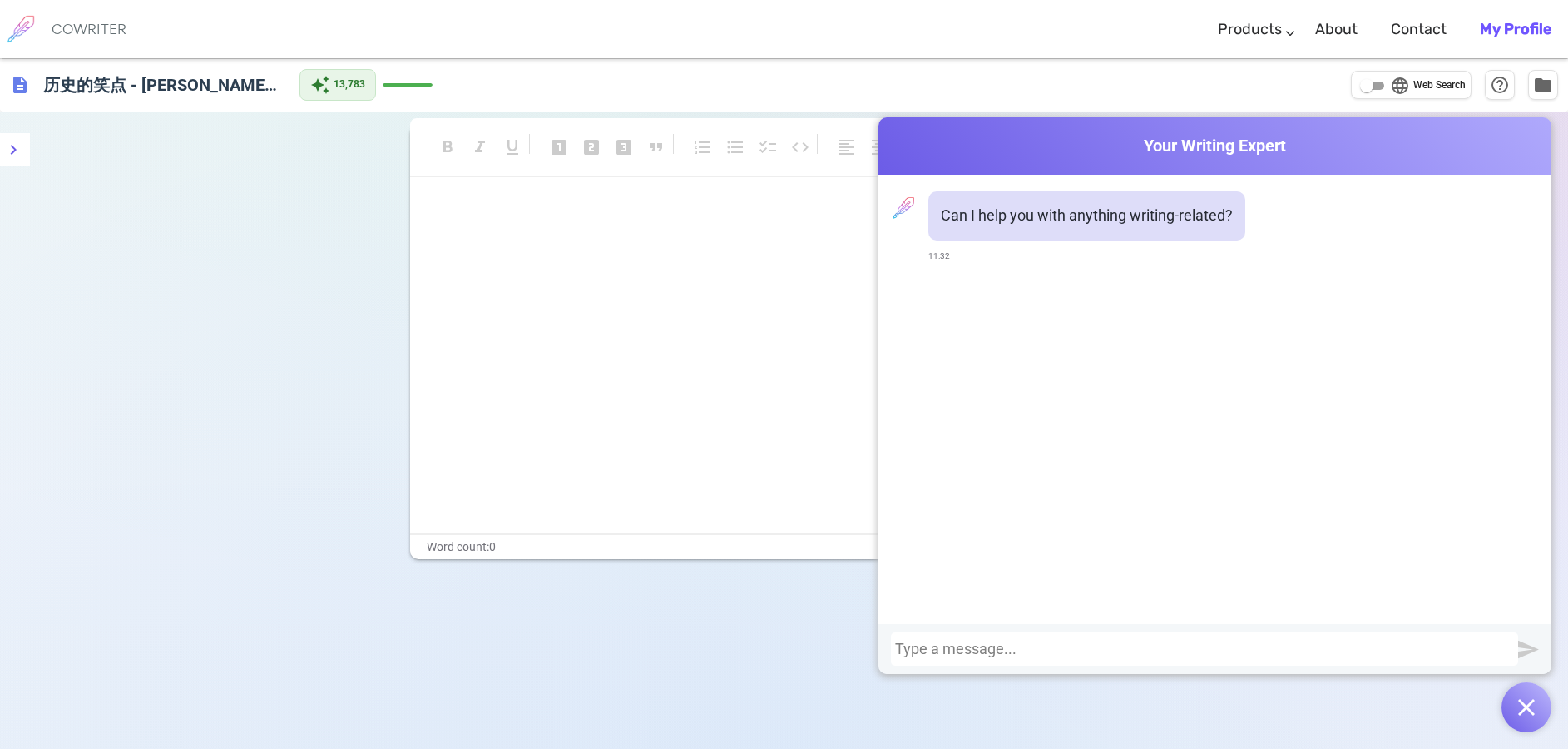
click at [1537, 713] on button "button" at bounding box center [1526, 707] width 50 height 50
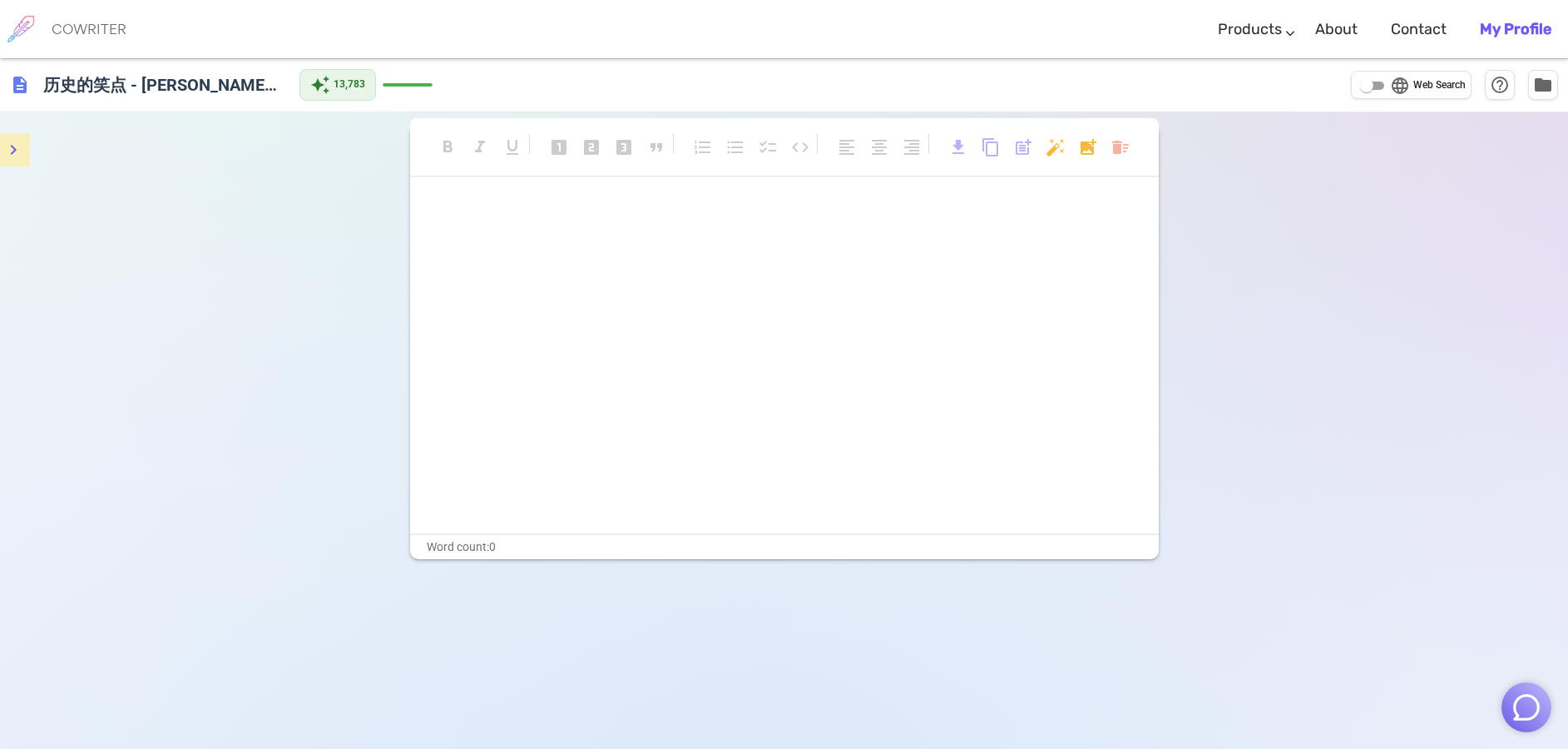
click at [11, 146] on icon "menu" at bounding box center [14, 150] width 6 height 10
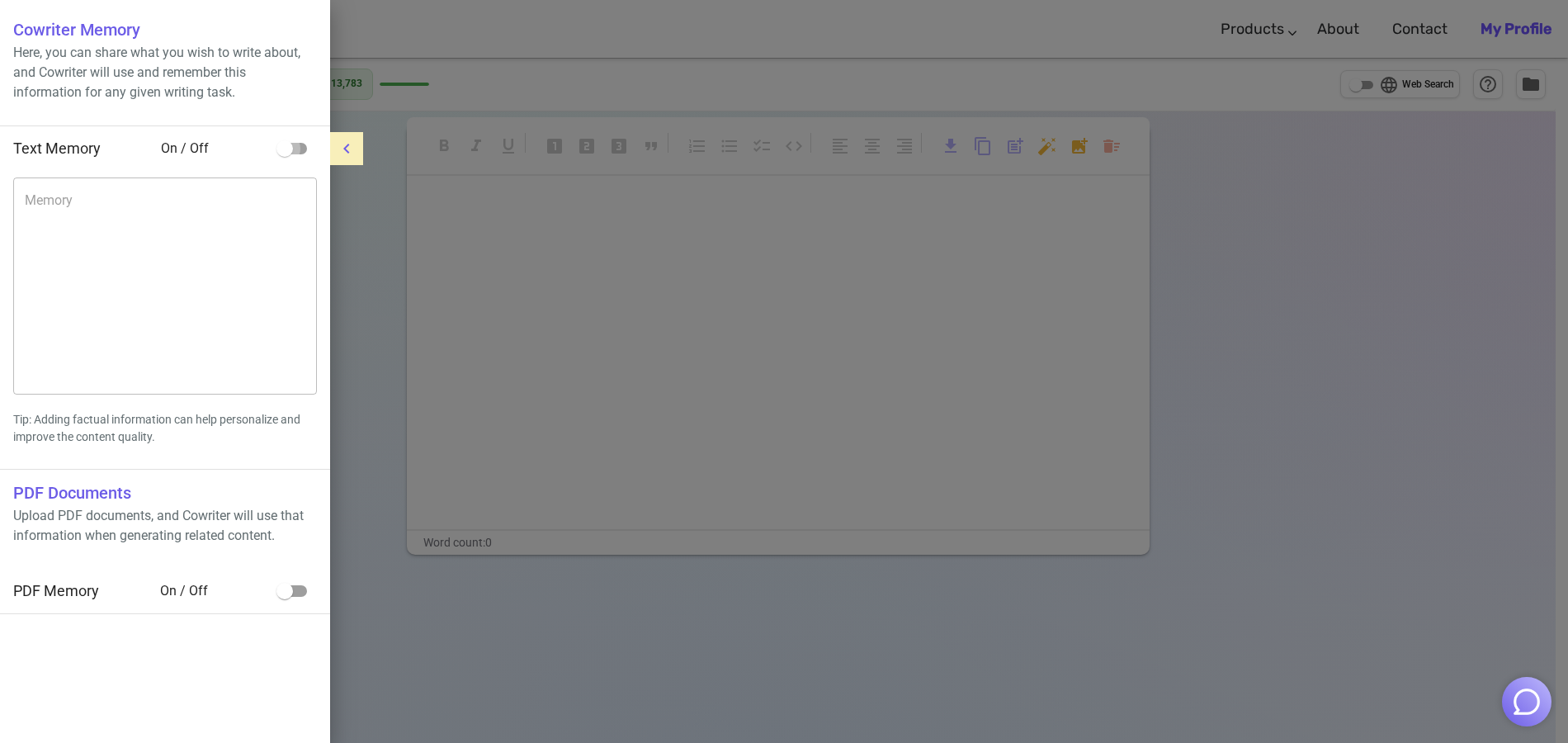
click at [290, 150] on input "checkbox" at bounding box center [284, 148] width 94 height 31
checkbox input "true"
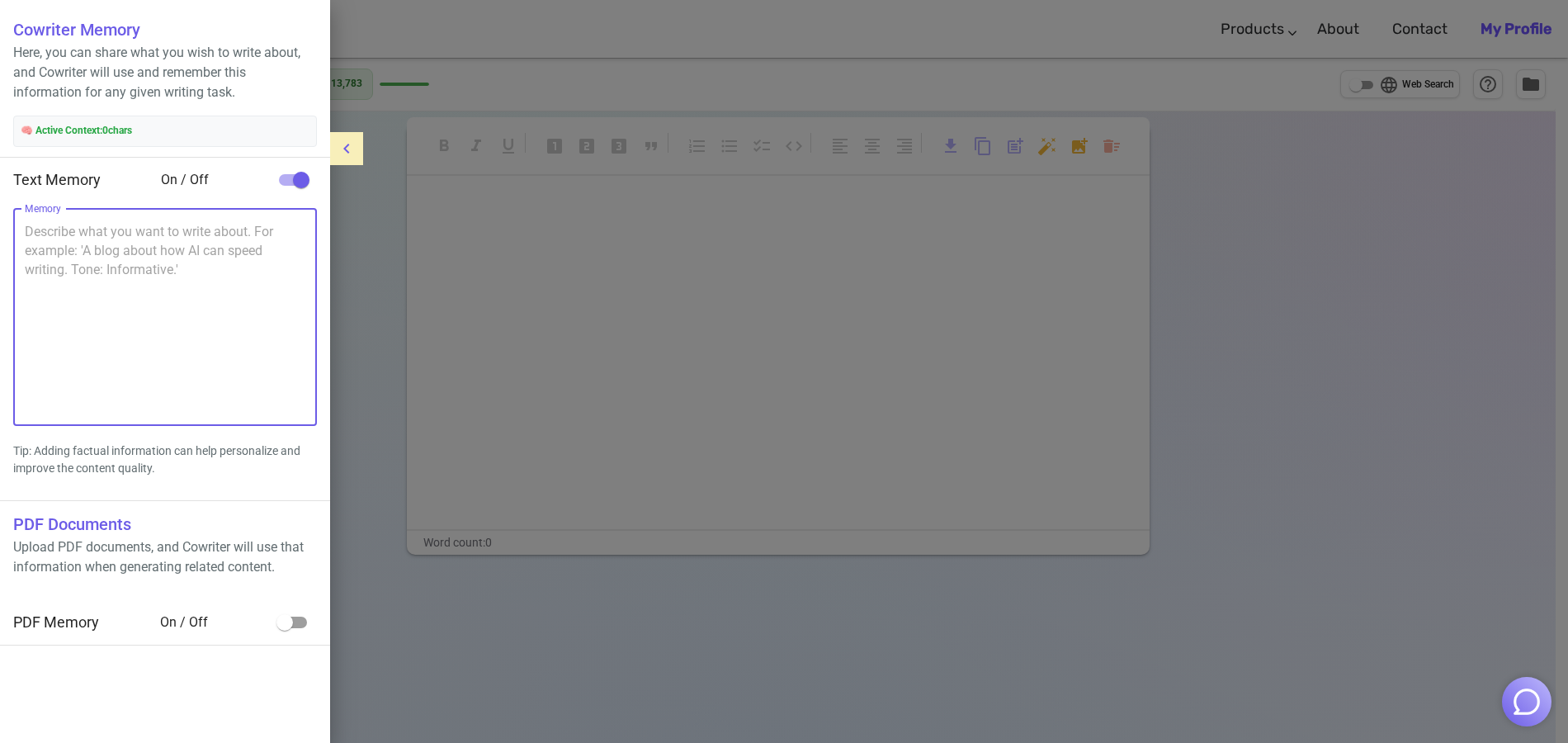
click at [125, 257] on textarea "Memory" at bounding box center [164, 316] width 280 height 189
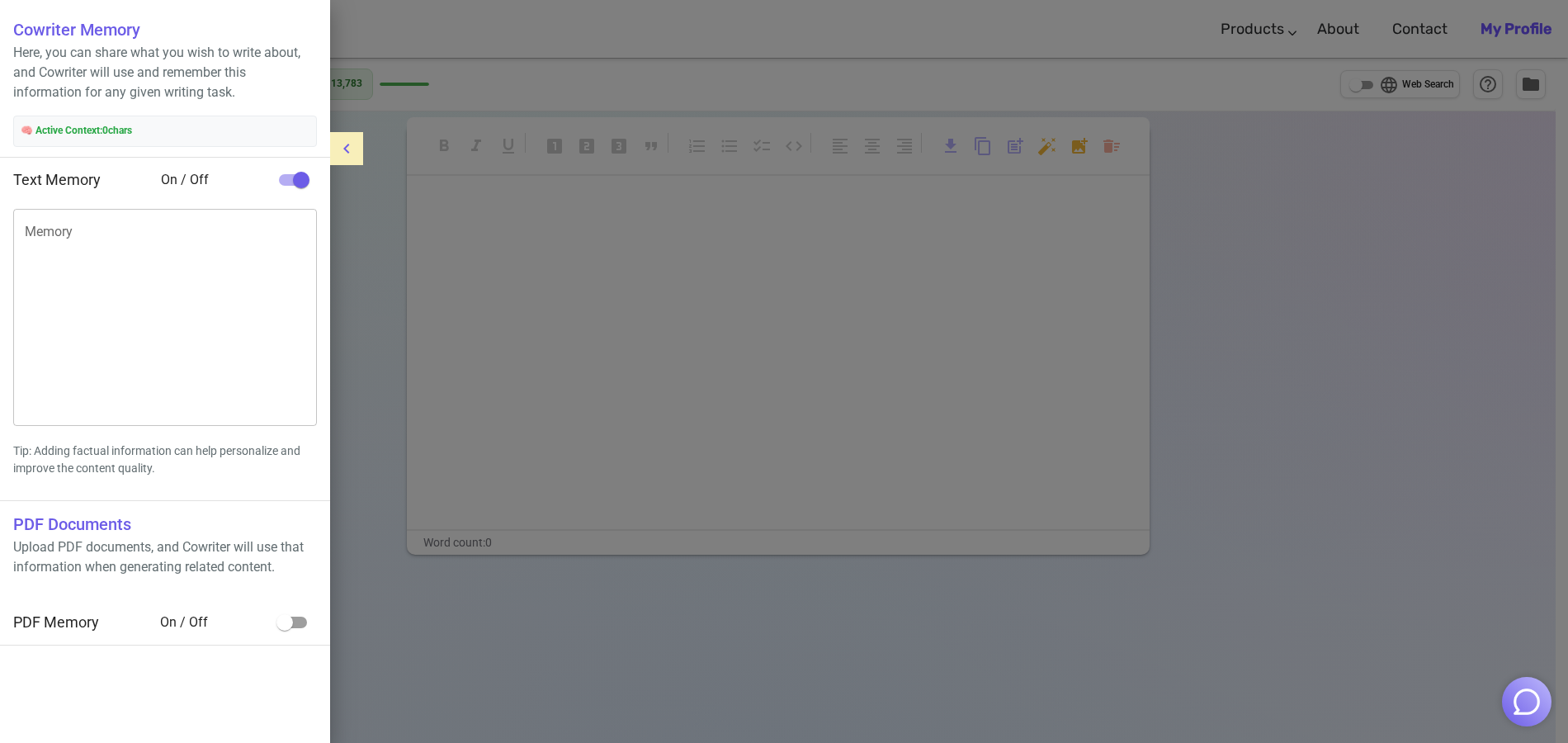
click at [184, 272] on textarea "Memory" at bounding box center [164, 316] width 280 height 189
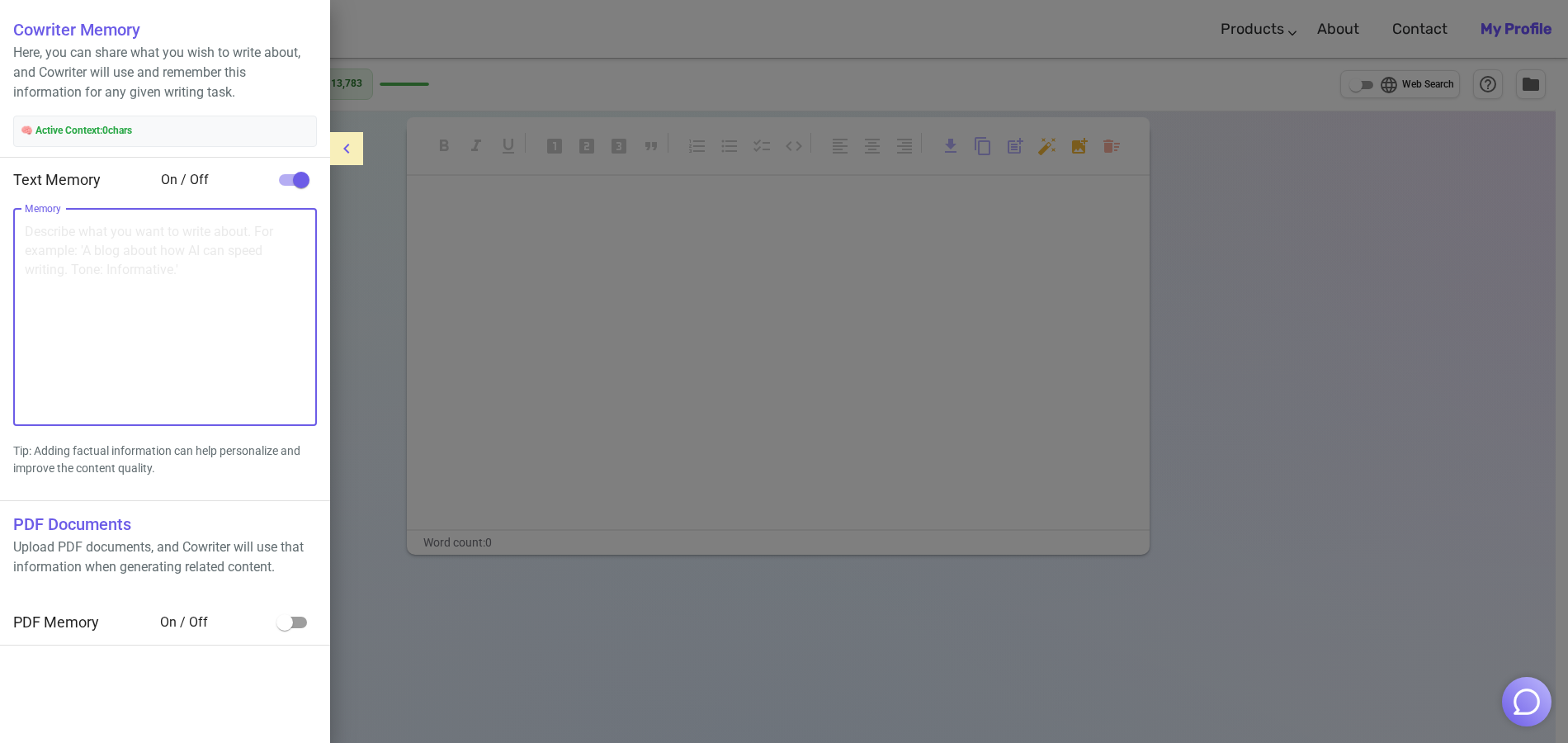
paste textarea "# 历史的笑点 第一集：罗马的诞生——神话与现实的交织 **视频时长：10-12分钟** **展示方式：思维导图渐进展开** **风格基调：学术严谨与英式幽默…"
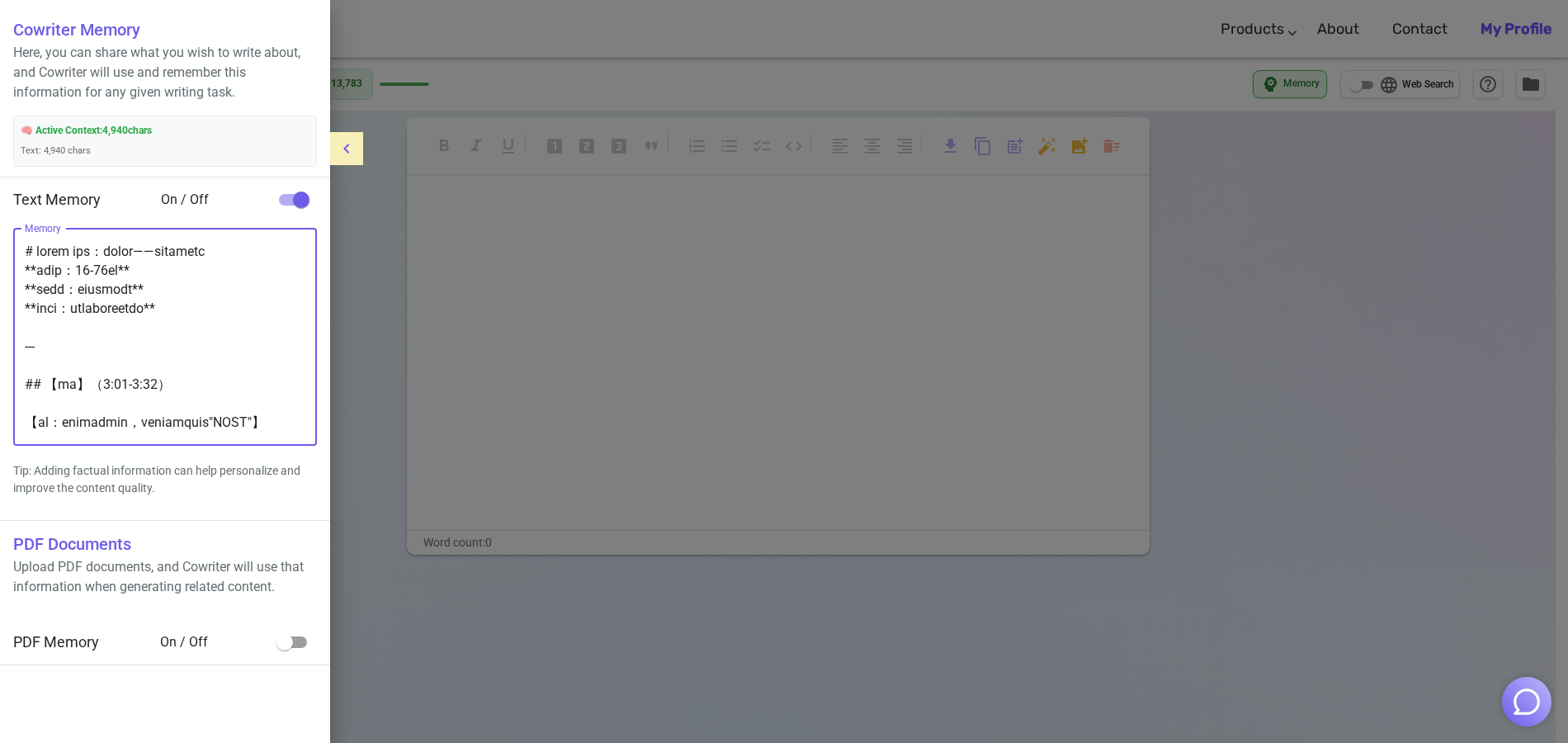
scroll to position [8407, 0]
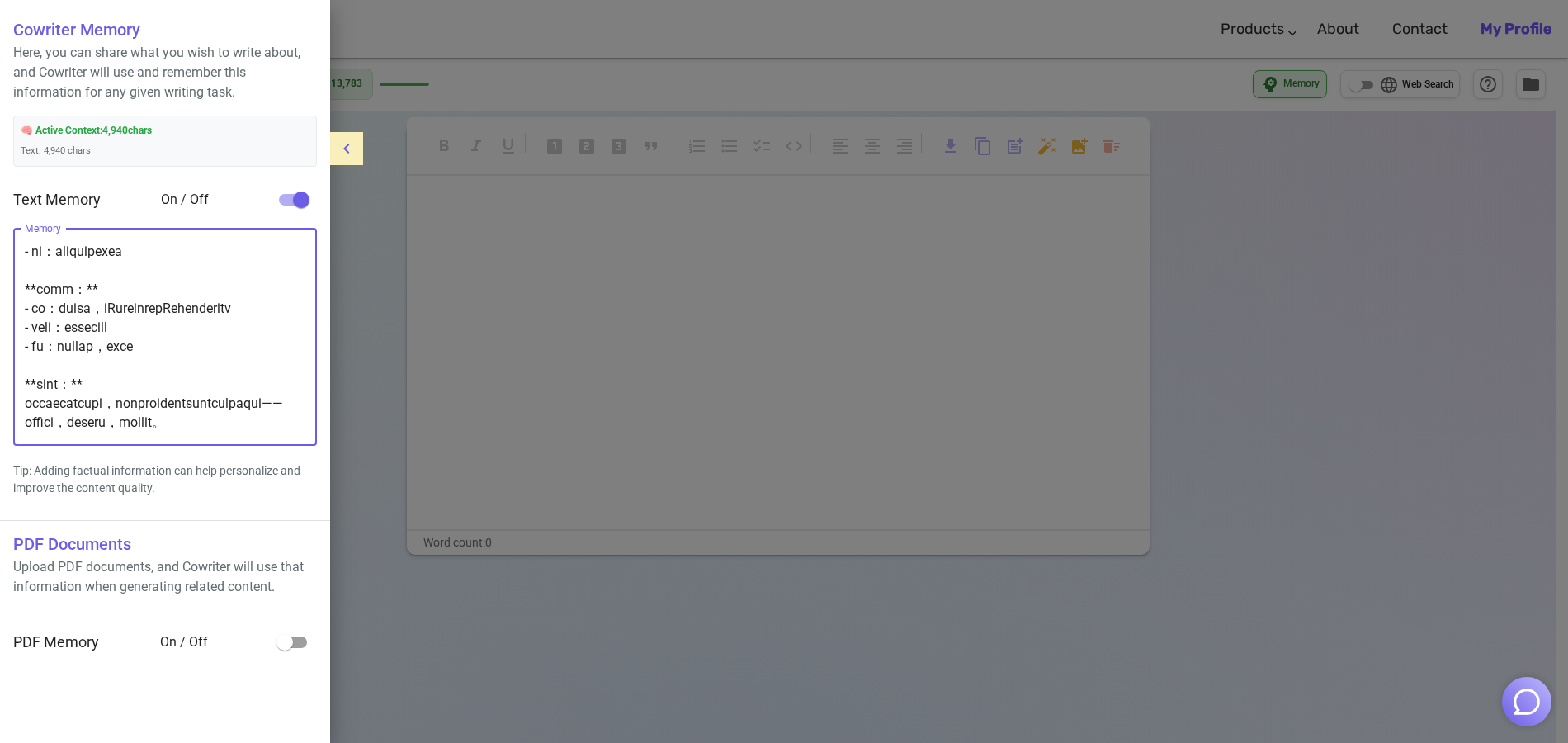
type textarea "# 历史的笑点 第一集：罗马的诞生——神话与现实的交织 **视频时长：10-12分钟** **展示方式：思维导图渐进展开** **风格基调：学术严谨与英式幽默…"
click at [290, 644] on input "checkbox" at bounding box center [284, 641] width 94 height 31
checkbox input "true"
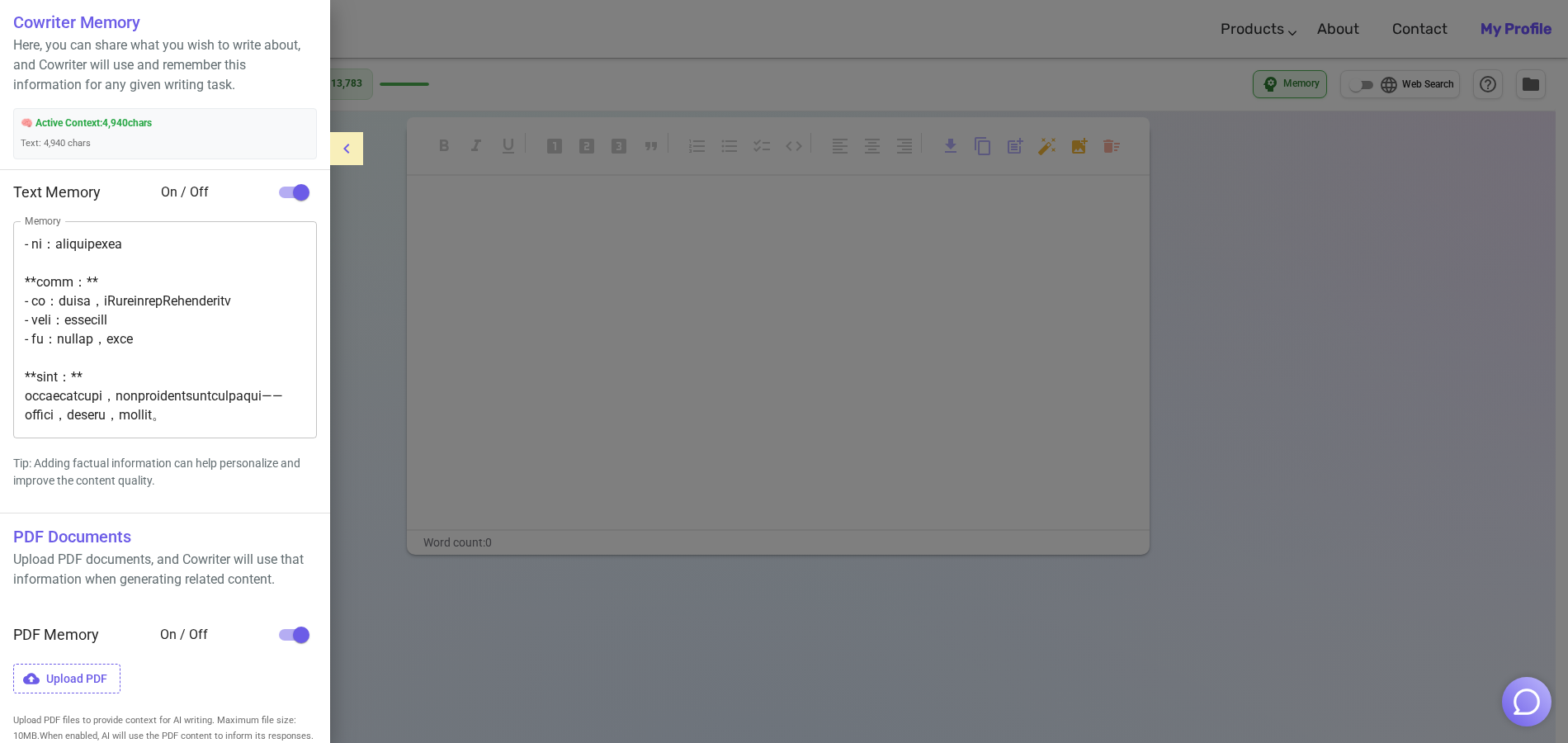
scroll to position [0, 0]
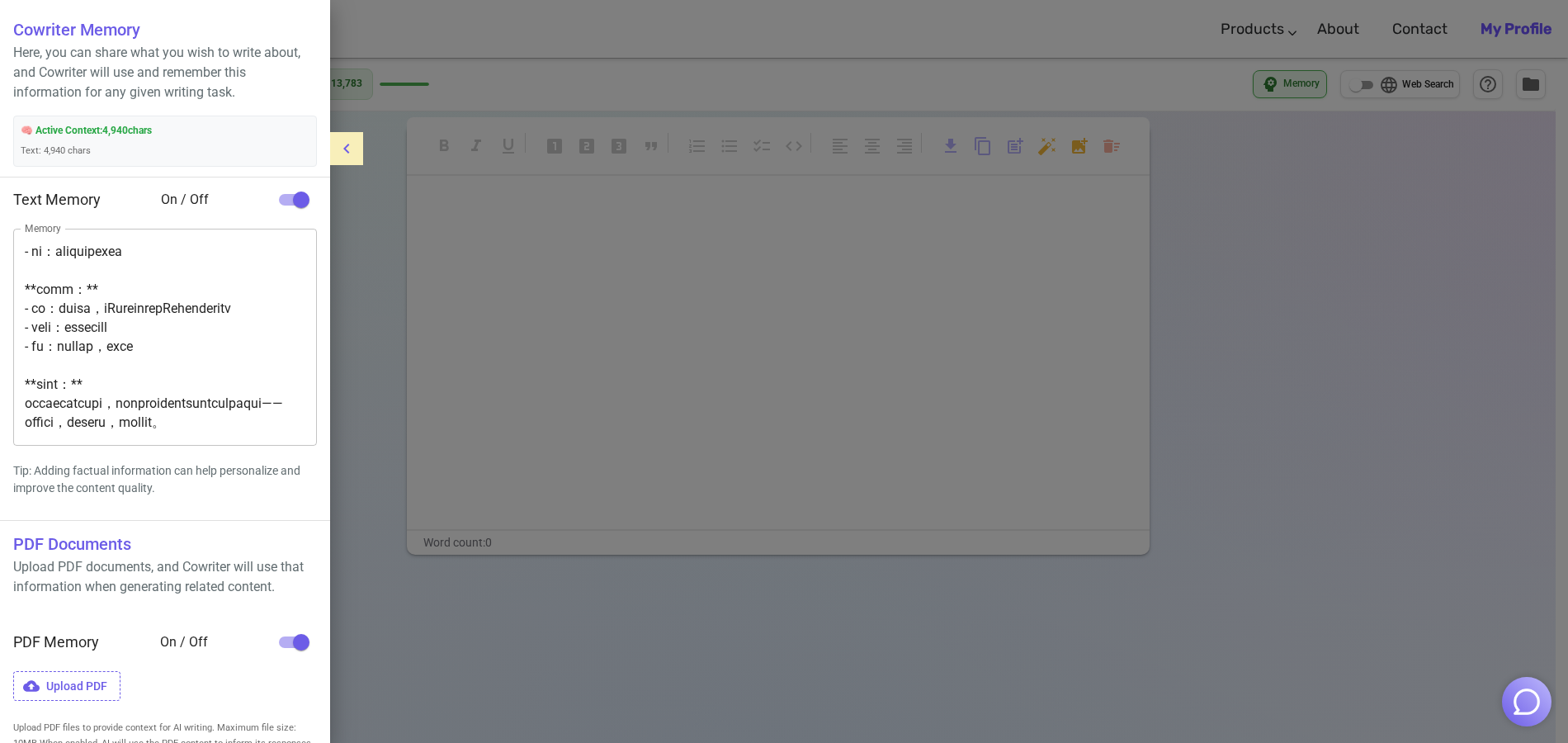
click at [247, 520] on li "PDF Documents Upload PDF documents, and Cowriter will use that information when…" at bounding box center [165, 569] width 330 height 99
click at [257, 247] on textarea "Memory" at bounding box center [164, 337] width 280 height 189
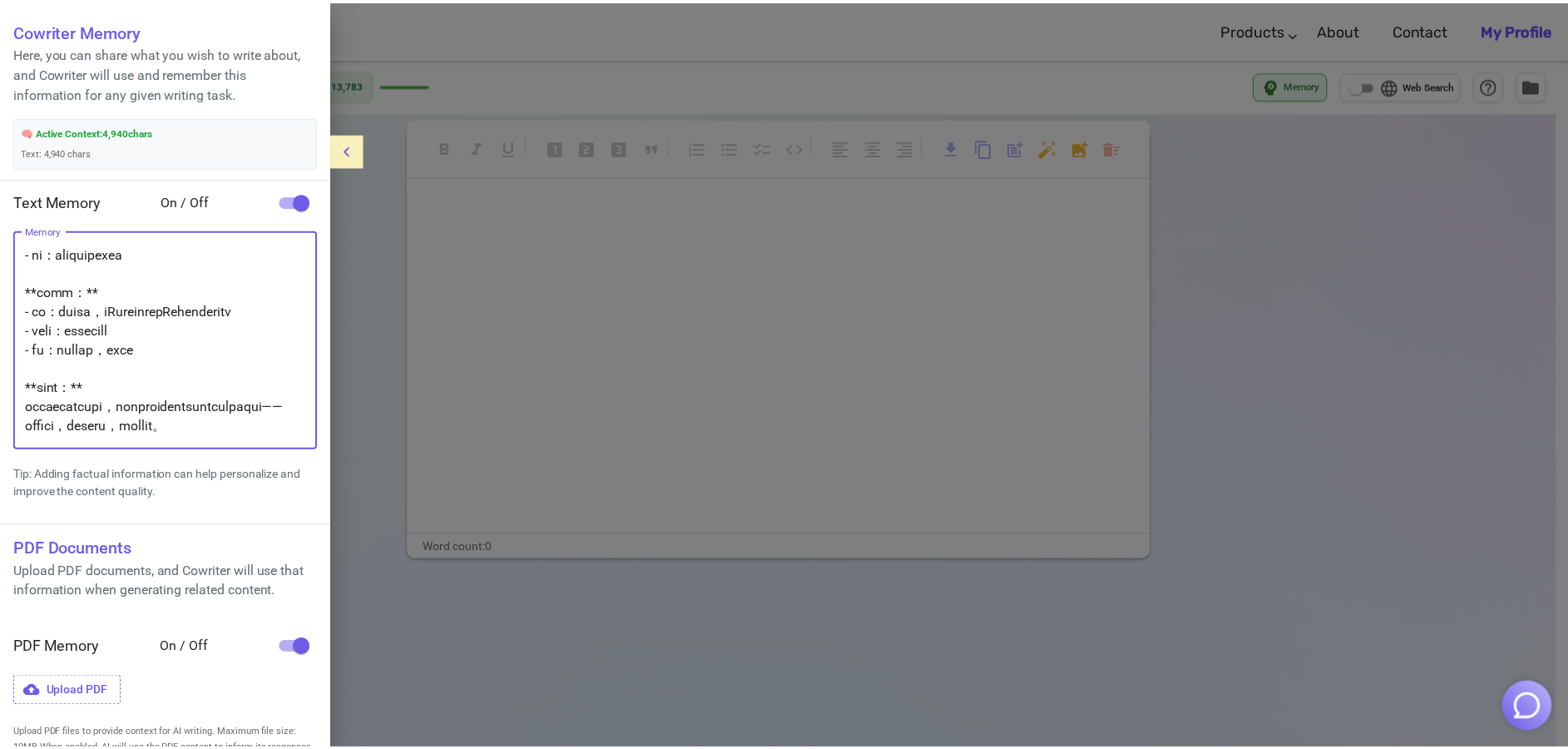
scroll to position [8475, 0]
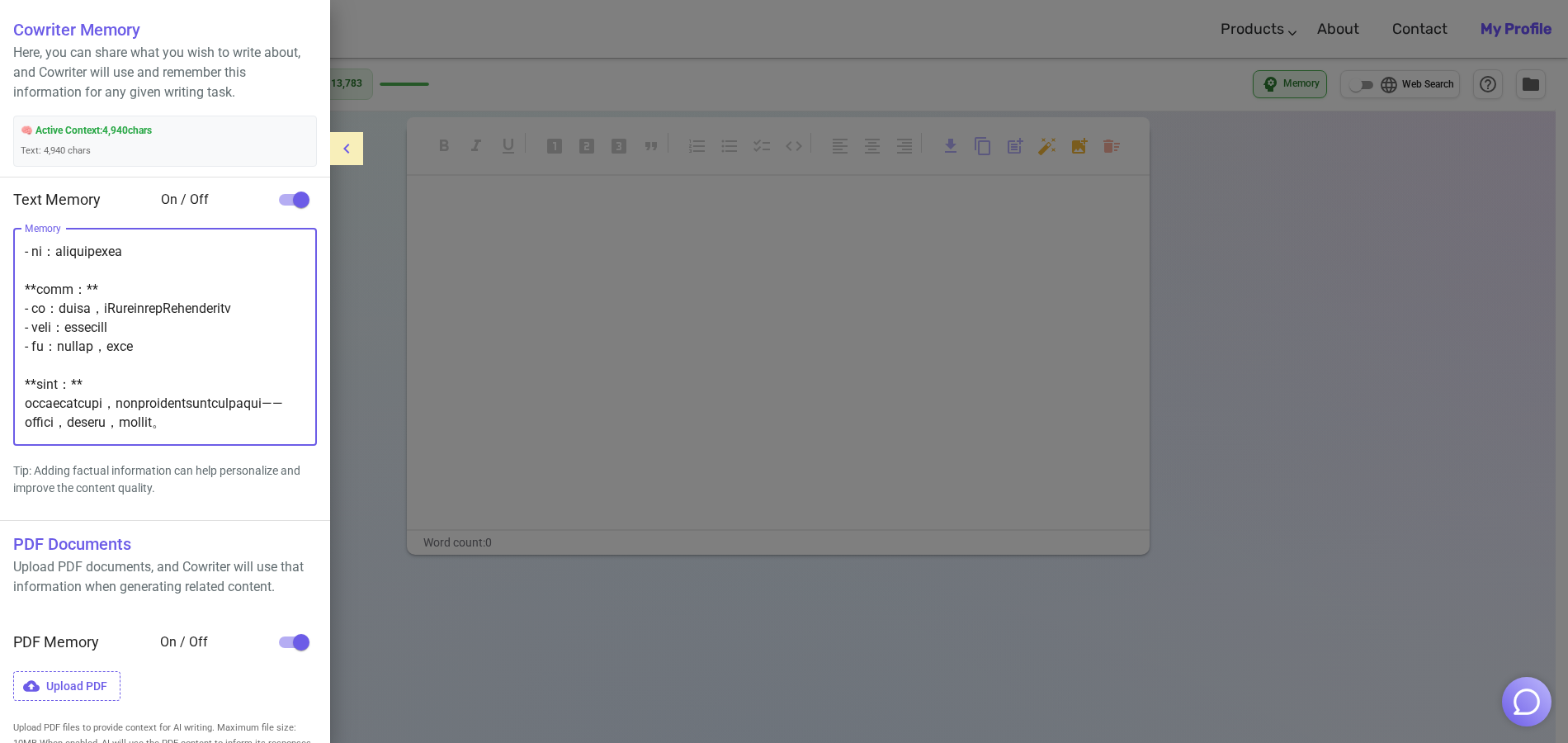
drag, startPoint x: 26, startPoint y: 247, endPoint x: 271, endPoint y: 540, distance: 381.9
click at [271, 540] on ul "Cowriter Memory Here, you can share what you wish to write about, and Cowriter …" at bounding box center [165, 383] width 330 height 765
click at [546, 265] on div at bounding box center [784, 371] width 1568 height 743
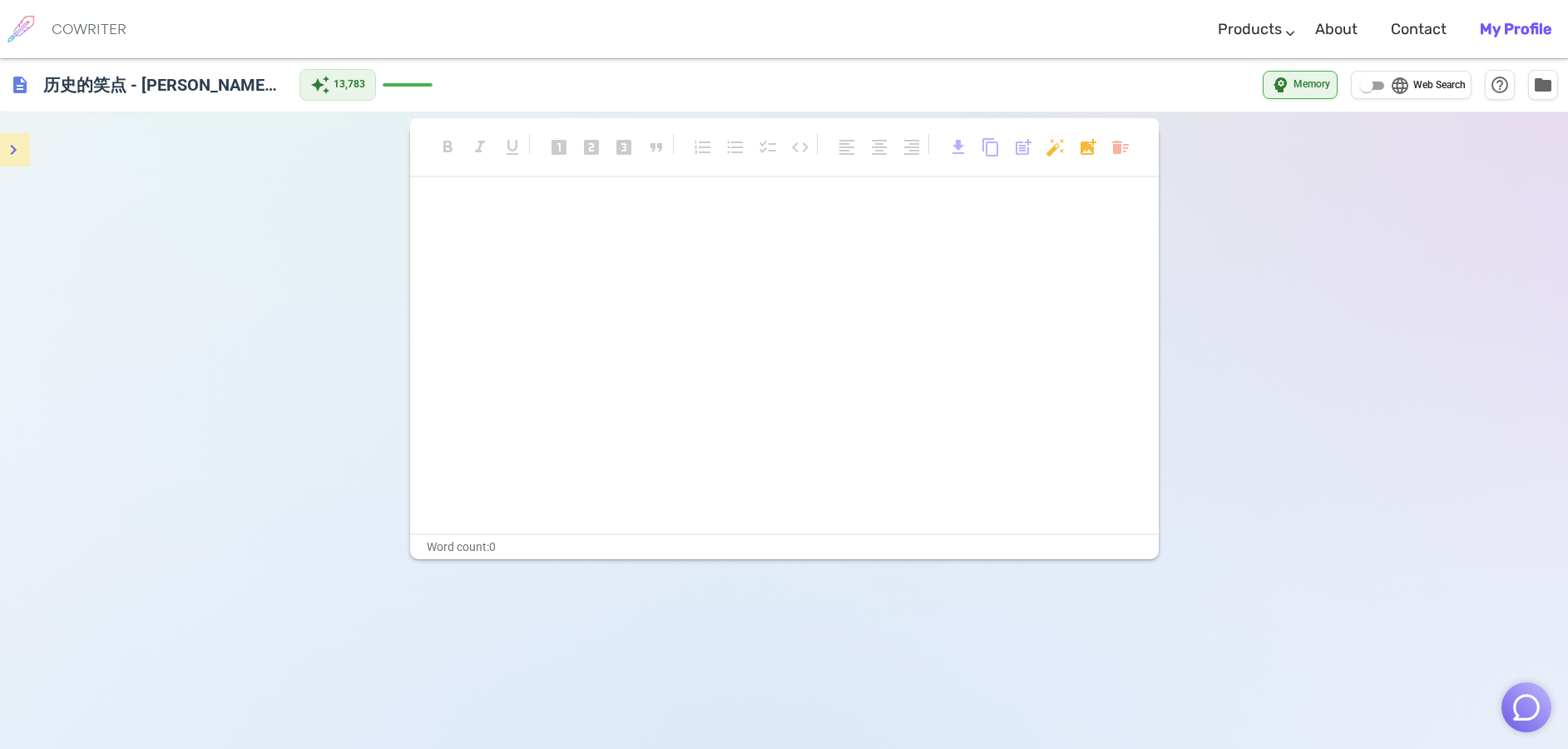
click at [484, 197] on div "format_bold format_italic format_underlined looks_one looks_two looks_3 format_…" at bounding box center [784, 342] width 749 height 434
click at [464, 207] on p "﻿" at bounding box center [784, 213] width 707 height 25
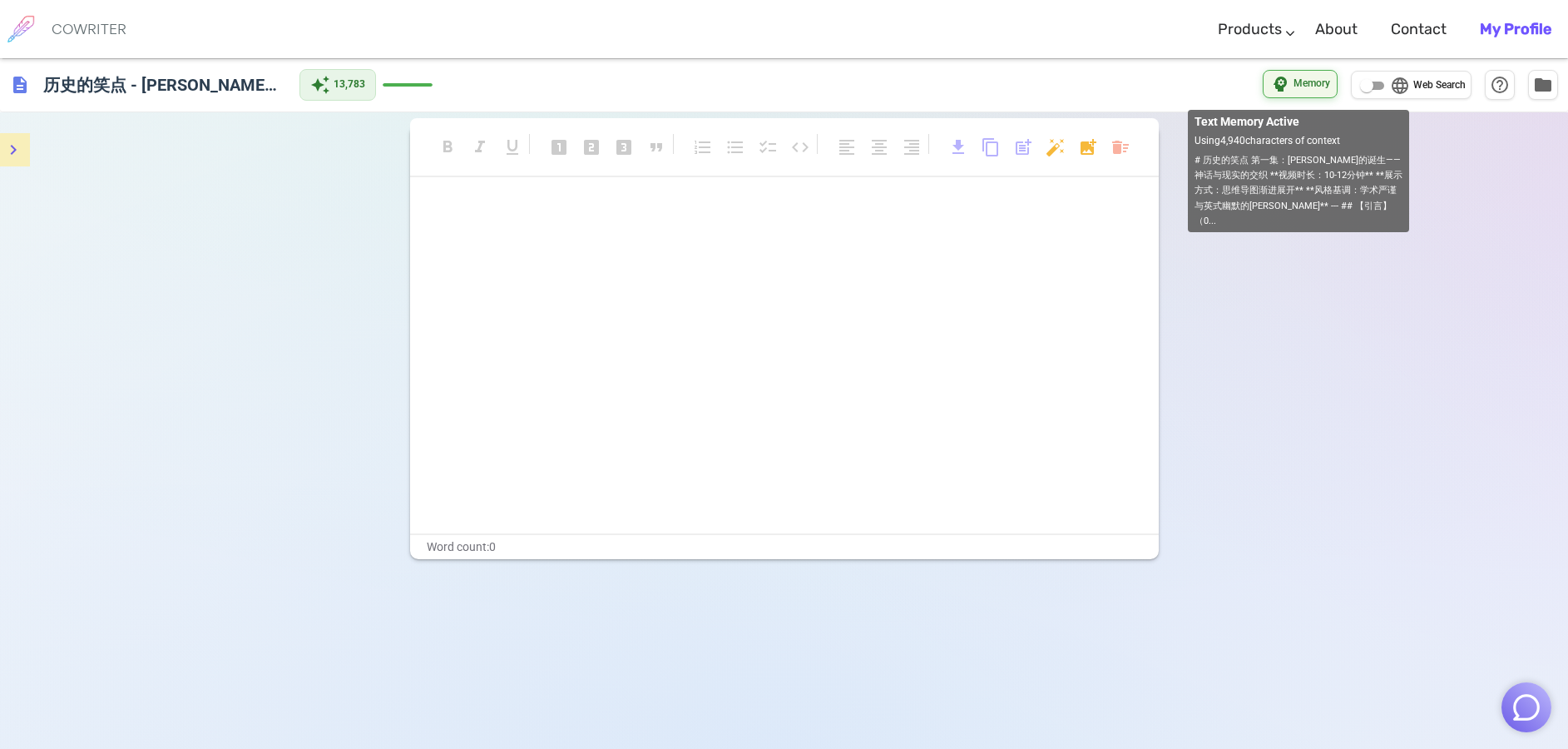
click at [1312, 87] on span "Memory" at bounding box center [1311, 84] width 36 height 17
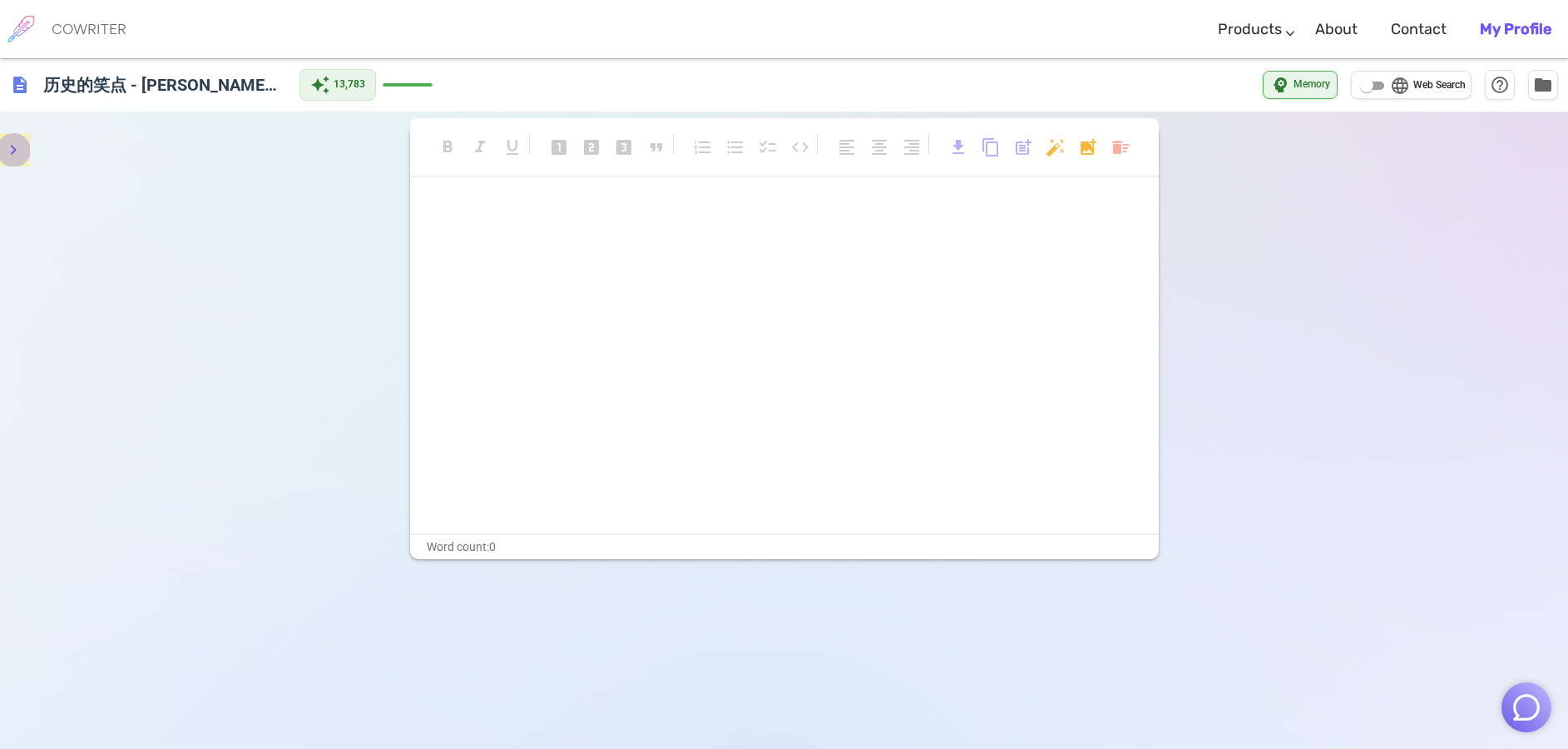
click at [29, 157] on button "menu" at bounding box center [14, 150] width 33 height 33
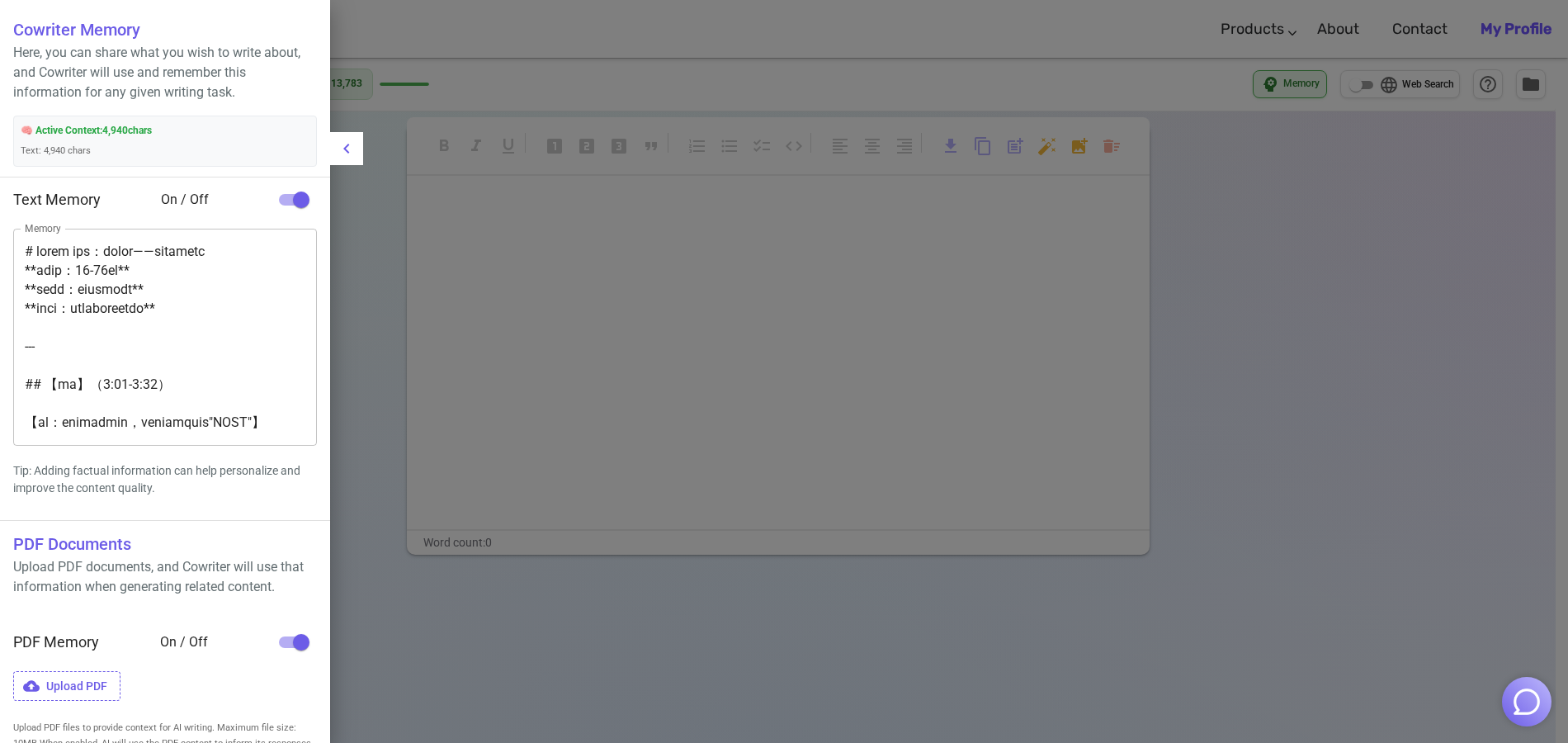
click at [514, 268] on div at bounding box center [784, 371] width 1568 height 743
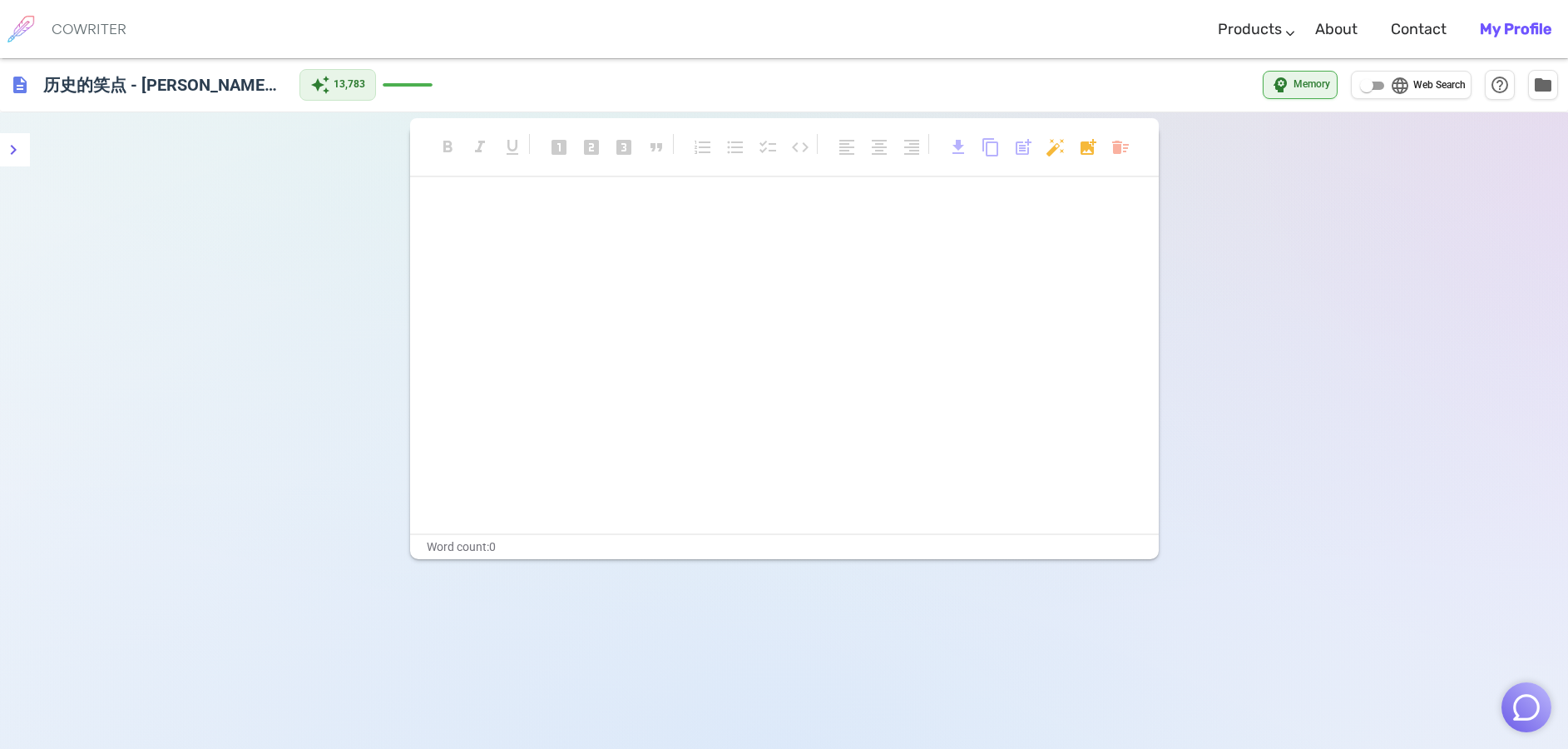
click at [491, 219] on p "﻿" at bounding box center [784, 213] width 707 height 25
click at [996, 150] on span "content_copy" at bounding box center [990, 147] width 20 height 20
click at [768, 215] on p "﻿" at bounding box center [784, 213] width 707 height 25
click at [1528, 698] on img "button" at bounding box center [1527, 707] width 31 height 31
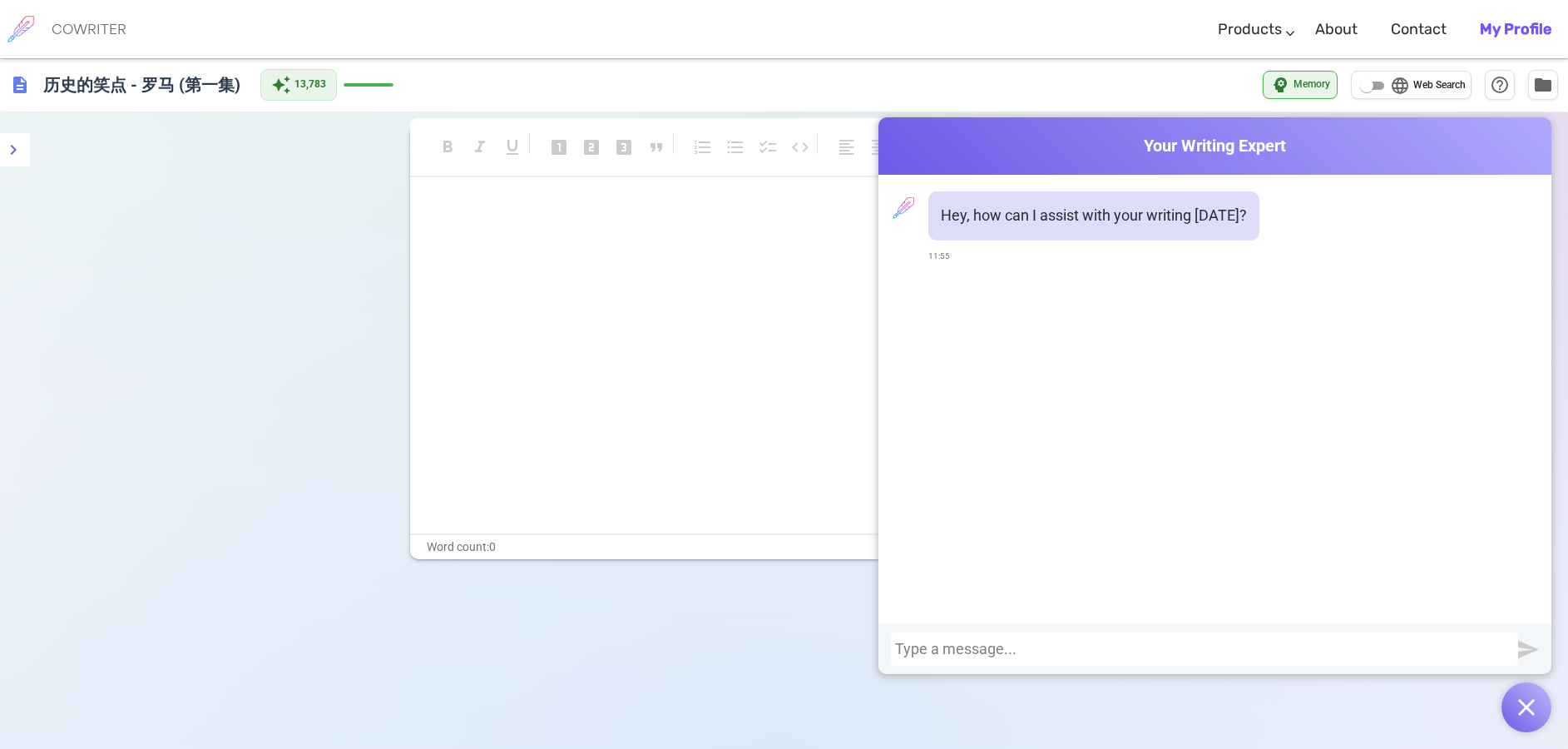
click at [1521, 694] on button "button" at bounding box center [1526, 707] width 50 height 50
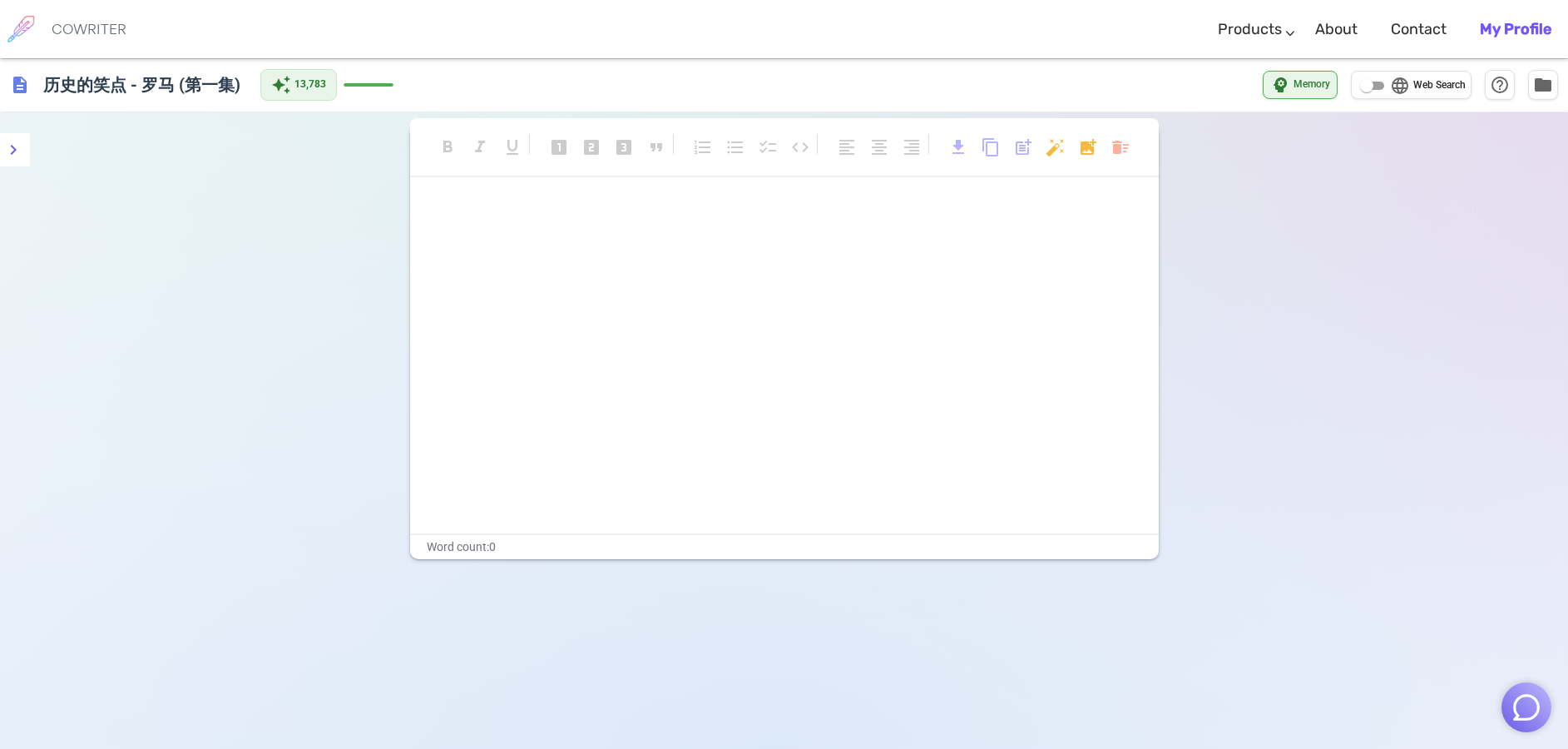
click at [594, 257] on div "﻿ ﻿" at bounding box center [784, 367] width 749 height 333
drag, startPoint x: 540, startPoint y: 257, endPoint x: 490, endPoint y: 245, distance: 51.4
click at [490, 245] on p "﻿" at bounding box center [784, 243] width 707 height 25
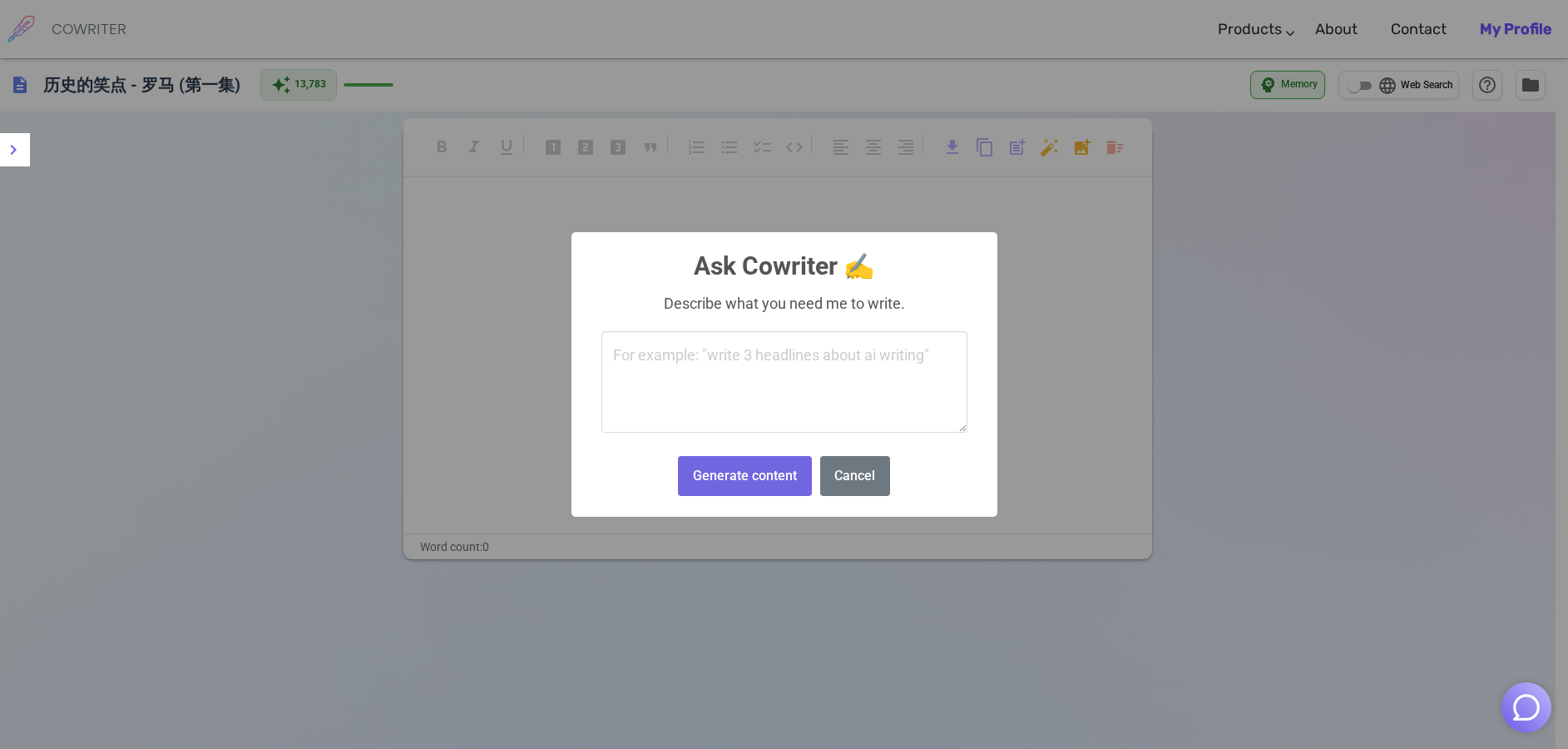
click at [1059, 149] on body "COWRITER Products Writing Marketing Emails Images (soon) About Contact My Profi…" at bounding box center [784, 430] width 1568 height 861
click at [682, 372] on textarea at bounding box center [784, 381] width 366 height 101
type textarea "I want to paste some text here"
click at [781, 475] on button "Generate content" at bounding box center [744, 475] width 133 height 40
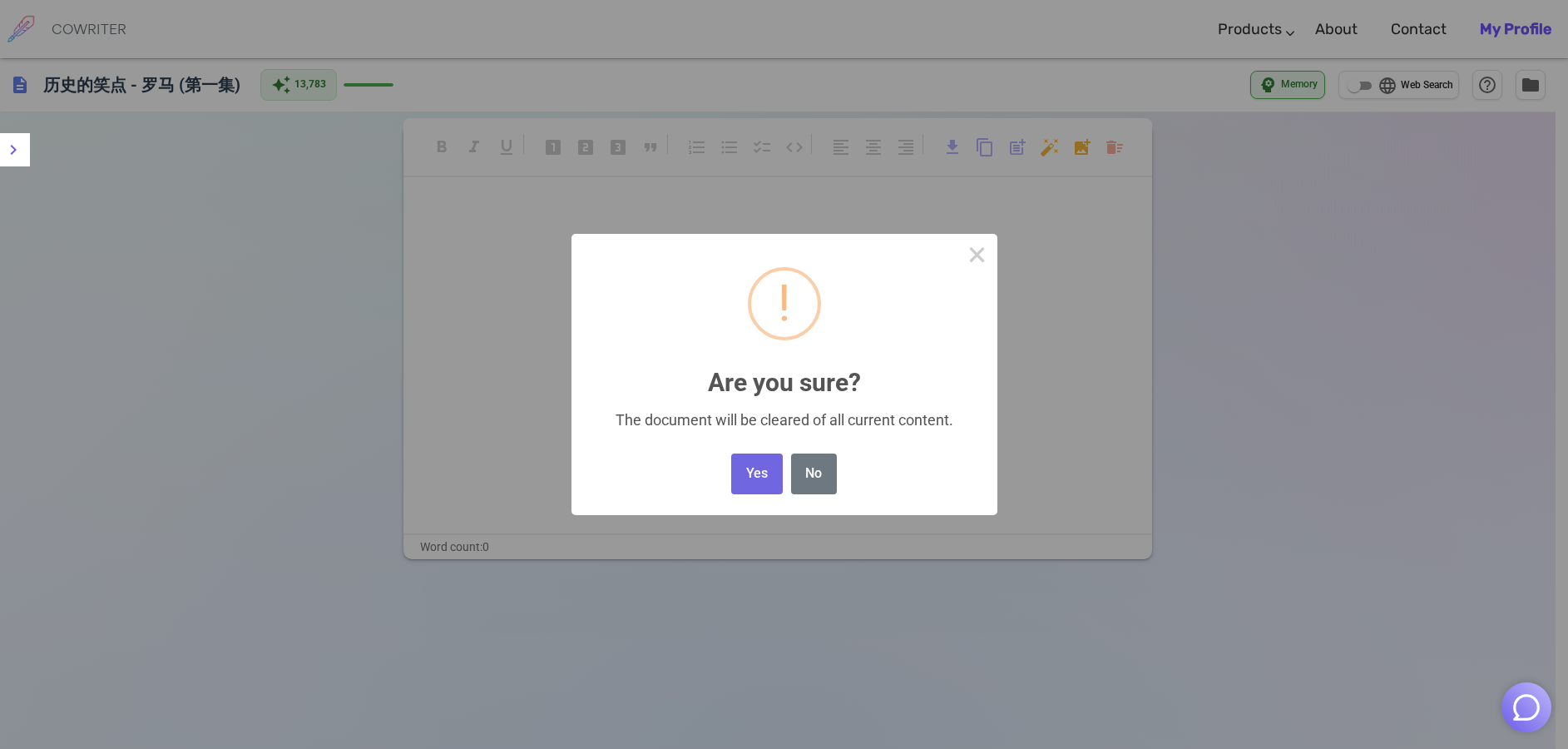
click at [1119, 148] on body "COWRITER Products Writing Marketing Emails Images (soon) About Contact My Profi…" at bounding box center [784, 430] width 1568 height 861
click at [763, 481] on button "Yes" at bounding box center [757, 473] width 51 height 40
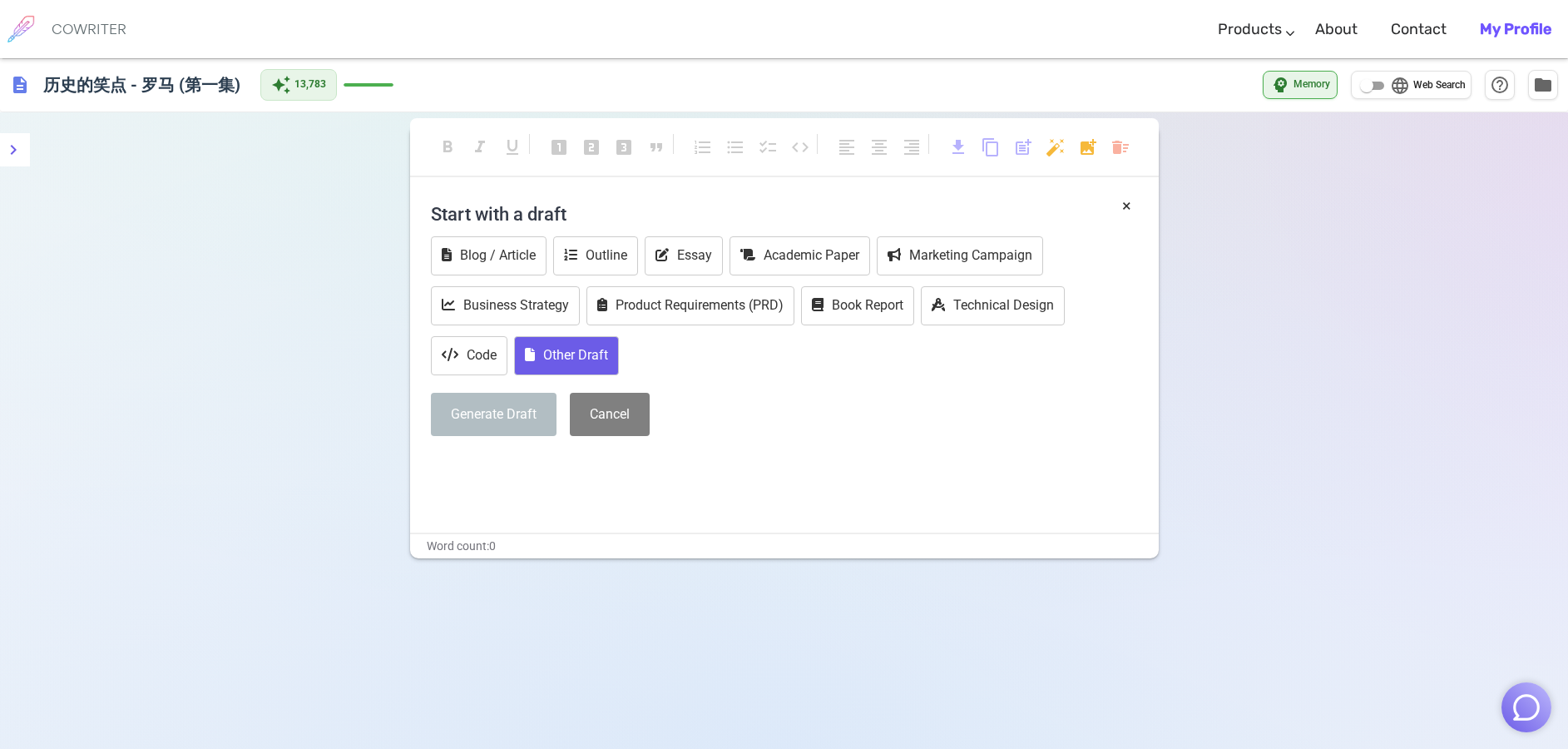
click at [598, 358] on button "Other Draft" at bounding box center [566, 355] width 104 height 39
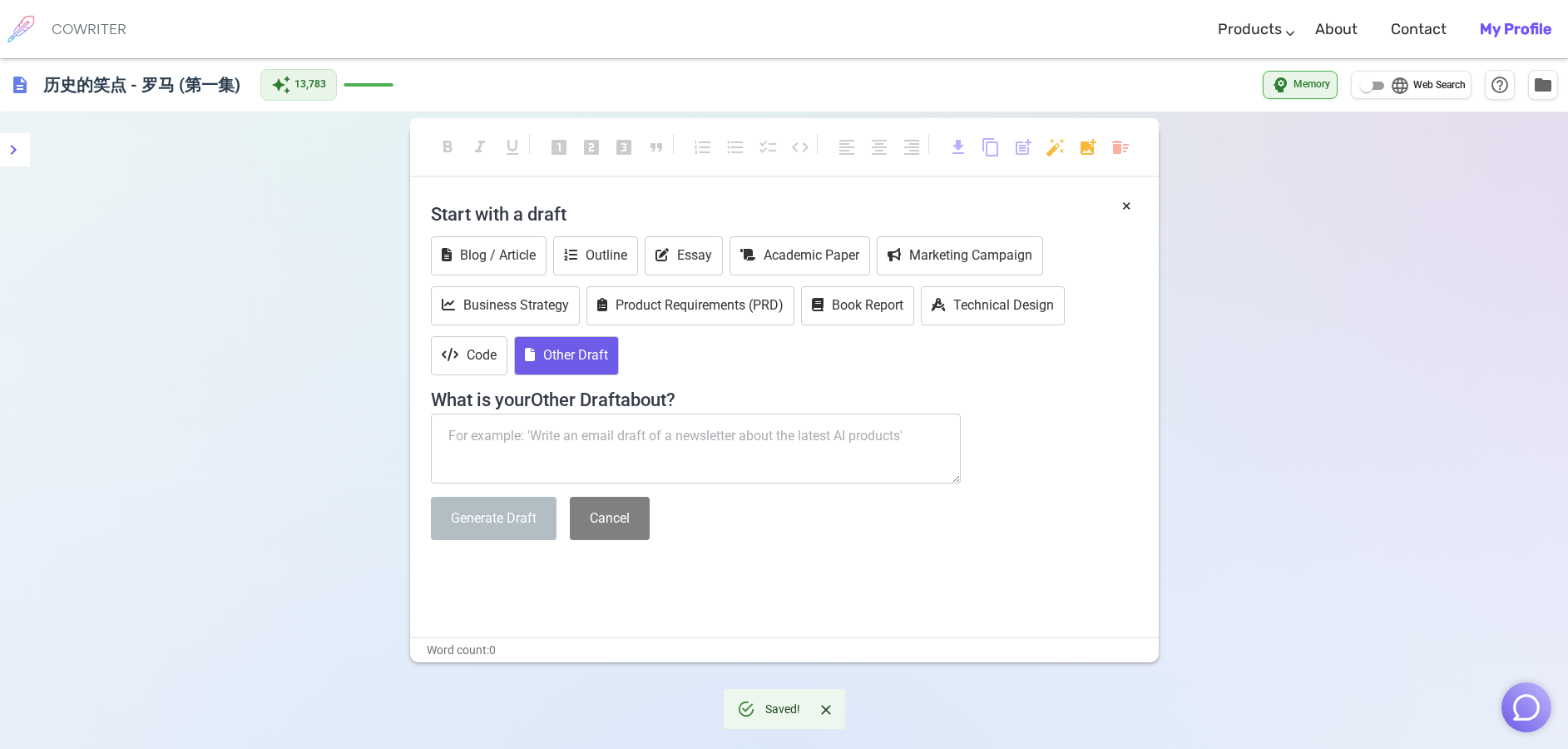
click at [546, 440] on textarea at bounding box center [696, 448] width 531 height 70
click at [1543, 89] on span "folder" at bounding box center [1543, 84] width 20 height 20
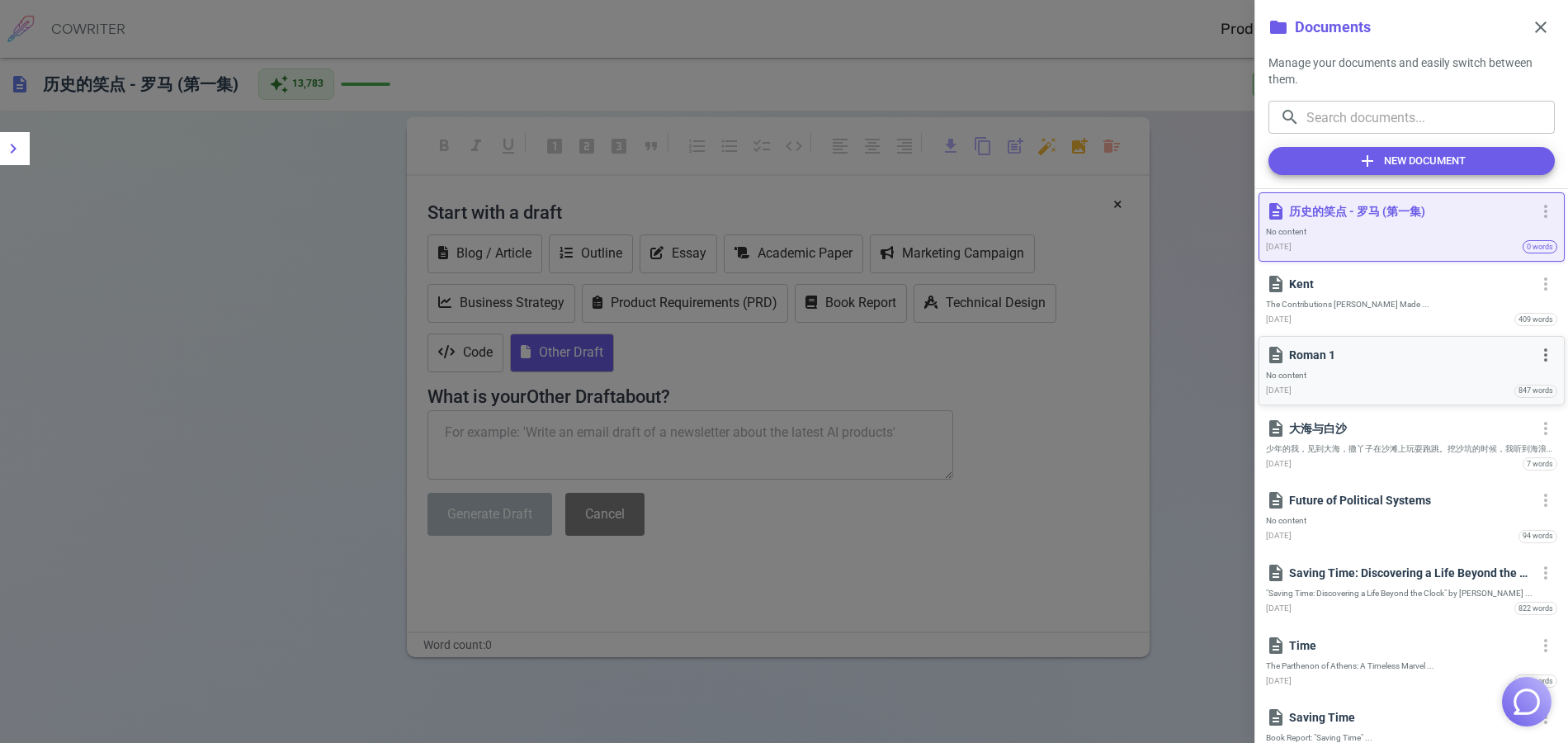
click at [1350, 355] on p "Roman 1" at bounding box center [1410, 354] width 242 height 17
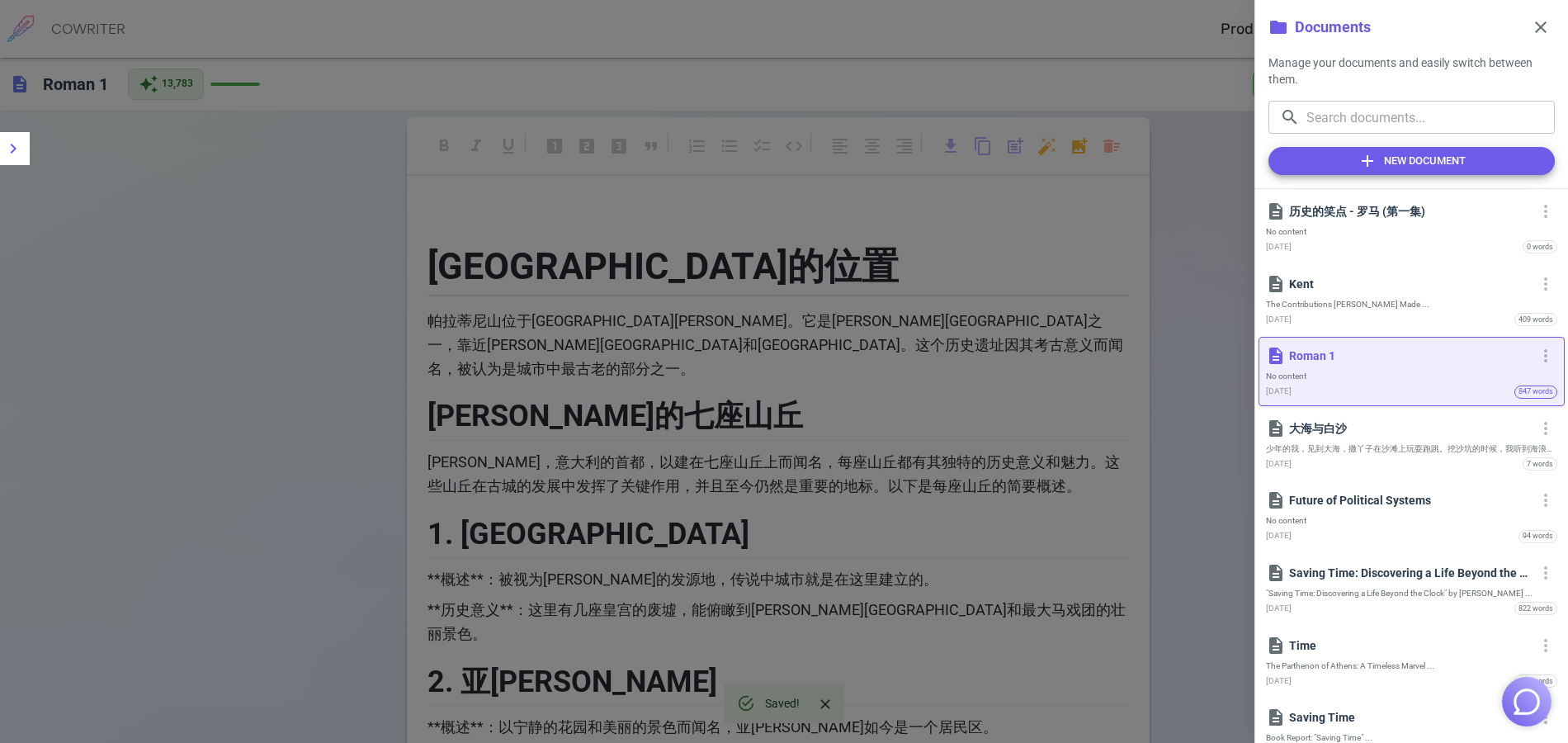
click at [759, 355] on div at bounding box center [784, 371] width 1568 height 743
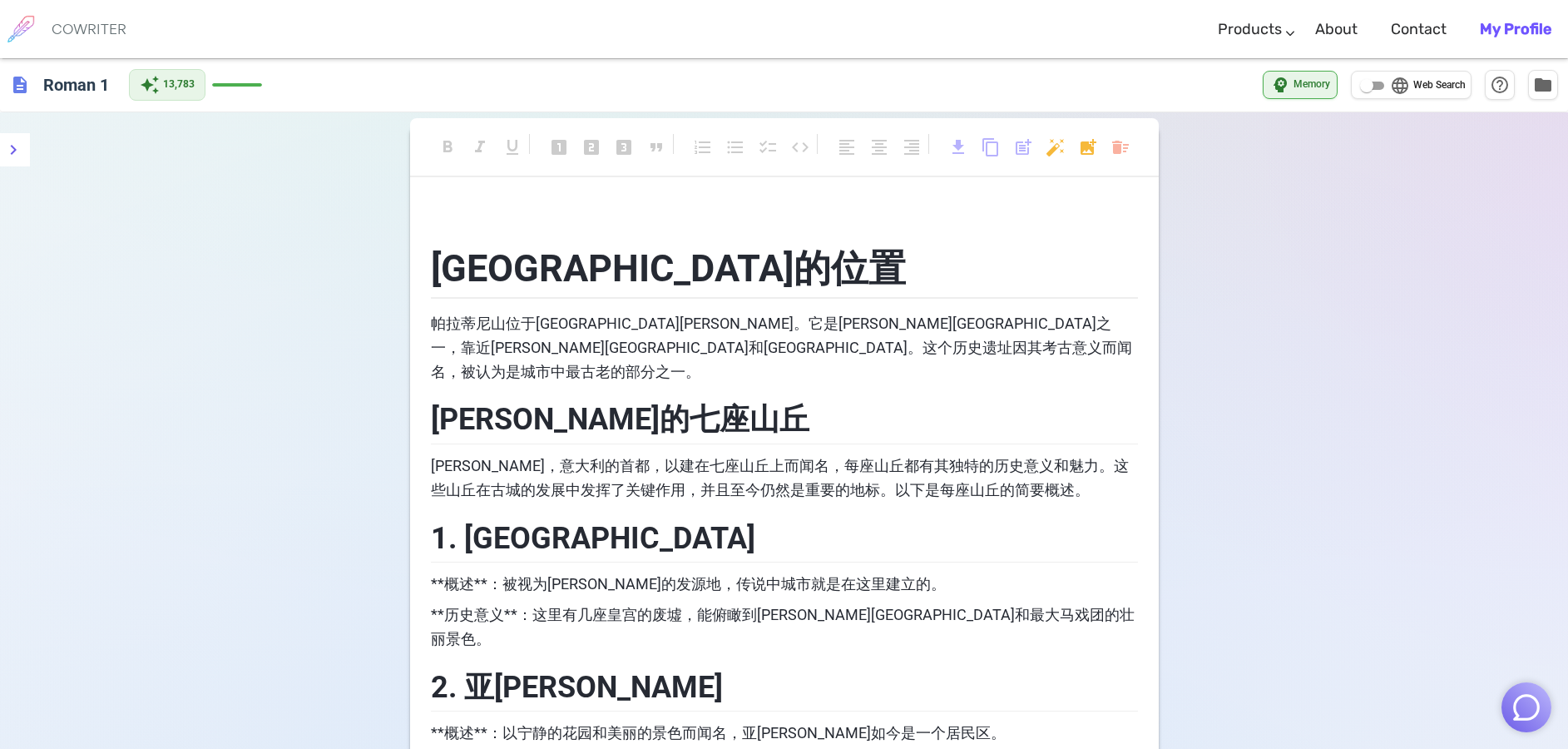
click at [764, 358] on p "帕拉蒂尼山位于[GEOGRAPHIC_DATA][PERSON_NAME]。它是[PERSON_NAME][GEOGRAPHIC_DATA]之一，靠近[PER…" at bounding box center [784, 347] width 707 height 72
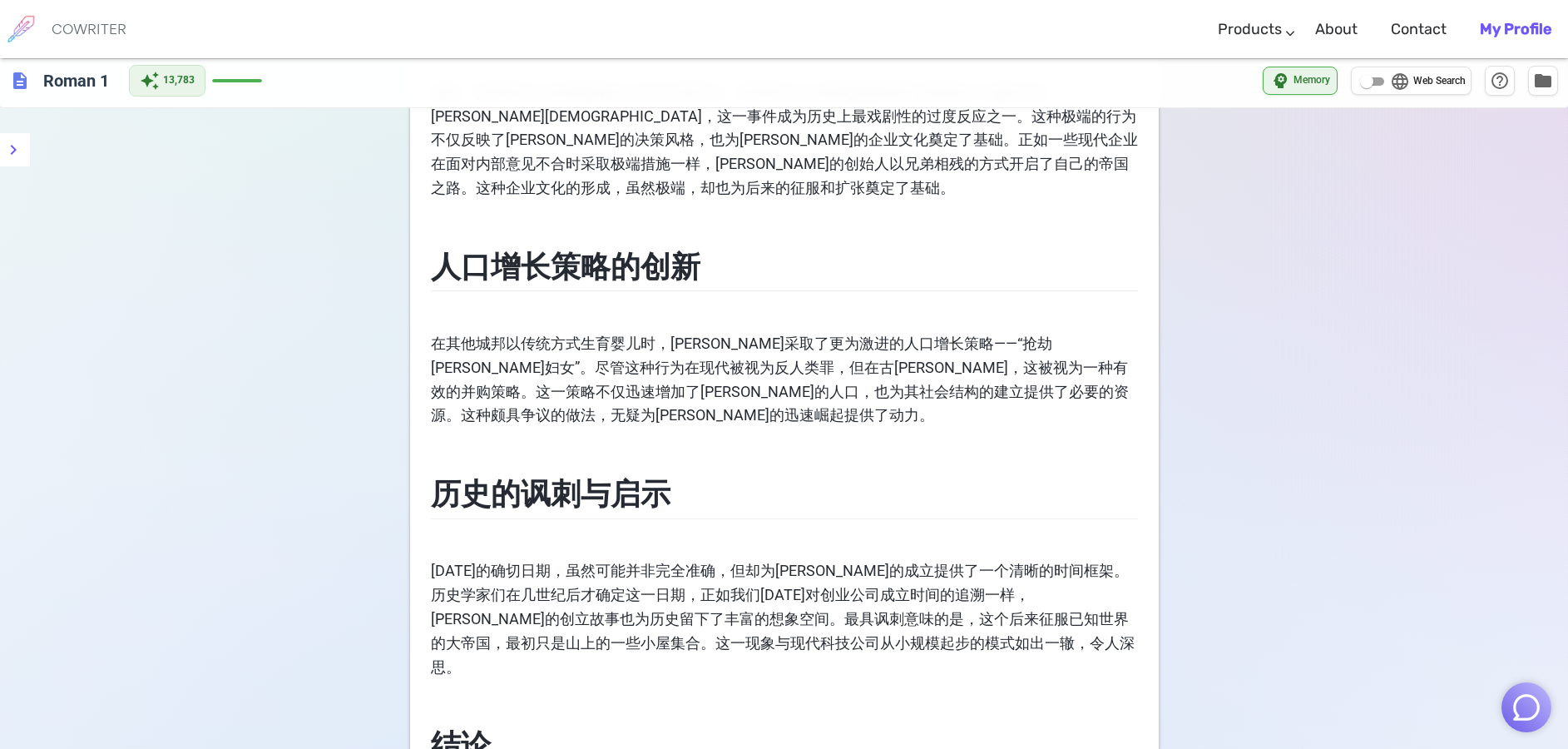
scroll to position [5468, 0]
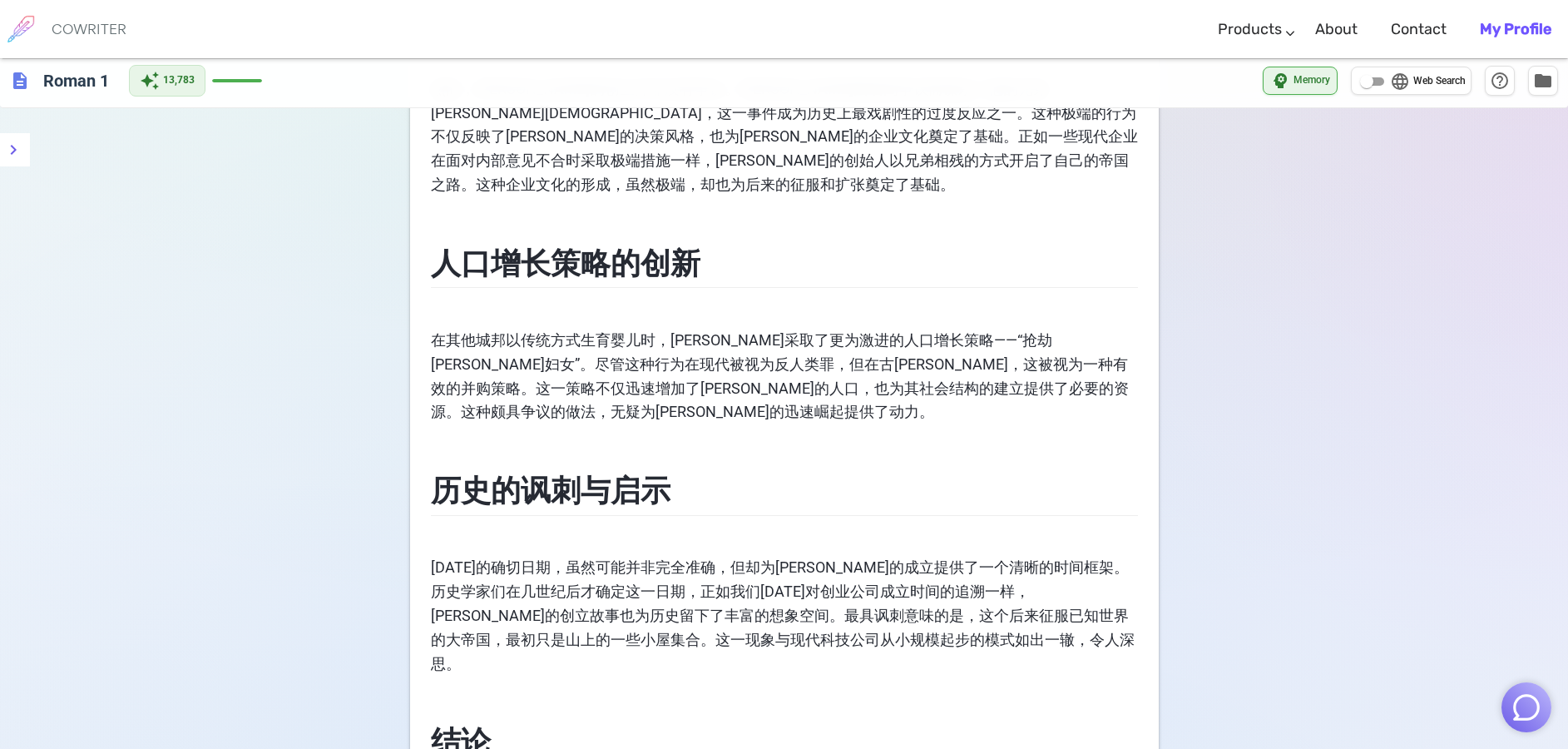
drag, startPoint x: 450, startPoint y: 576, endPoint x: 449, endPoint y: 590, distance: 14.0
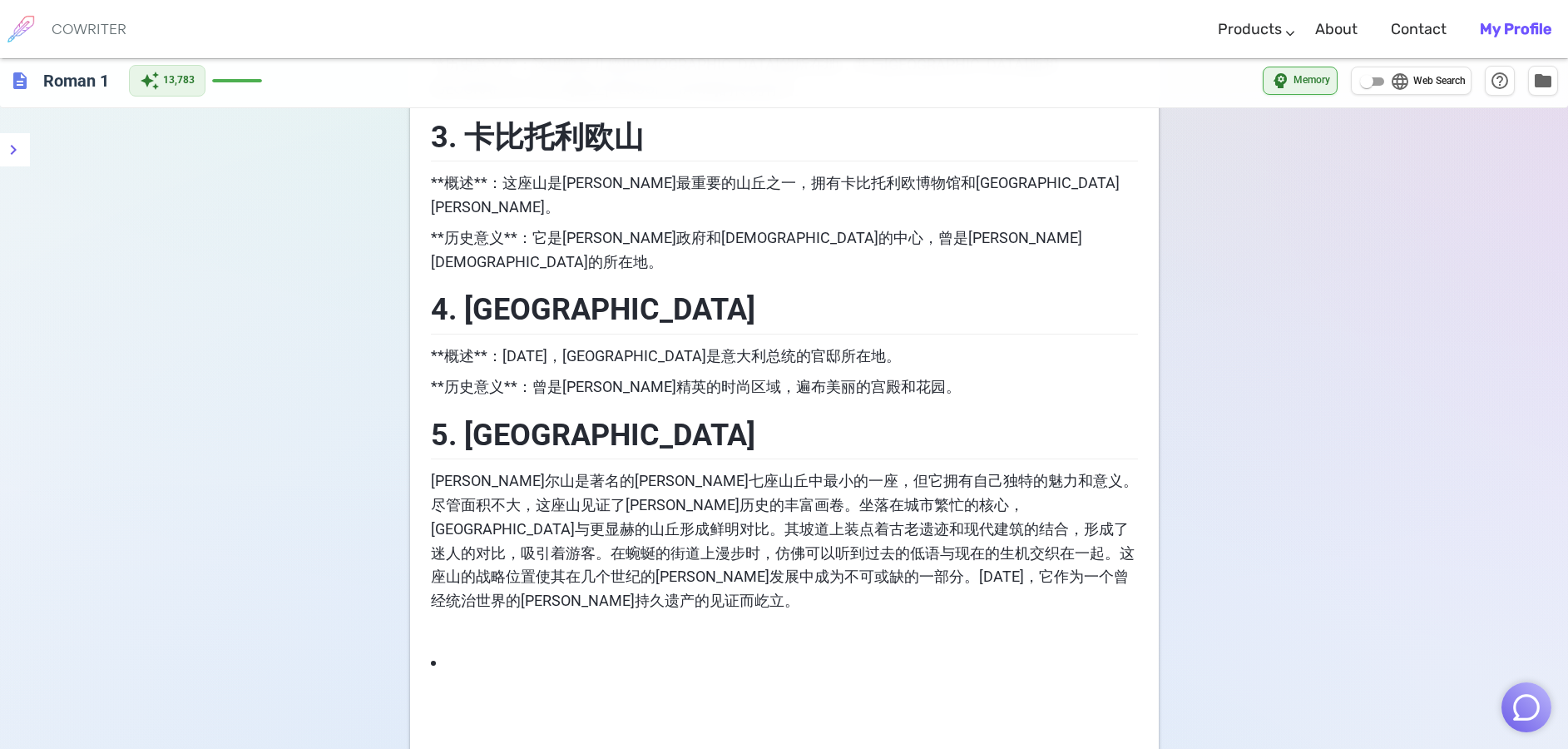
scroll to position [455, 0]
